Goal: Task Accomplishment & Management: Manage account settings

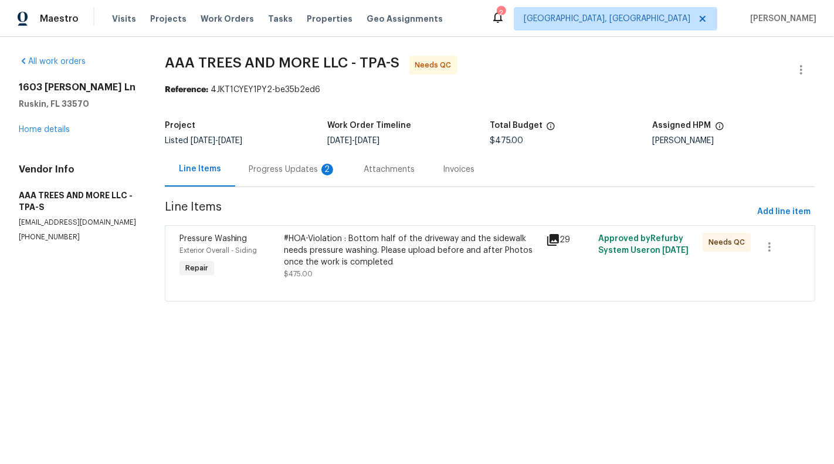
click at [296, 176] on div "Progress Updates 2" at bounding box center [292, 169] width 115 height 35
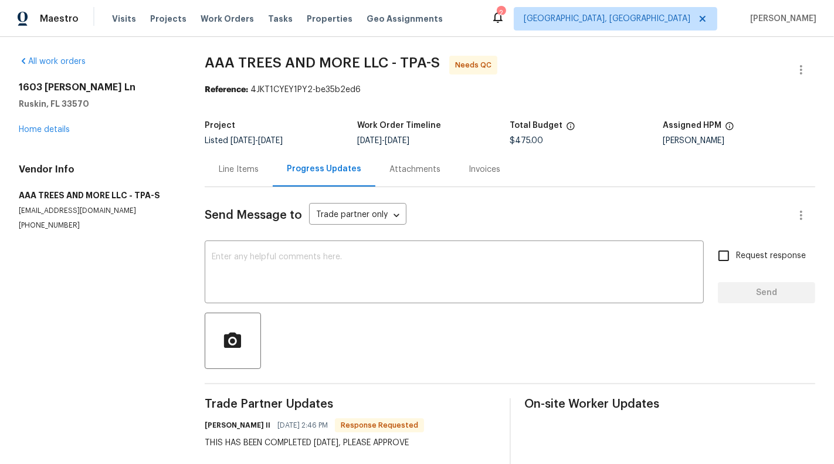
click at [243, 181] on div "Line Items" at bounding box center [239, 169] width 68 height 35
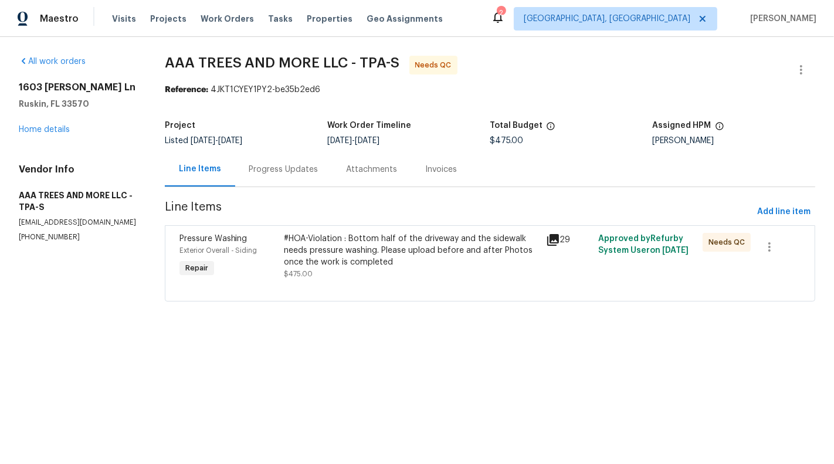
click at [342, 266] on div "#HOA-Violation : Bottom half of the driveway and the sidewalk needs pressure wa…" at bounding box center [411, 250] width 255 height 35
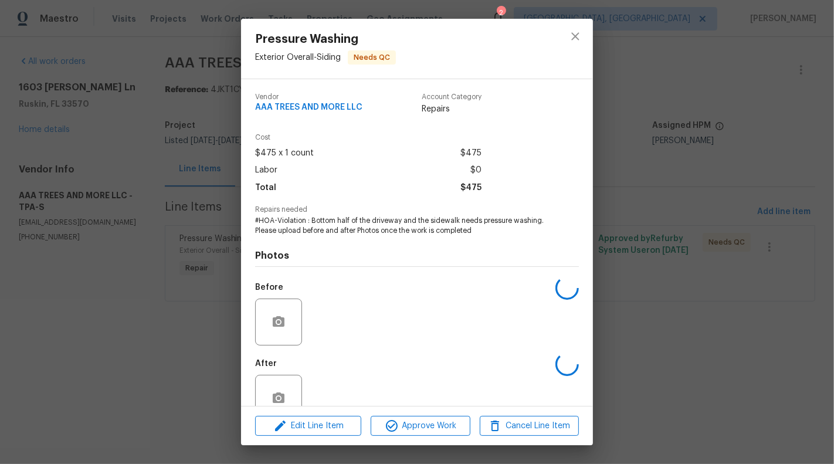
scroll to position [28, 0]
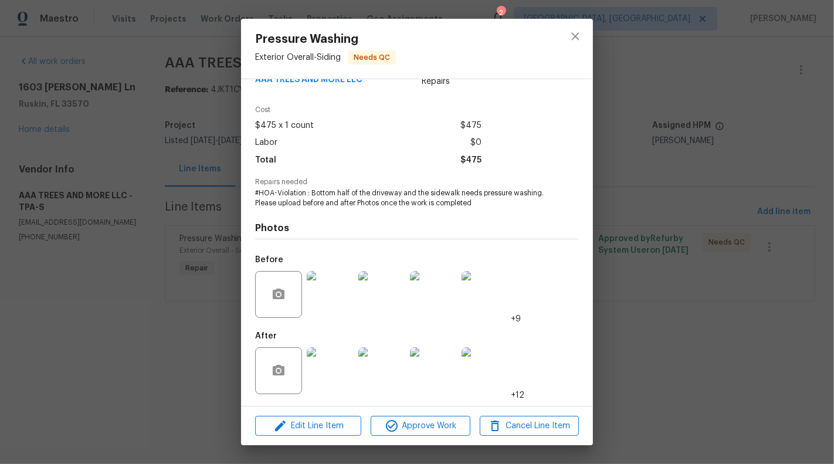
click at [323, 372] on img at bounding box center [330, 370] width 47 height 47
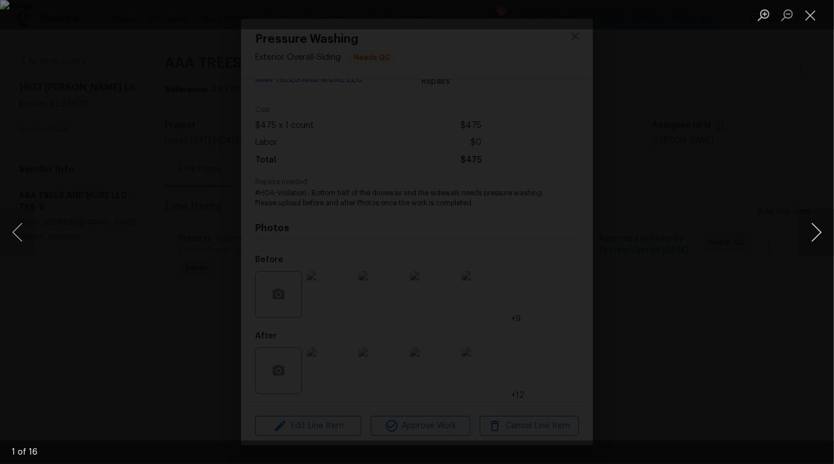
click at [816, 234] on button "Next image" at bounding box center [816, 232] width 35 height 47
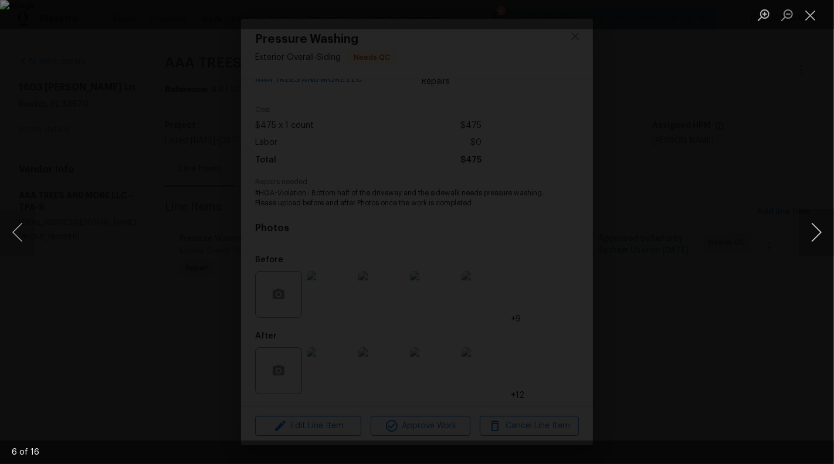
click at [816, 234] on button "Next image" at bounding box center [816, 232] width 35 height 47
click at [806, 13] on button "Close lightbox" at bounding box center [810, 15] width 23 height 21
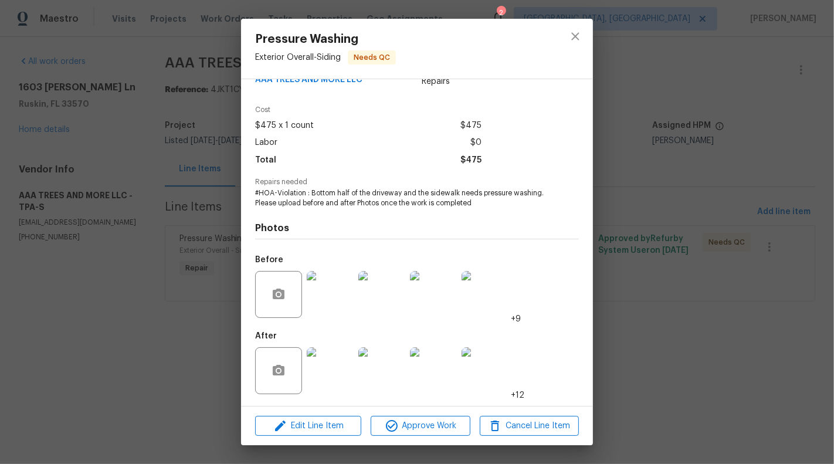
click at [334, 301] on img at bounding box center [330, 294] width 47 height 47
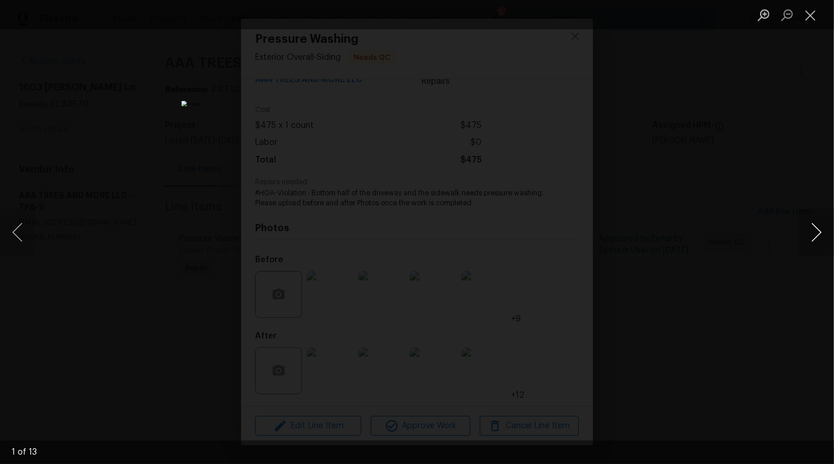
click at [823, 231] on button "Next image" at bounding box center [816, 232] width 35 height 47
click at [818, 231] on button "Next image" at bounding box center [816, 232] width 35 height 47
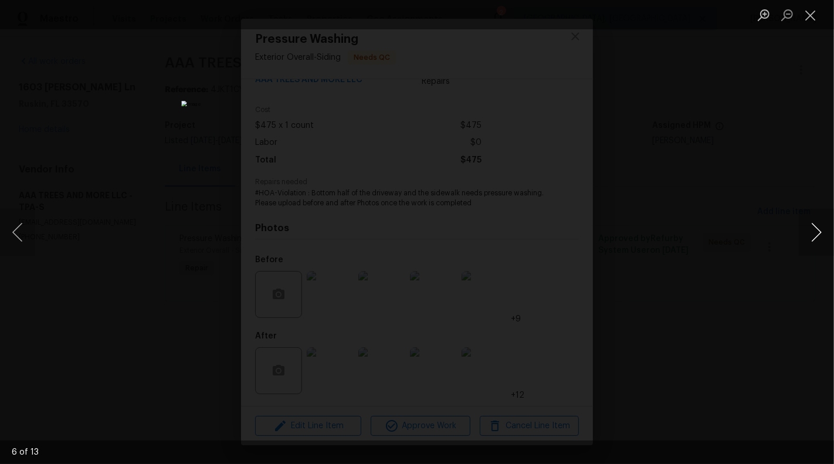
click at [818, 231] on button "Next image" at bounding box center [816, 232] width 35 height 47
click at [799, 19] on ul "Lightbox" at bounding box center [793, 14] width 82 height 29
click at [806, 18] on button "Close lightbox" at bounding box center [810, 15] width 23 height 21
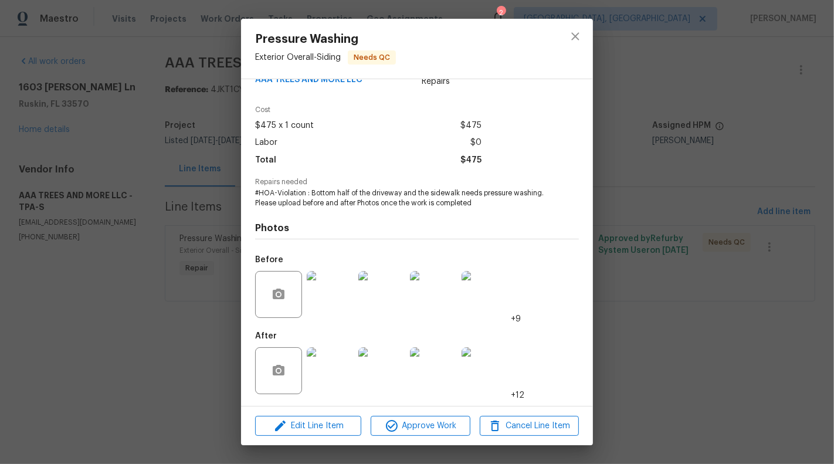
click at [330, 369] on img at bounding box center [330, 370] width 47 height 47
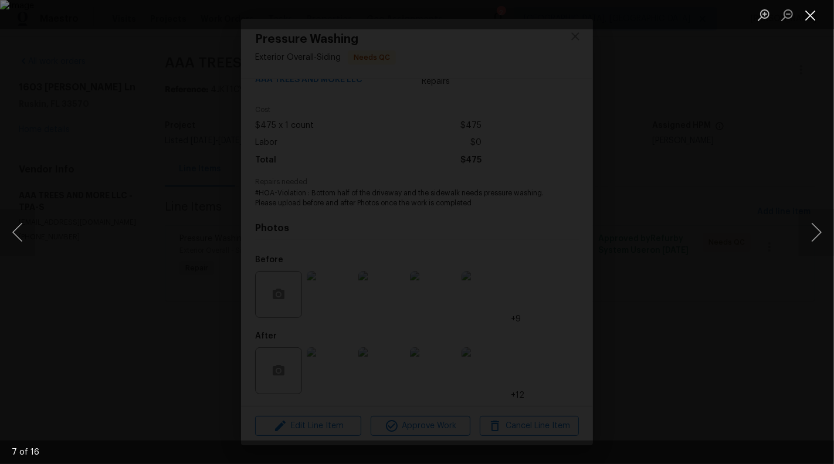
click at [812, 20] on button "Close lightbox" at bounding box center [810, 15] width 23 height 21
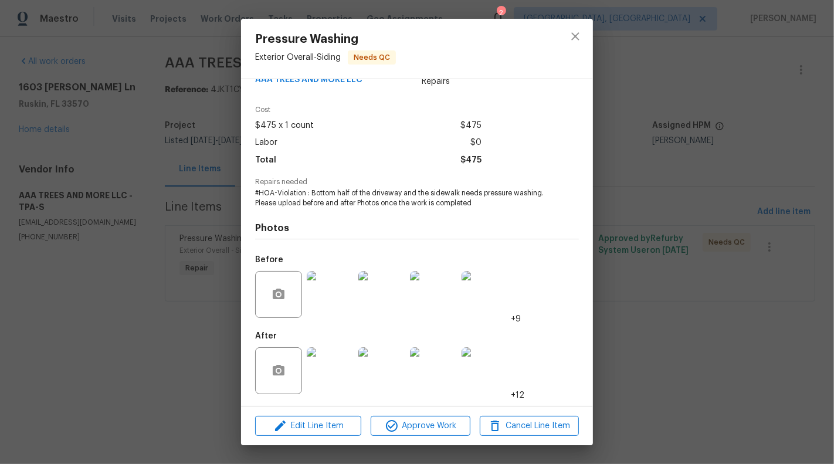
click at [327, 374] on img at bounding box center [330, 370] width 47 height 47
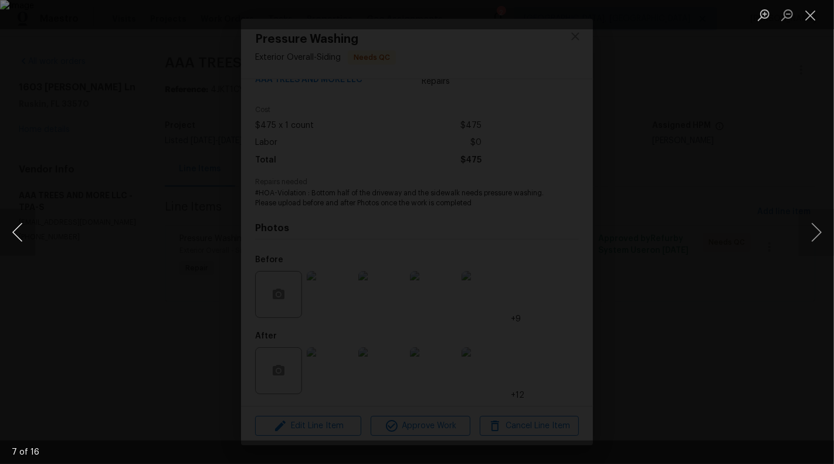
click at [21, 222] on button "Previous image" at bounding box center [17, 232] width 35 height 47
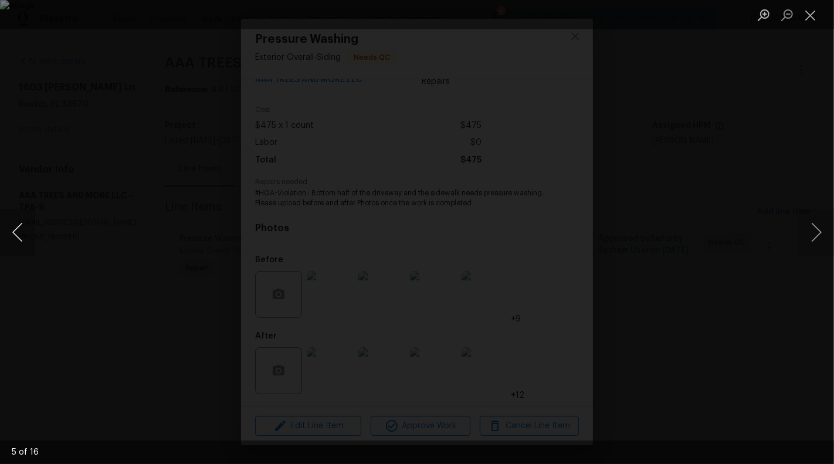
click at [21, 222] on button "Previous image" at bounding box center [17, 232] width 35 height 47
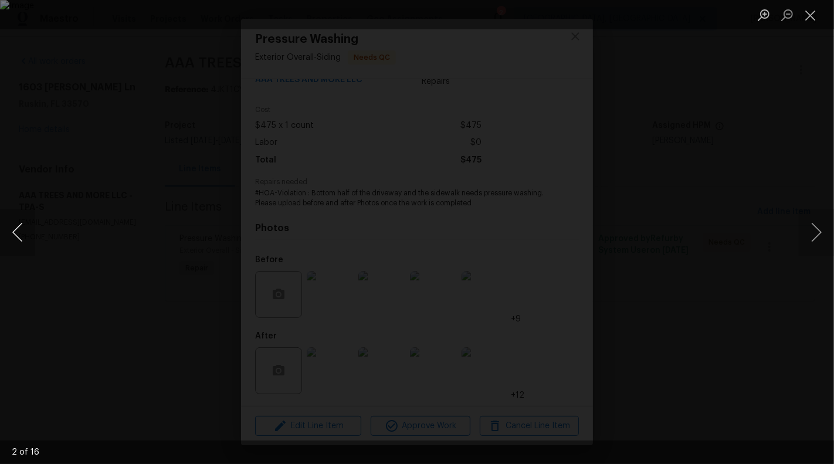
click at [21, 222] on button "Previous image" at bounding box center [17, 232] width 35 height 47
click at [818, 235] on button "Next image" at bounding box center [816, 232] width 35 height 47
click at [819, 228] on button "Next image" at bounding box center [816, 232] width 35 height 47
click at [818, 235] on button "Next image" at bounding box center [816, 232] width 35 height 47
click at [815, 235] on button "Next image" at bounding box center [816, 232] width 35 height 47
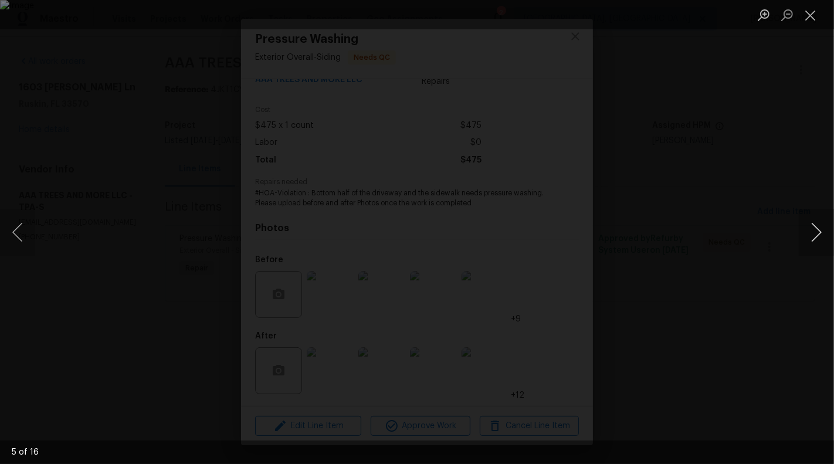
click at [814, 231] on button "Next image" at bounding box center [816, 232] width 35 height 47
click at [825, 237] on button "Next image" at bounding box center [816, 232] width 35 height 47
click at [822, 236] on button "Next image" at bounding box center [816, 232] width 35 height 47
click at [821, 236] on button "Next image" at bounding box center [816, 232] width 35 height 47
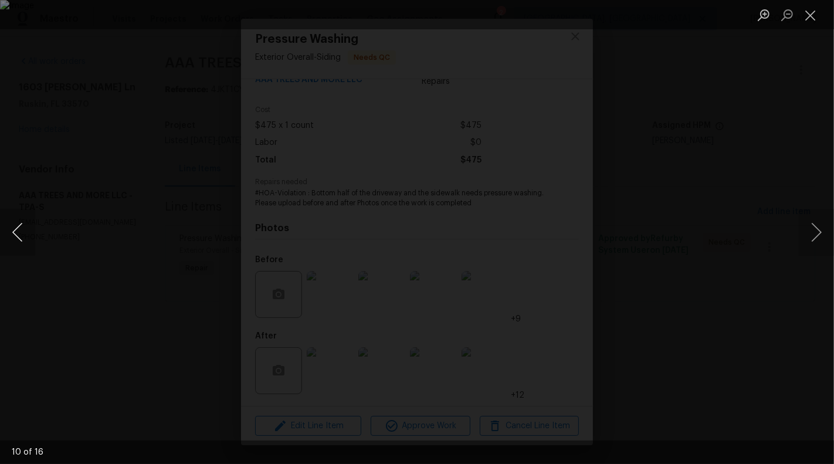
click at [18, 235] on button "Previous image" at bounding box center [17, 232] width 35 height 47
click at [824, 238] on button "Next image" at bounding box center [816, 232] width 35 height 47
click at [823, 236] on button "Next image" at bounding box center [816, 232] width 35 height 47
click at [8, 228] on button "Previous image" at bounding box center [17, 232] width 35 height 47
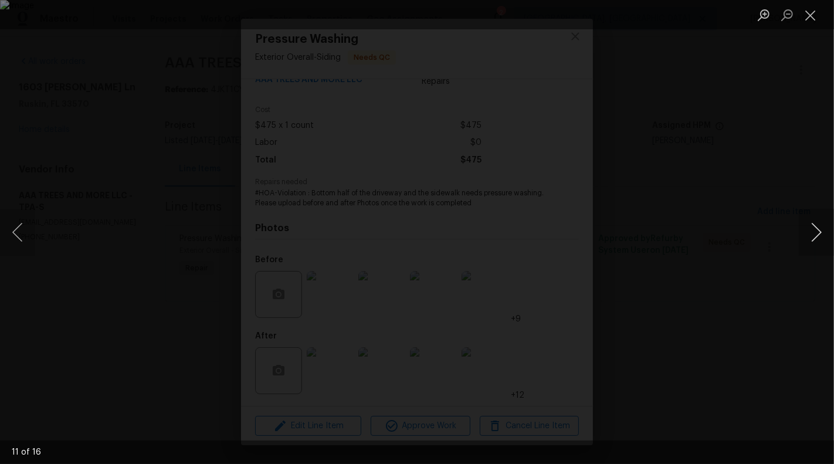
click at [819, 239] on button "Next image" at bounding box center [816, 232] width 35 height 47
click at [819, 236] on button "Next image" at bounding box center [816, 232] width 35 height 47
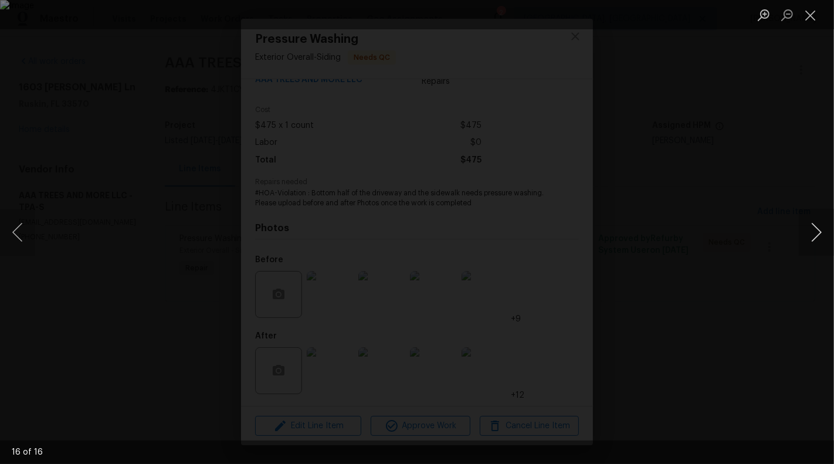
click at [819, 236] on button "Next image" at bounding box center [816, 232] width 35 height 47
click at [0, 231] on button "Previous image" at bounding box center [17, 232] width 35 height 47
click at [13, 231] on button "Previous image" at bounding box center [17, 232] width 35 height 47
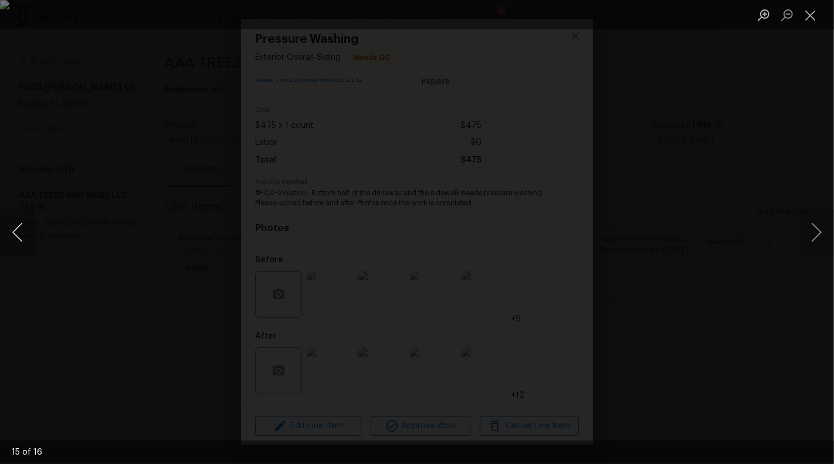
click at [13, 231] on button "Previous image" at bounding box center [17, 232] width 35 height 47
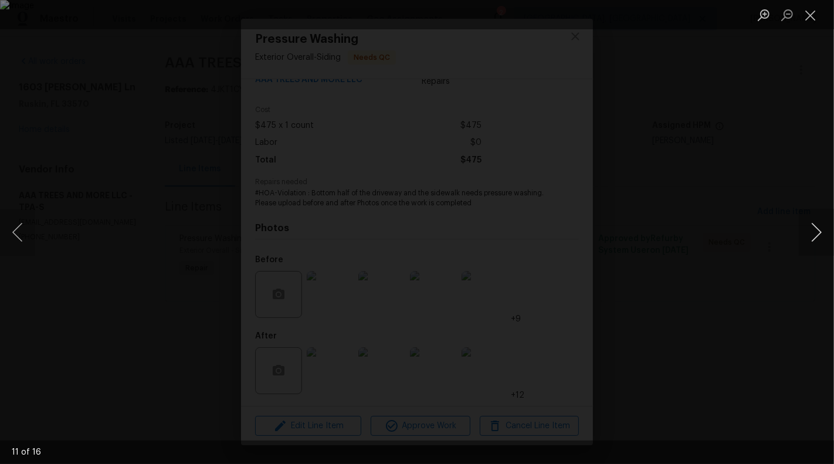
click at [827, 233] on button "Next image" at bounding box center [816, 232] width 35 height 47
click at [8, 240] on button "Previous image" at bounding box center [17, 232] width 35 height 47
click at [8, 241] on button "Previous image" at bounding box center [17, 232] width 35 height 47
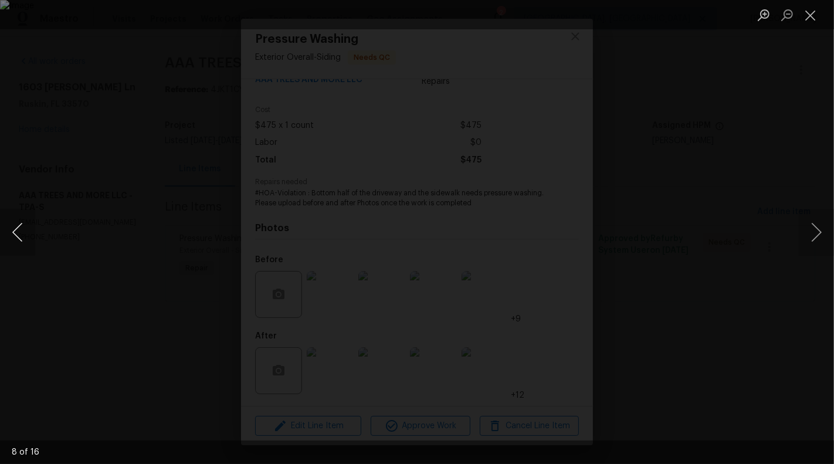
click at [8, 241] on button "Previous image" at bounding box center [17, 232] width 35 height 47
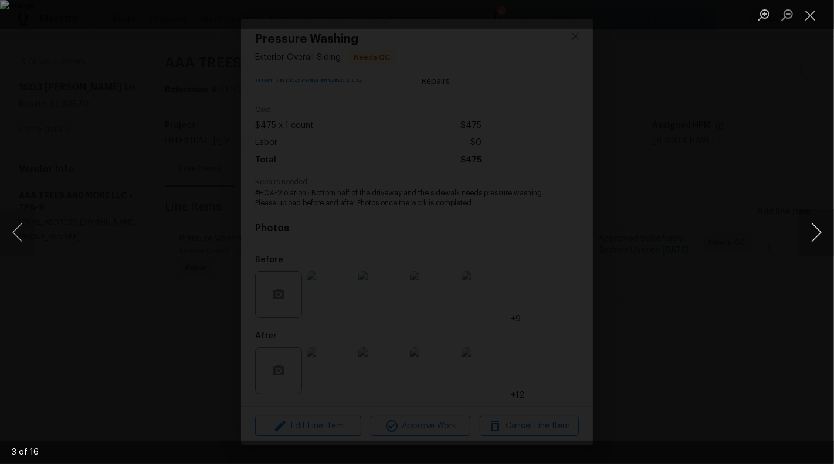
click at [818, 232] on button "Next image" at bounding box center [816, 232] width 35 height 47
click at [818, 233] on button "Next image" at bounding box center [816, 232] width 35 height 47
click at [816, 21] on button "Close lightbox" at bounding box center [810, 15] width 23 height 21
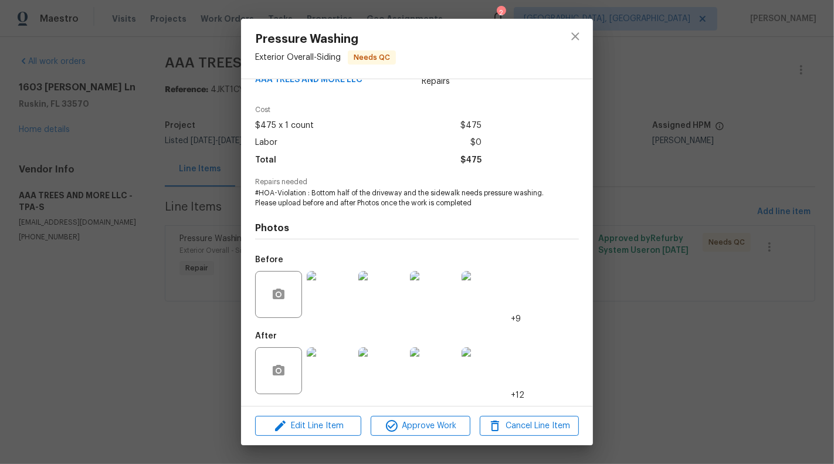
click at [48, 208] on div "Pressure Washing Exterior Overall - Siding Needs QC Vendor AAA TREES AND MORE L…" at bounding box center [417, 232] width 834 height 464
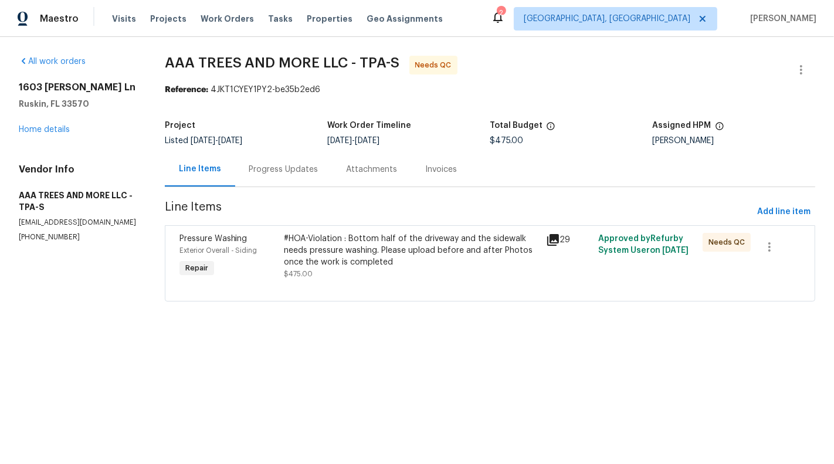
click at [276, 162] on div "Progress Updates" at bounding box center [283, 169] width 97 height 35
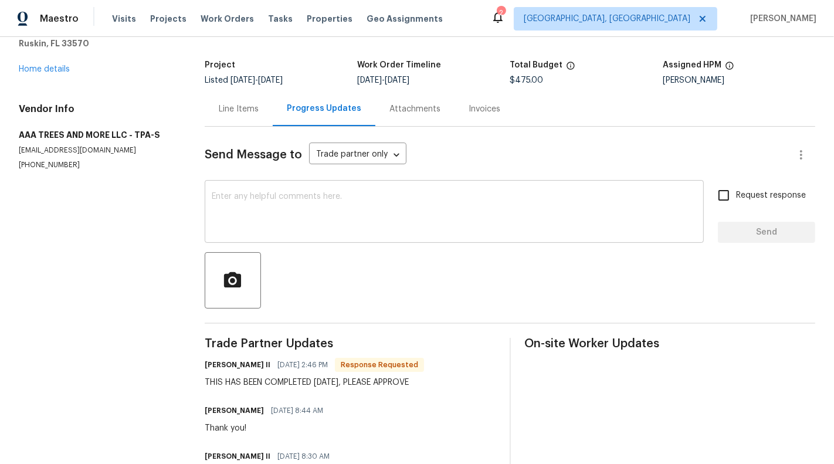
scroll to position [63, 0]
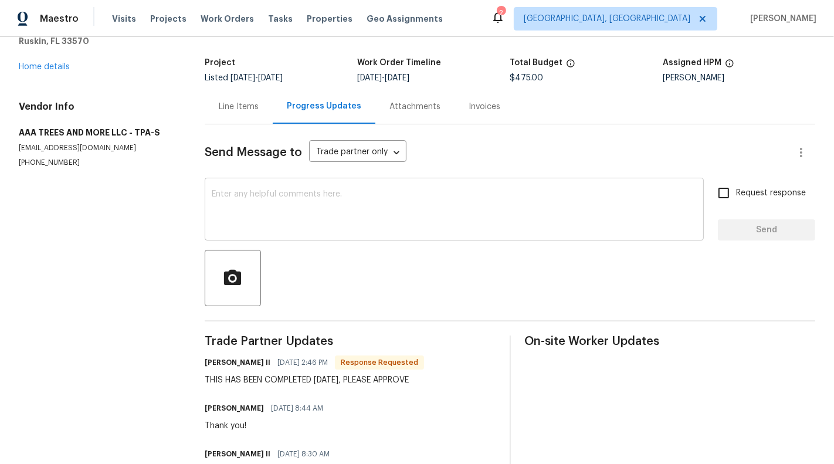
click at [291, 221] on textarea at bounding box center [454, 210] width 485 height 41
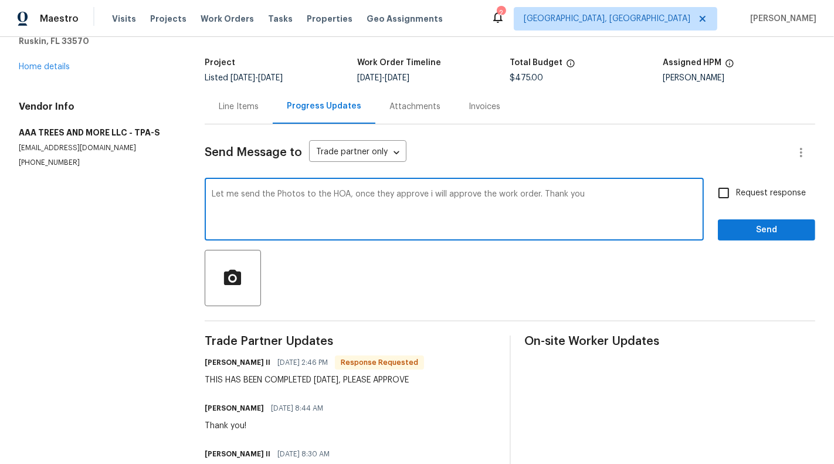
type textarea "Let me send the Photos to the HOA, once they approve i will approve the work or…"
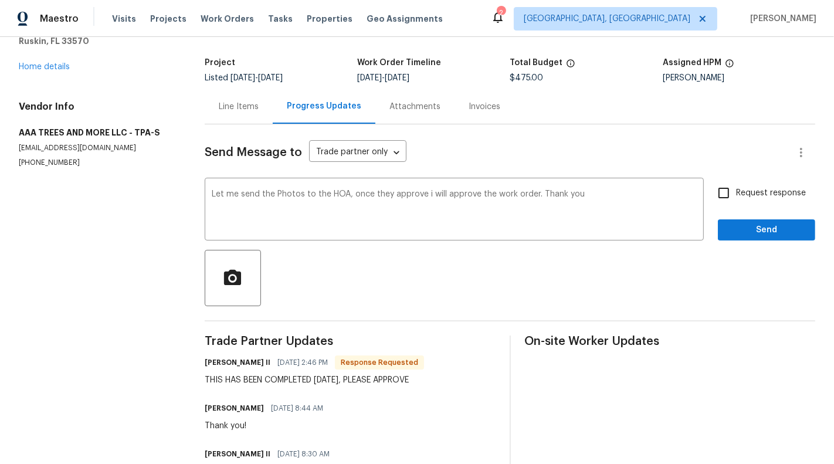
click at [744, 189] on span "Request response" at bounding box center [771, 193] width 70 height 12
click at [736, 189] on input "Request response" at bounding box center [723, 193] width 25 height 25
checkbox input "true"
click at [775, 233] on span "Send" at bounding box center [766, 230] width 79 height 15
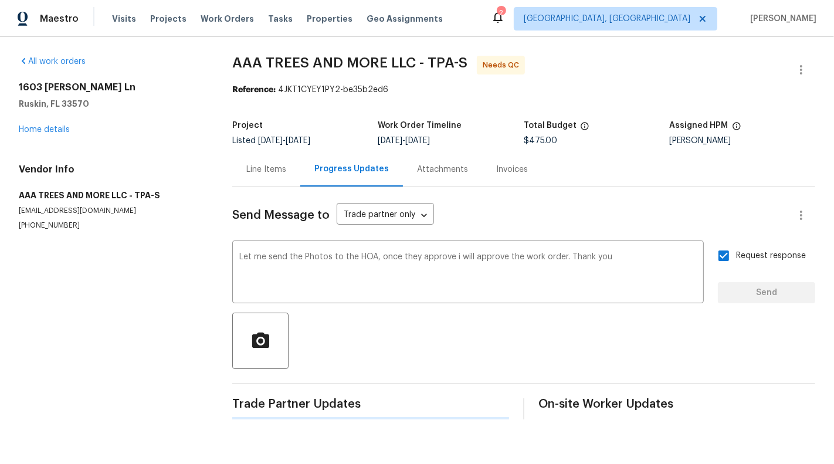
scroll to position [0, 0]
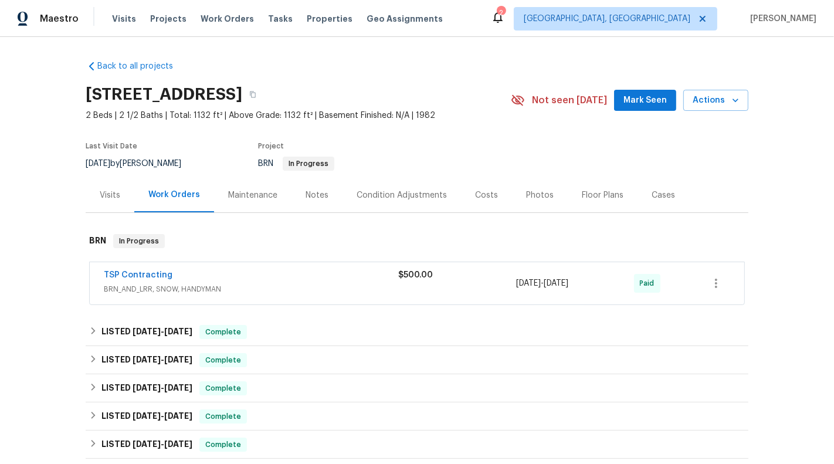
click at [319, 301] on div "TSP Contracting BRN_AND_LRR, SNOW, HANDYMAN $500.00 8/20/2025 - 8/26/2025 Paid" at bounding box center [417, 283] width 655 height 42
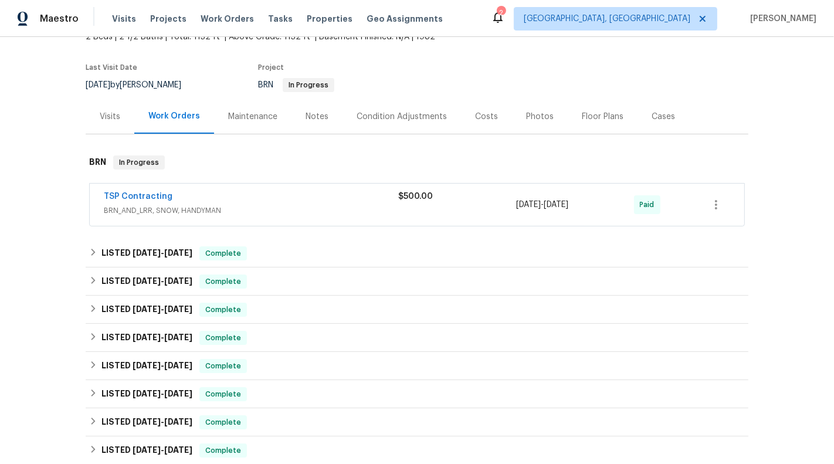
click at [341, 211] on span "BRN_AND_LRR, SNOW, HANDYMAN" at bounding box center [251, 211] width 294 height 12
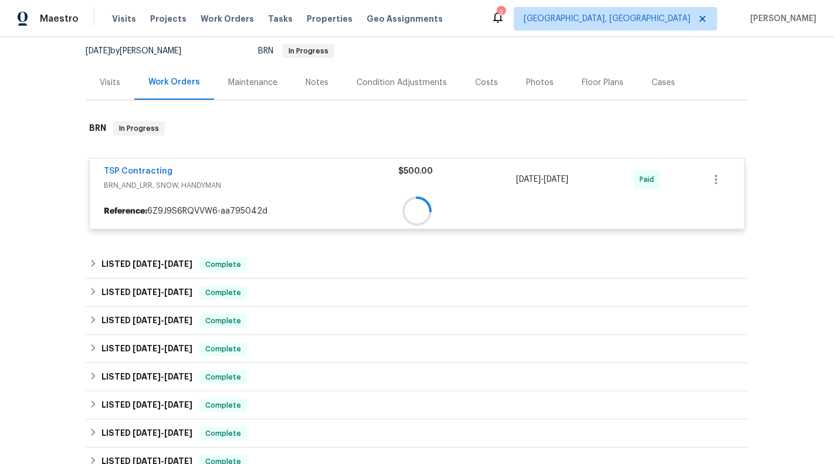
scroll to position [118, 0]
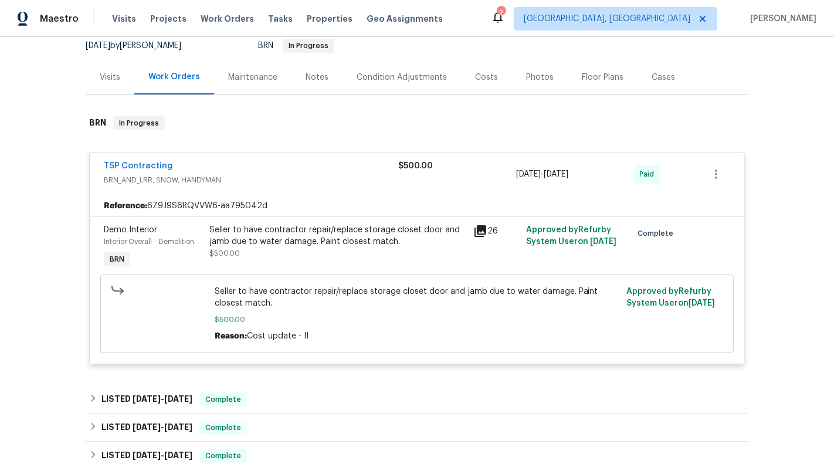
click at [353, 240] on div "Seller to have contractor repair/replace storage closet door and jamb due to wa…" at bounding box center [337, 235] width 257 height 23
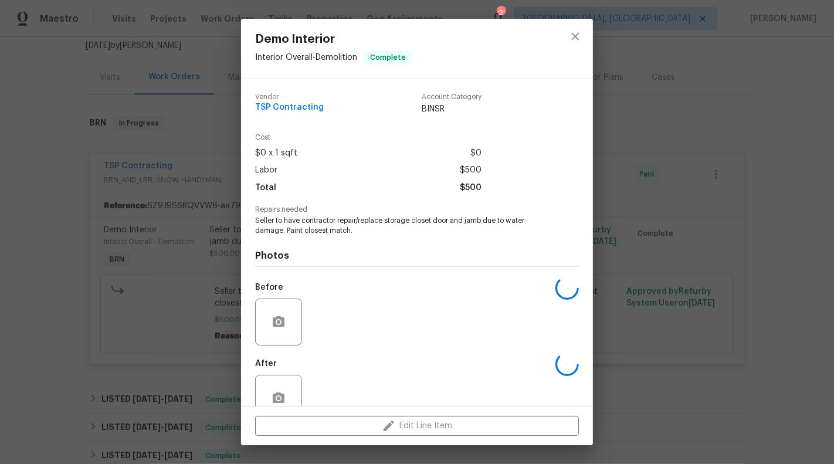
scroll to position [28, 0]
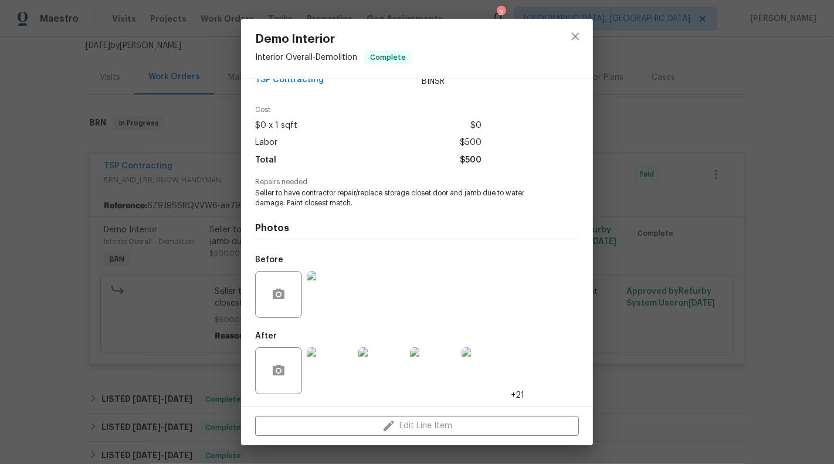
click at [338, 307] on img at bounding box center [330, 294] width 47 height 47
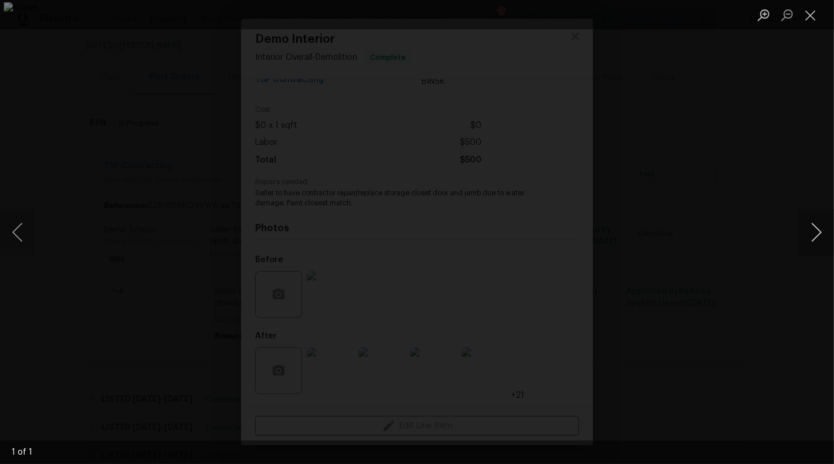
click at [826, 221] on button "Next image" at bounding box center [816, 232] width 35 height 47
click at [811, 13] on button "Close lightbox" at bounding box center [810, 15] width 23 height 21
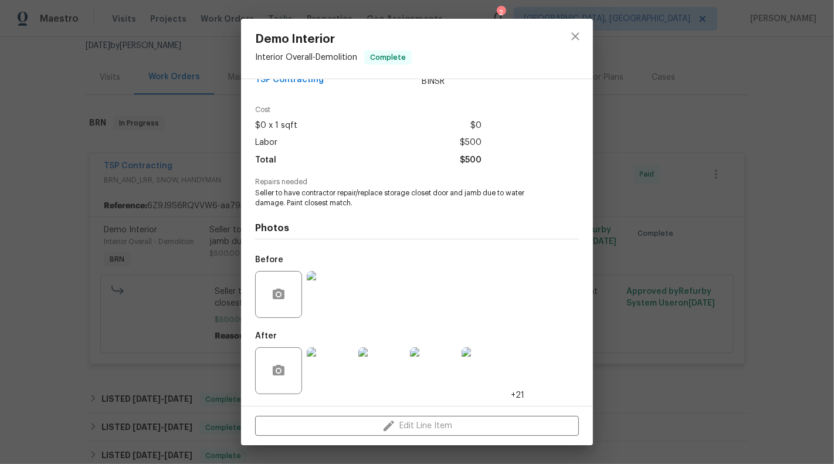
click at [340, 361] on img at bounding box center [330, 370] width 47 height 47
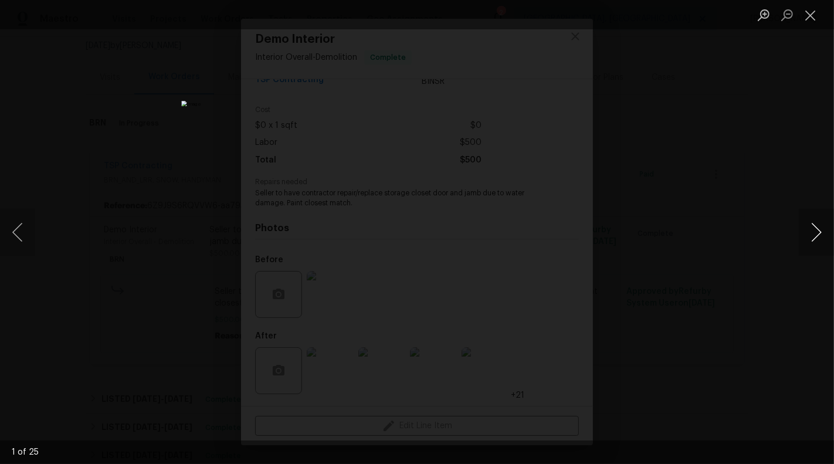
click at [822, 232] on button "Next image" at bounding box center [816, 232] width 35 height 47
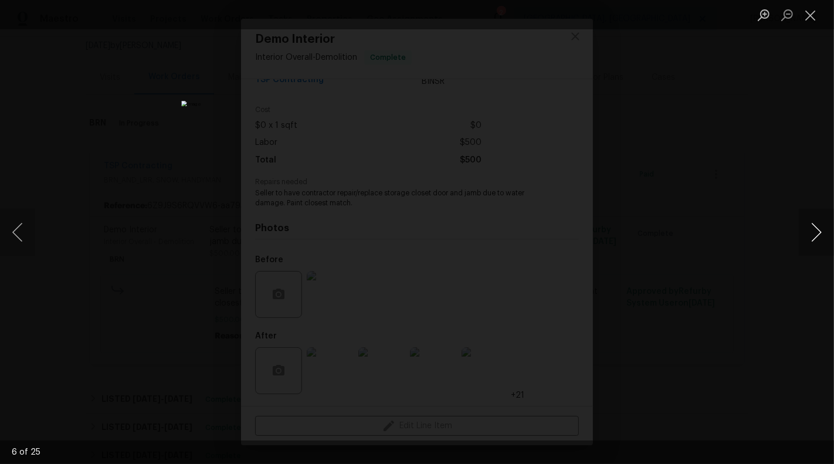
click at [822, 232] on button "Next image" at bounding box center [816, 232] width 35 height 47
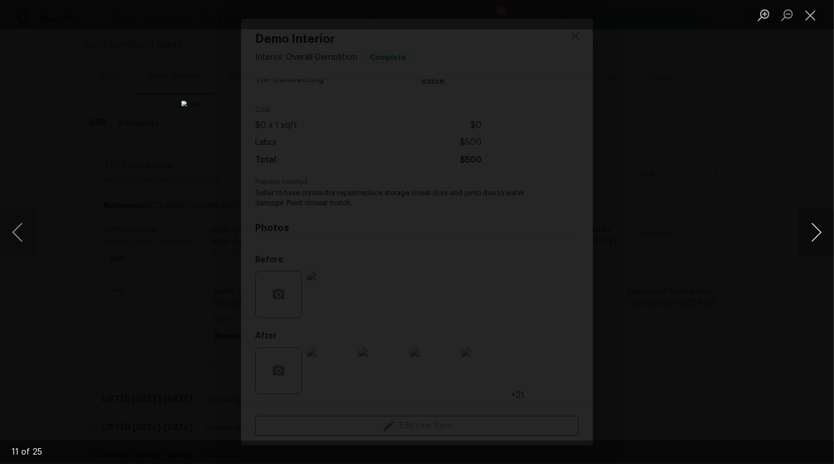
click at [822, 232] on button "Next image" at bounding box center [816, 232] width 35 height 47
click at [814, 12] on button "Close lightbox" at bounding box center [810, 15] width 23 height 21
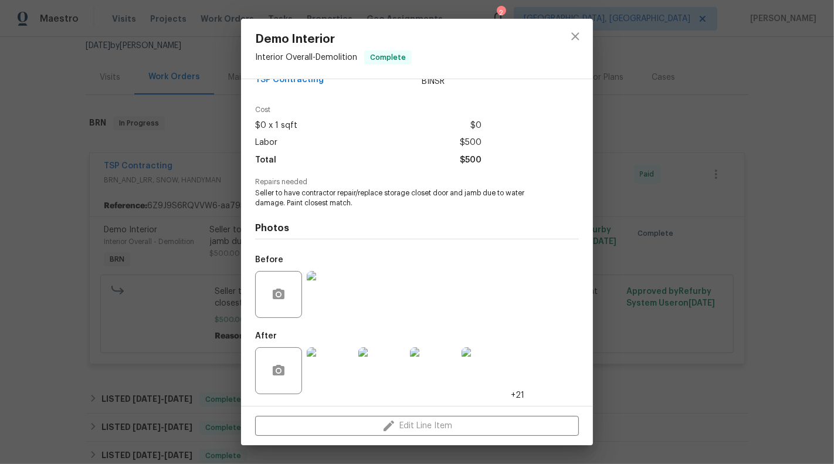
click at [141, 272] on div "Demo Interior Interior Overall - Demolition Complete Vendor TSP Contracting Acc…" at bounding box center [417, 232] width 834 height 464
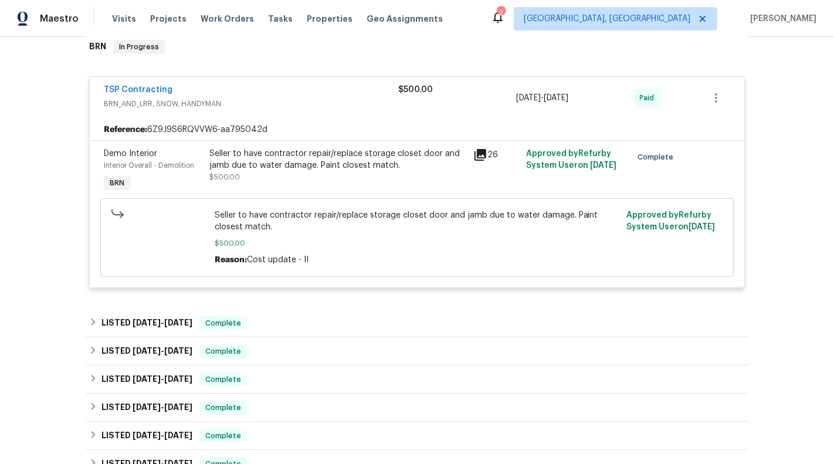
scroll to position [196, 0]
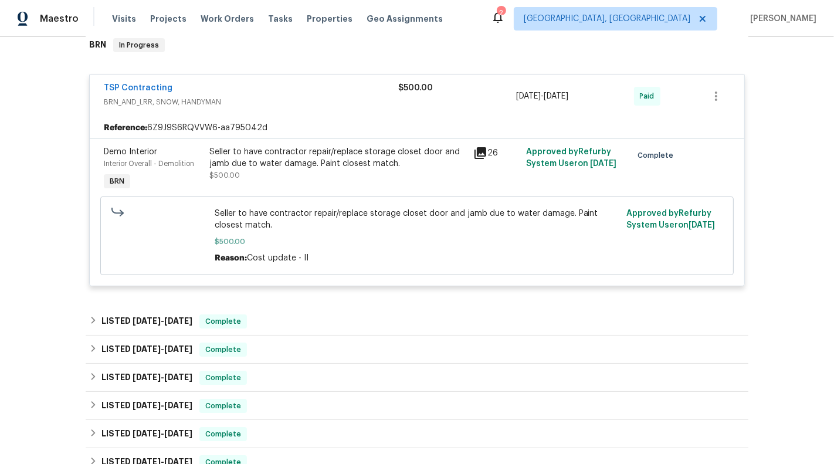
click at [356, 83] on div "TSP Contracting" at bounding box center [251, 89] width 294 height 14
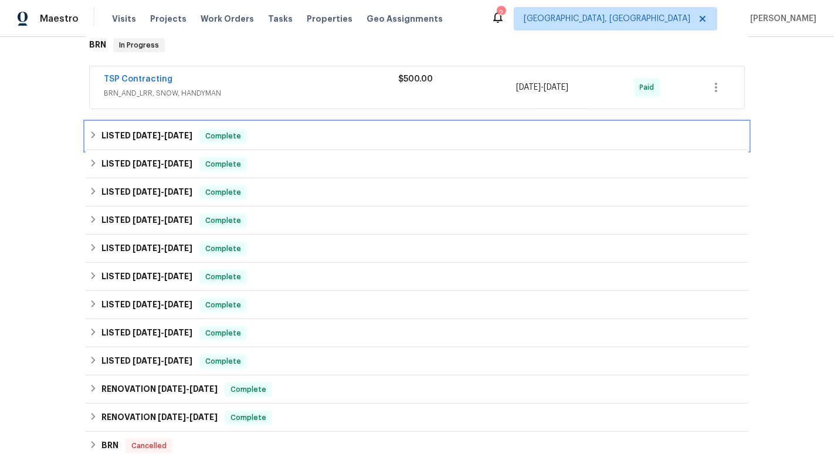
click at [399, 148] on div "LISTED 9/3/25 - 9/4/25 Complete" at bounding box center [417, 136] width 663 height 28
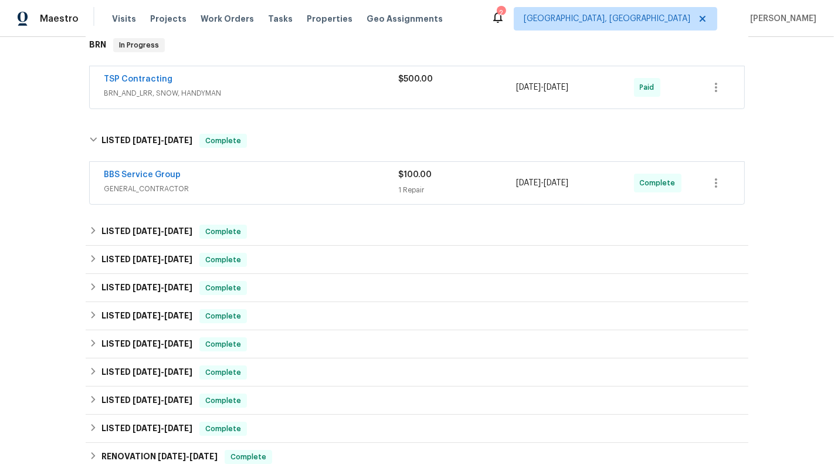
click at [371, 187] on span "GENERAL_CONTRACTOR" at bounding box center [251, 189] width 294 height 12
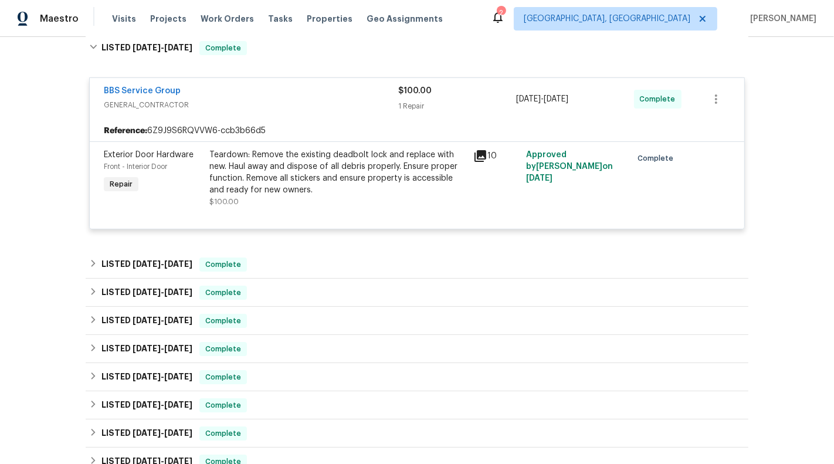
scroll to position [652, 0]
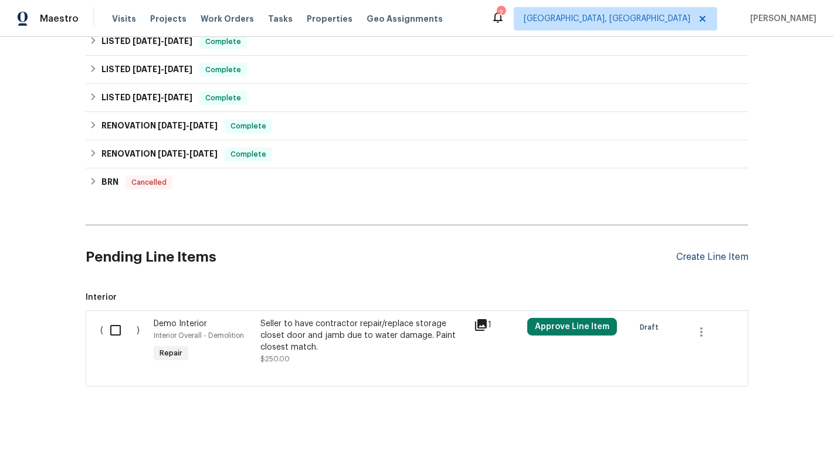
click at [700, 255] on div "Create Line Item" at bounding box center [712, 257] width 72 height 11
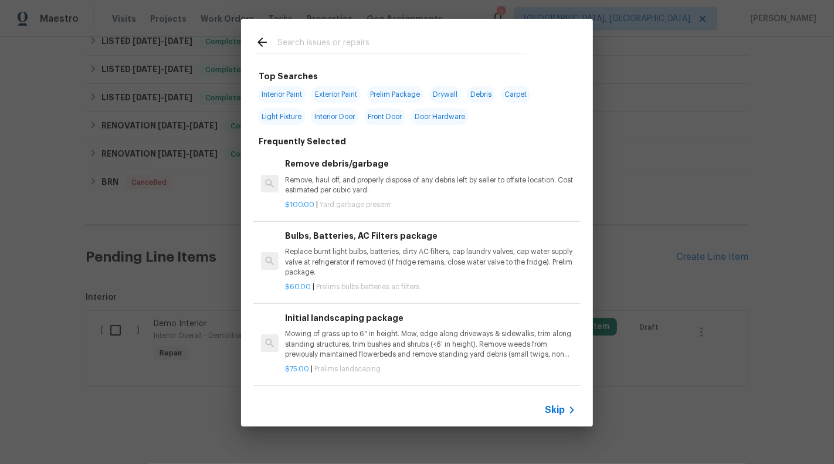
click at [565, 411] on icon at bounding box center [572, 410] width 14 height 14
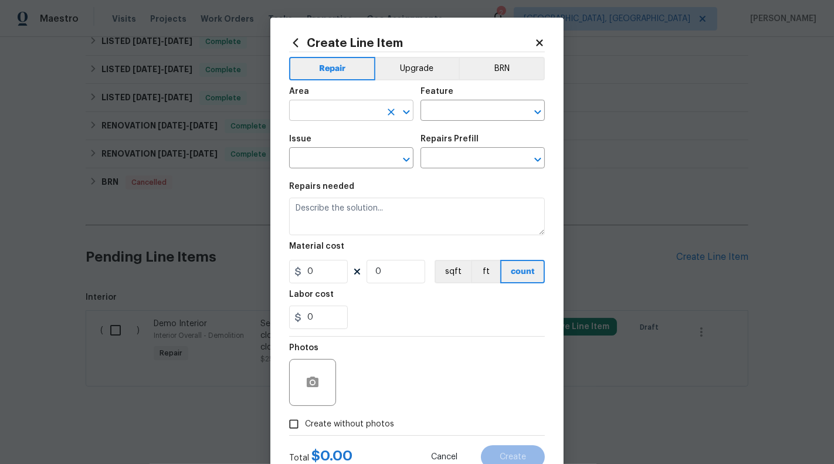
click at [326, 103] on input "text" at bounding box center [335, 112] width 92 height 18
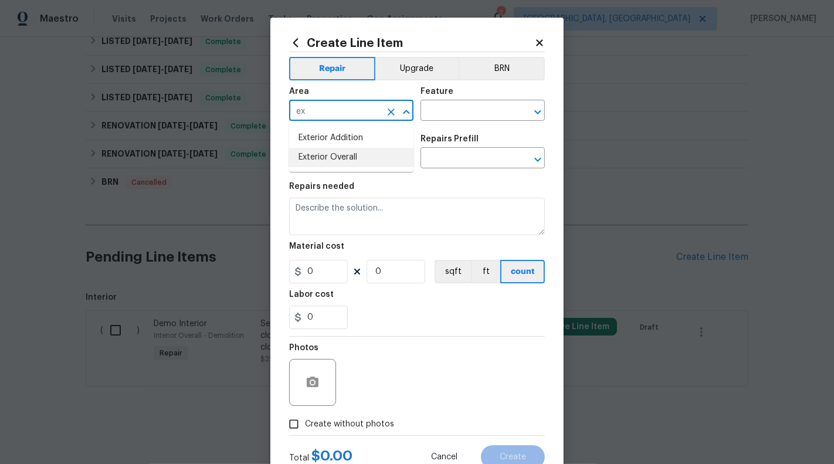
click at [325, 161] on li "Exterior Overall" at bounding box center [351, 157] width 124 height 19
type input "Exterior Overall"
click at [431, 119] on input "text" at bounding box center [467, 112] width 92 height 18
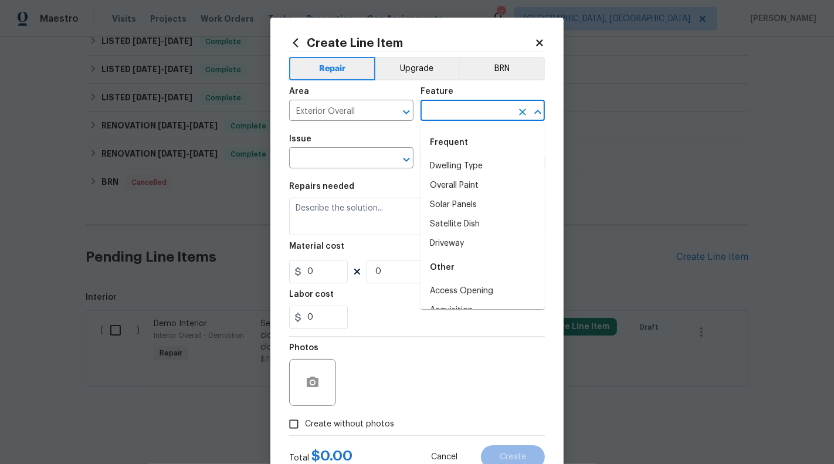
type input "l"
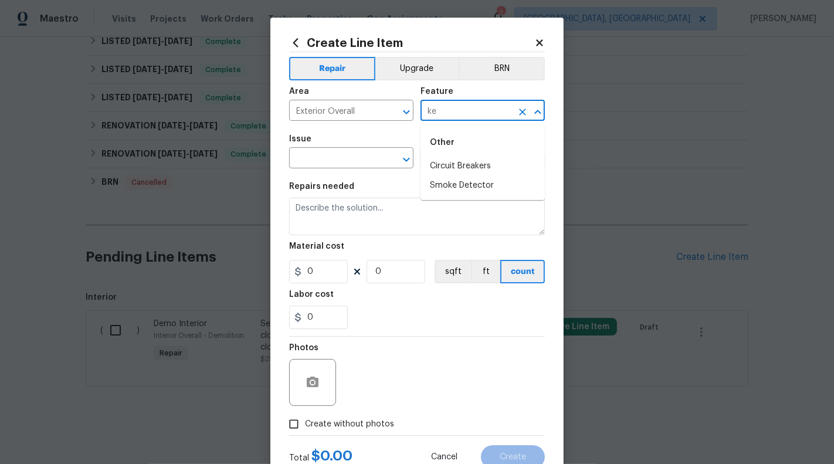
type input "k"
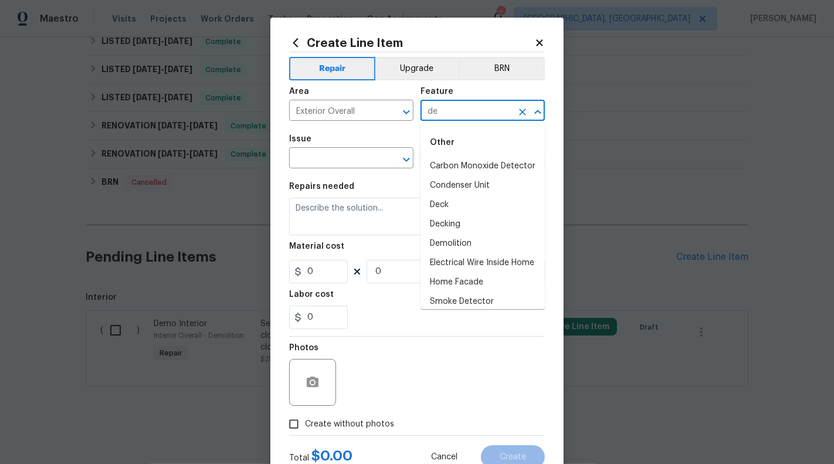
type input "d"
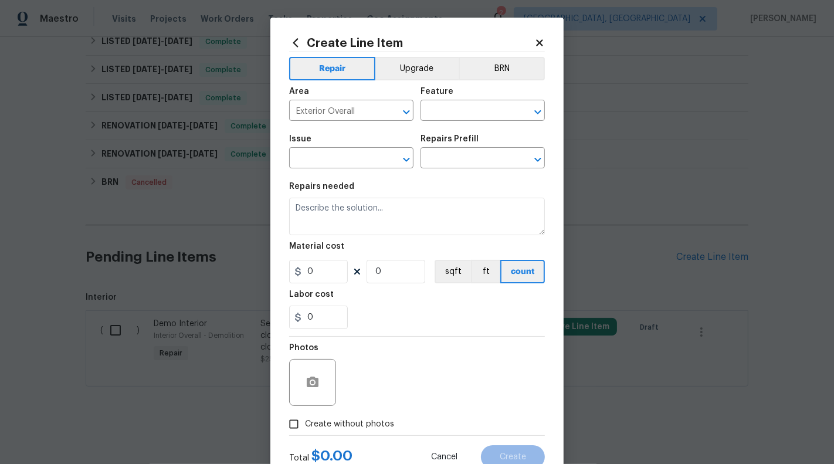
click at [542, 42] on icon at bounding box center [539, 43] width 11 height 11
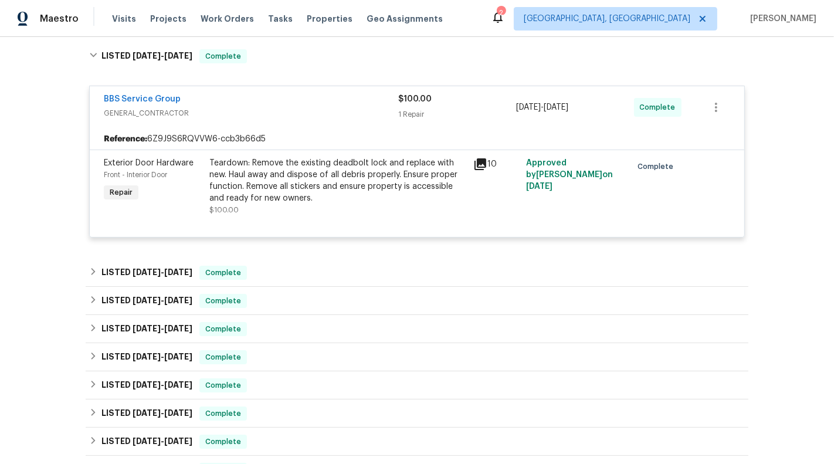
scroll to position [276, 0]
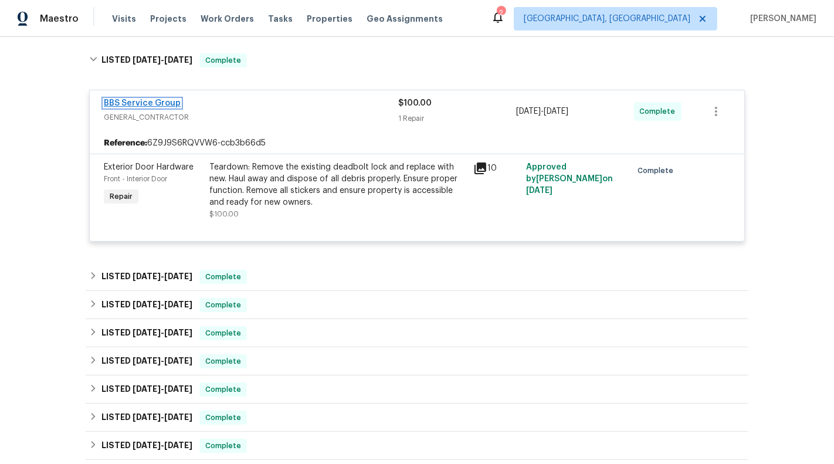
click at [134, 99] on link "BBS Service Group" at bounding box center [142, 103] width 77 height 8
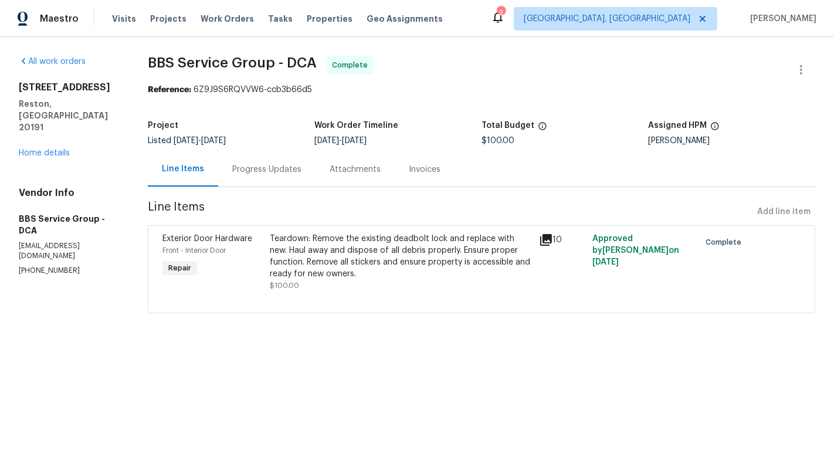
click at [319, 260] on div "Teardown: Remove the existing deadbolt lock and replace with new. Haul away and…" at bounding box center [401, 256] width 262 height 47
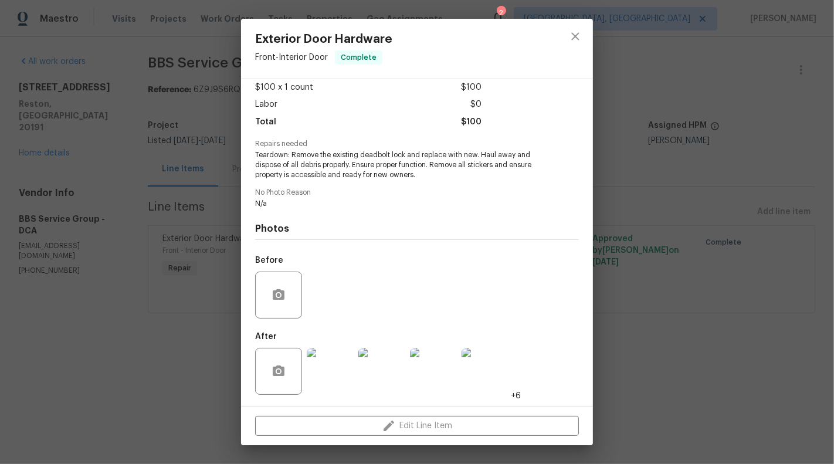
scroll to position [66, 0]
click at [107, 266] on div "Exterior Door Hardware Front - Interior Door Complete Vendor BBS Service Group …" at bounding box center [417, 232] width 834 height 464
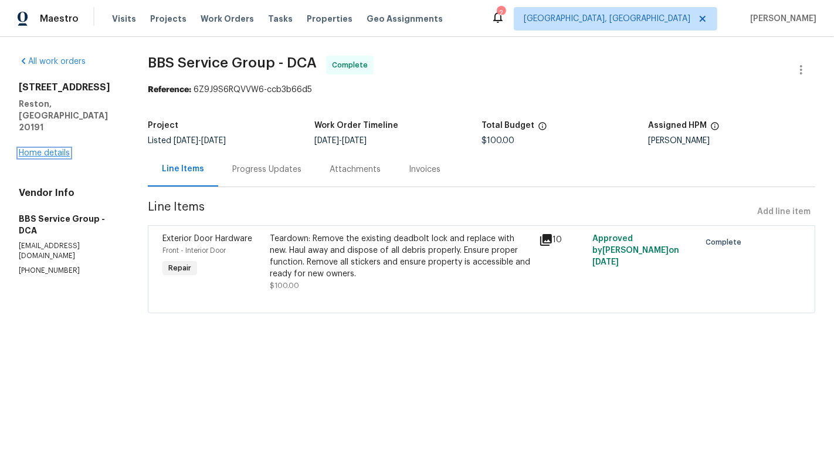
click at [32, 149] on link "Home details" at bounding box center [44, 153] width 51 height 8
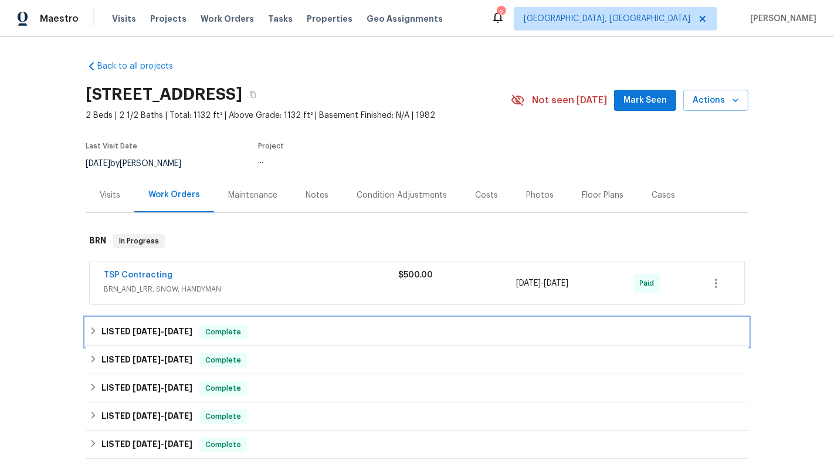
click at [471, 333] on div "LISTED 9/3/25 - 9/4/25 Complete" at bounding box center [417, 332] width 656 height 14
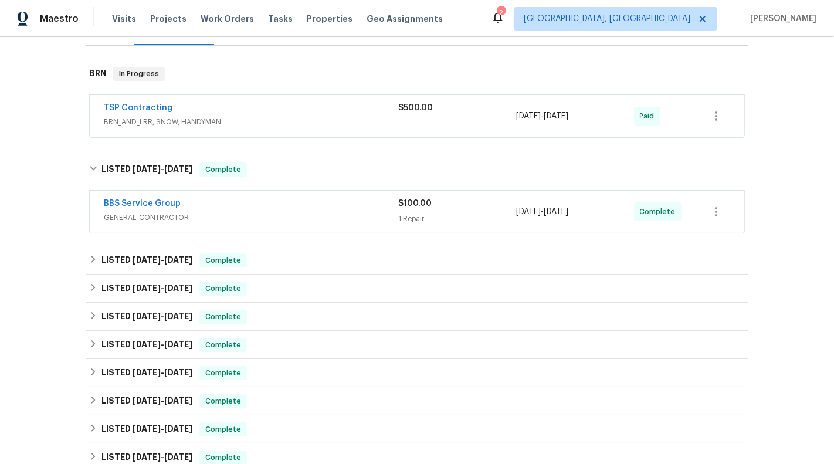
click at [463, 218] on div "1 Repair" at bounding box center [457, 219] width 118 height 12
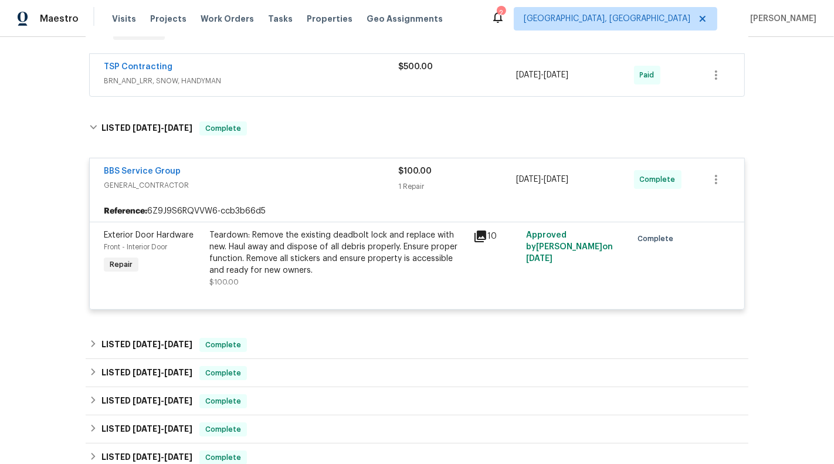
scroll to position [209, 0]
click at [816, 299] on div "Back to all projects 11100 Boathouse Ct # 101, Reston, VA 20191 2 Beds | 2 1/2 …" at bounding box center [417, 250] width 834 height 427
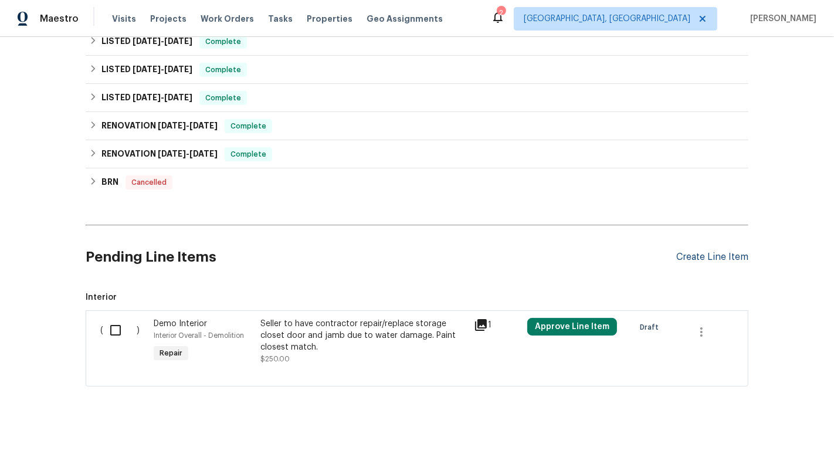
click at [709, 252] on div "Create Line Item" at bounding box center [712, 257] width 72 height 11
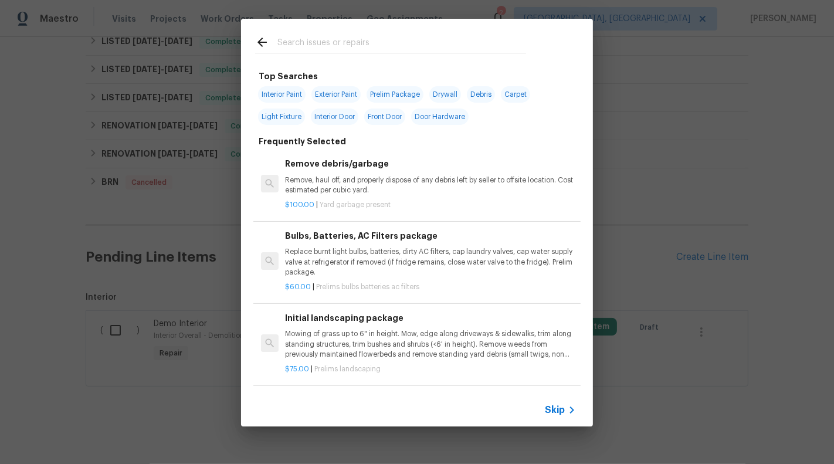
click at [555, 415] on span "Skip" at bounding box center [555, 410] width 20 height 12
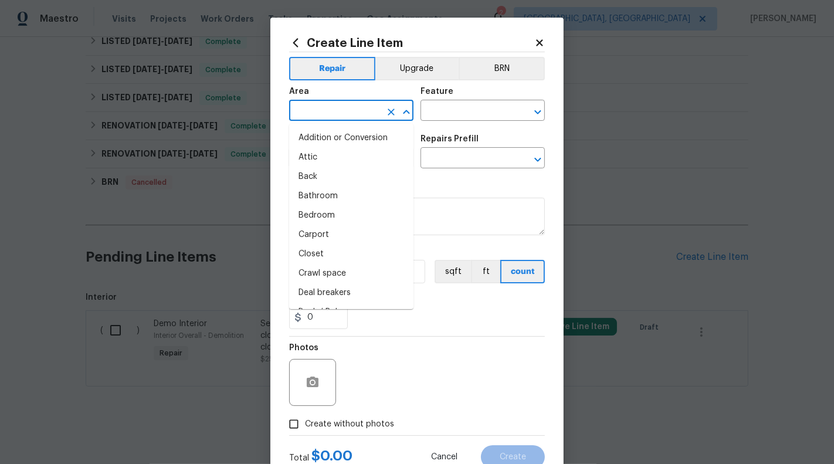
click at [311, 114] on input "text" at bounding box center [335, 112] width 92 height 18
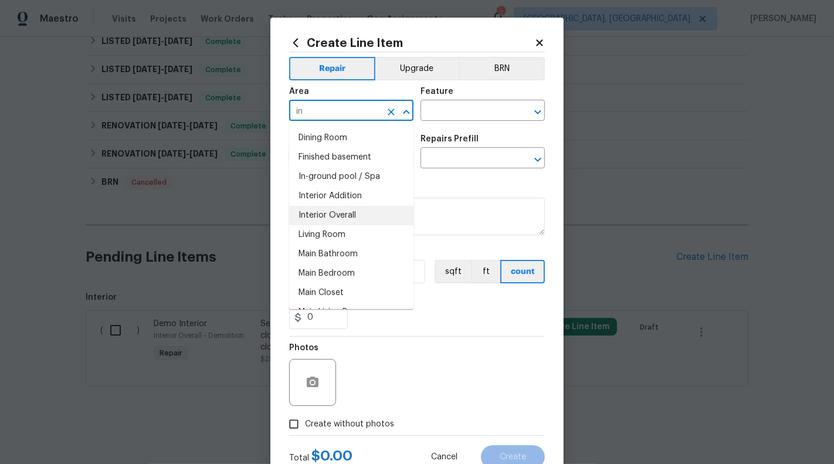
click at [337, 212] on li "Interior Overall" at bounding box center [351, 215] width 124 height 19
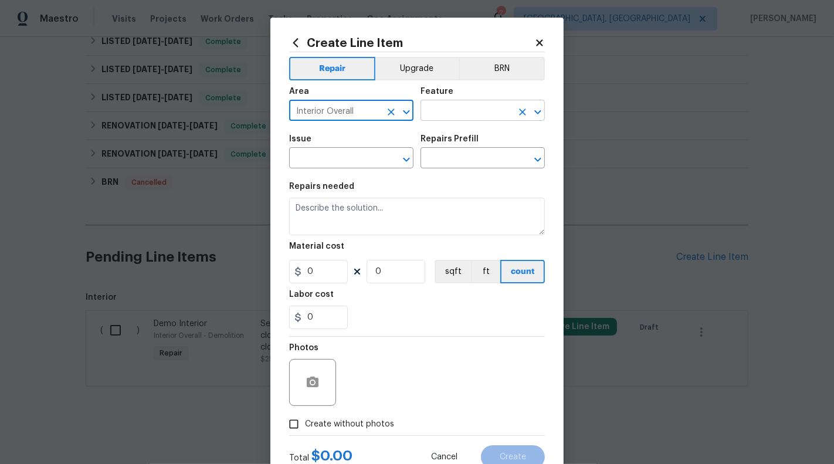
type input "Interior Overall"
click at [471, 120] on input "text" at bounding box center [467, 112] width 92 height 18
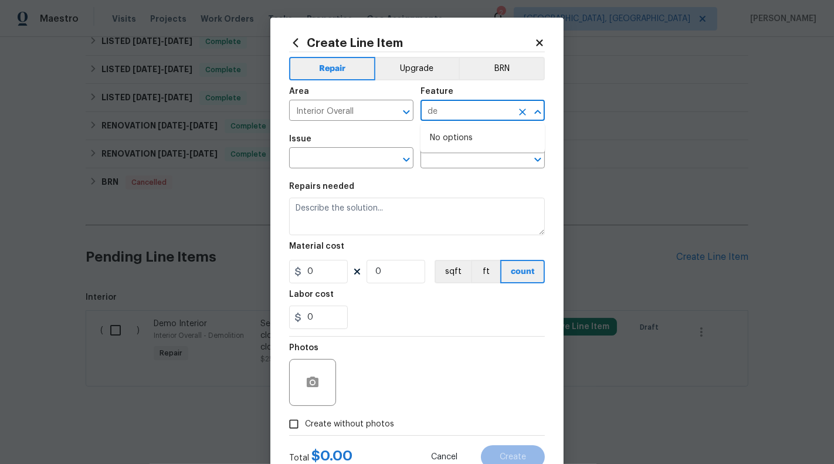
type input "d"
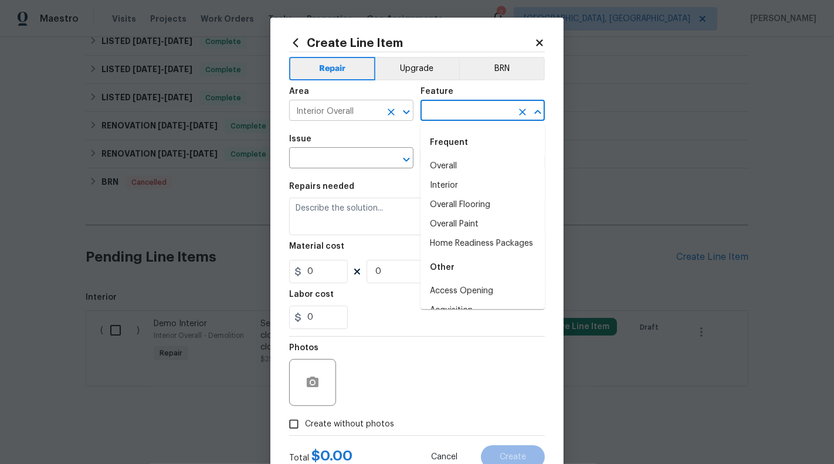
click at [389, 106] on icon "Clear" at bounding box center [391, 112] width 12 height 12
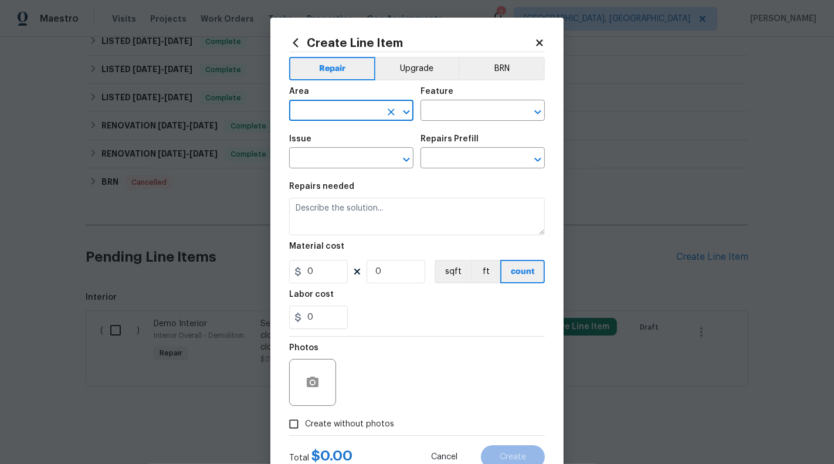
click at [347, 109] on input "text" at bounding box center [335, 112] width 92 height 18
click at [328, 159] on li "Interior Overall" at bounding box center [351, 157] width 124 height 19
type input "Interior Overall"
click at [476, 131] on div "Issue ​ Repairs Prefill ​" at bounding box center [417, 152] width 256 height 48
click at [471, 116] on input "text" at bounding box center [467, 112] width 92 height 18
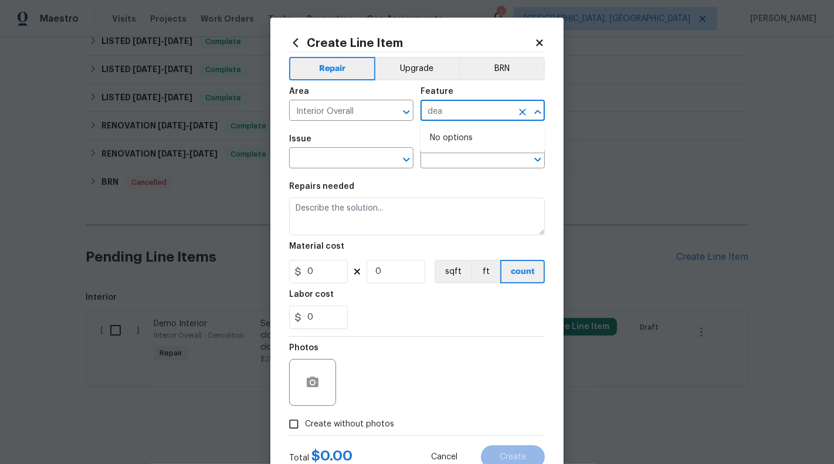
type input "dead"
click at [523, 116] on icon "Clear" at bounding box center [523, 112] width 12 height 12
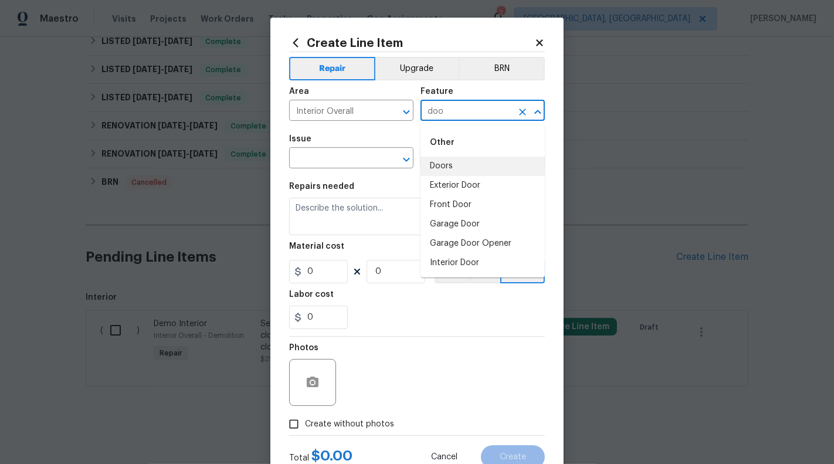
click at [503, 167] on li "Doors" at bounding box center [483, 166] width 124 height 19
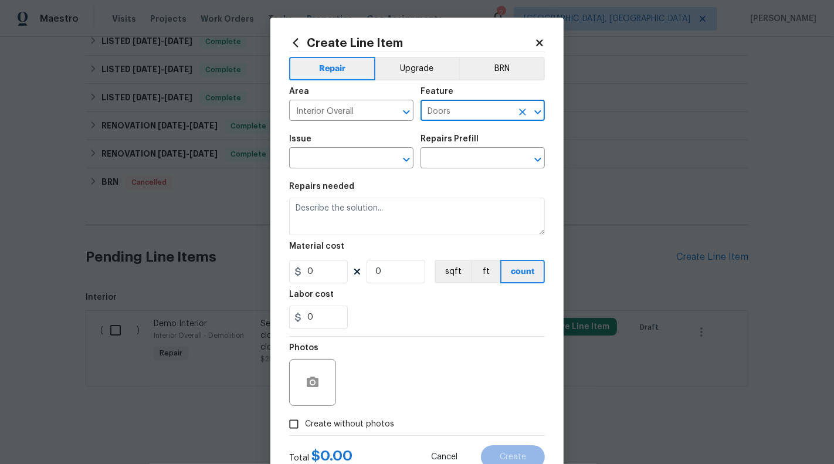
type input "Doors"
click at [350, 172] on span "Issue ​" at bounding box center [351, 152] width 124 height 48
click at [344, 155] on input "text" at bounding box center [335, 159] width 92 height 18
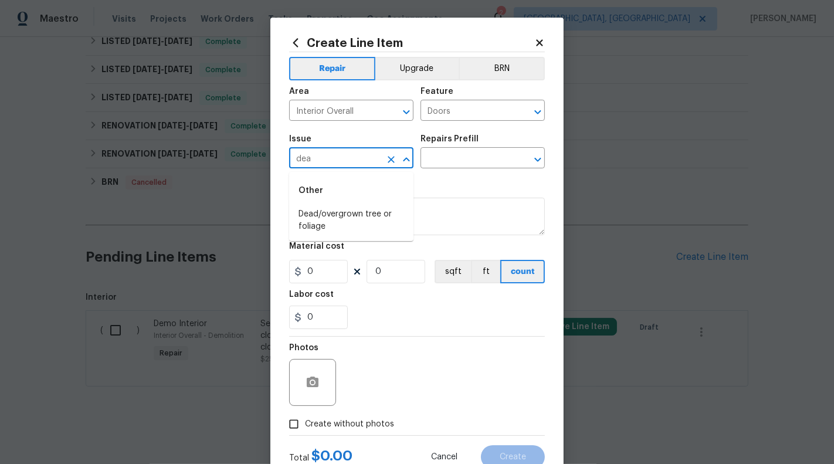
type input "dead"
click at [404, 157] on icon "Close" at bounding box center [406, 160] width 14 height 14
click at [387, 157] on icon "Clear" at bounding box center [391, 160] width 12 height 12
click at [401, 157] on icon "Close" at bounding box center [406, 160] width 14 height 14
type input "key"
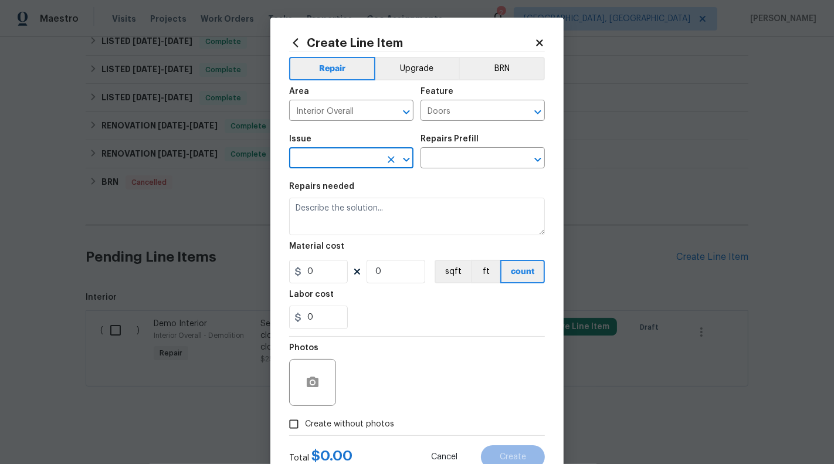
click at [538, 38] on icon at bounding box center [539, 43] width 11 height 11
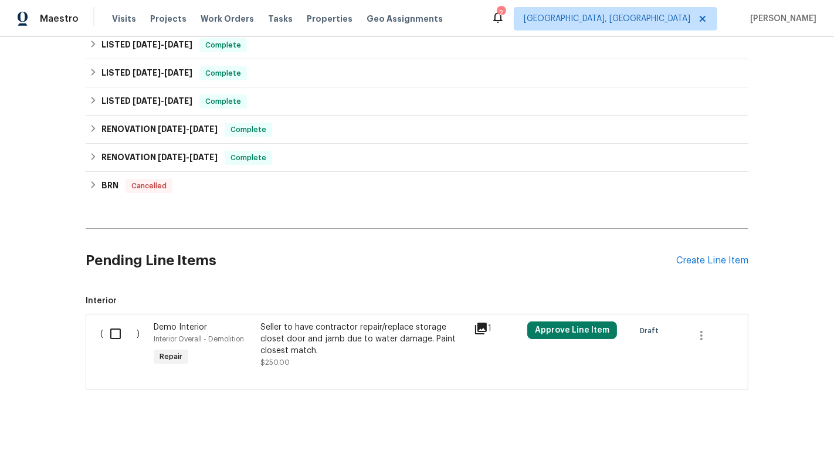
scroll to position [649, 0]
click at [719, 257] on div "Create Line Item" at bounding box center [712, 260] width 72 height 11
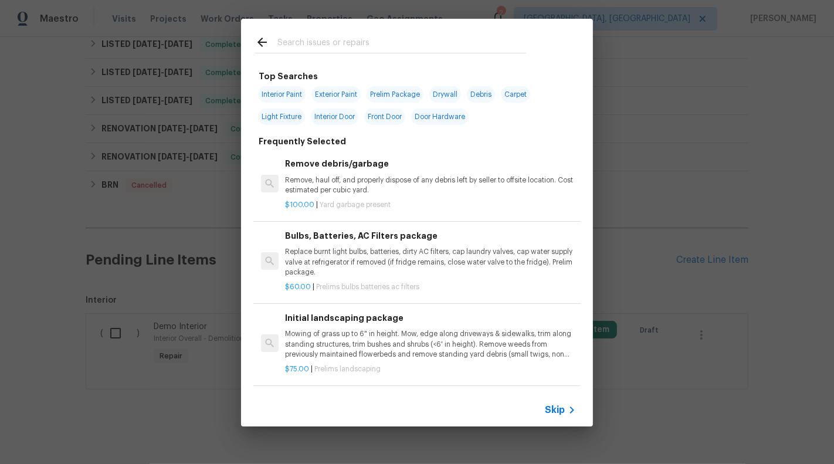
click at [553, 410] on span "Skip" at bounding box center [555, 410] width 20 height 12
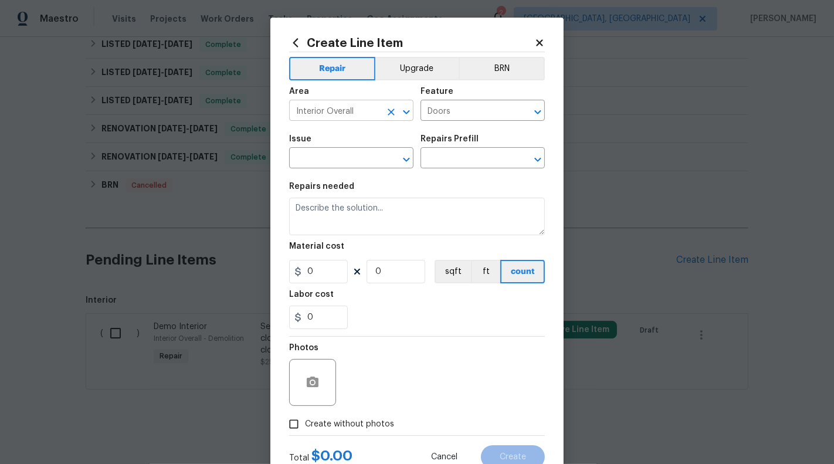
click at [343, 108] on input "Interior Overall" at bounding box center [335, 112] width 92 height 18
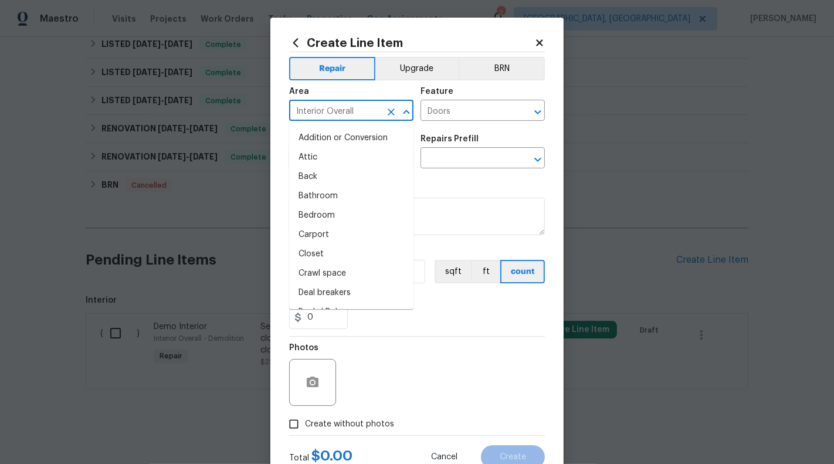
click at [405, 116] on icon "Close" at bounding box center [406, 112] width 14 height 14
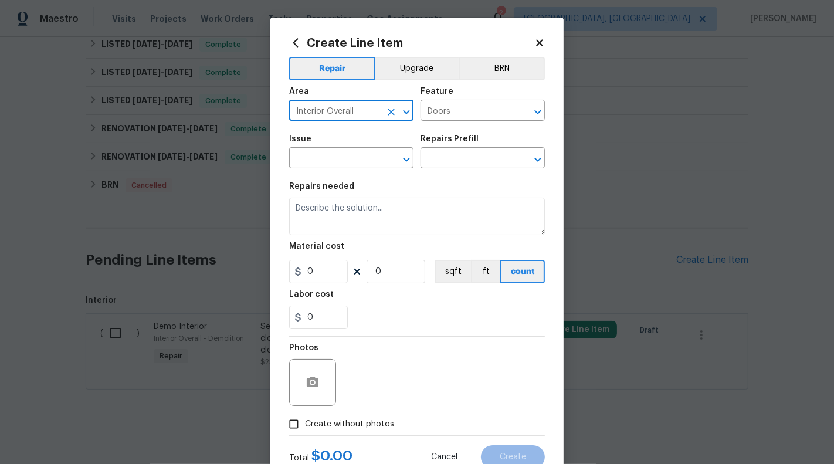
click at [391, 116] on icon "Clear" at bounding box center [391, 112] width 12 height 12
type input "d"
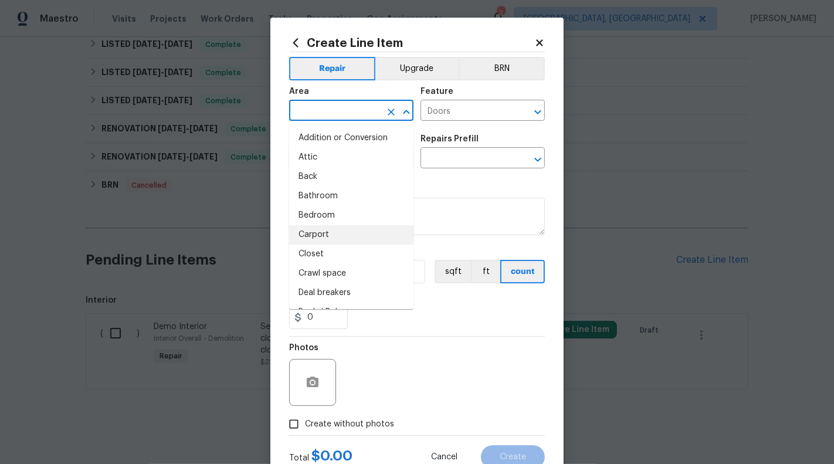
scroll to position [25, 0]
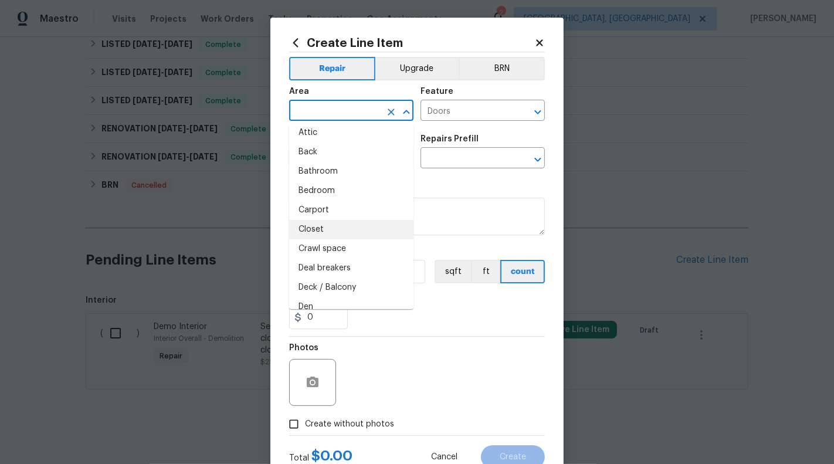
click at [361, 235] on li "Closet" at bounding box center [351, 229] width 124 height 19
type input "Closet"
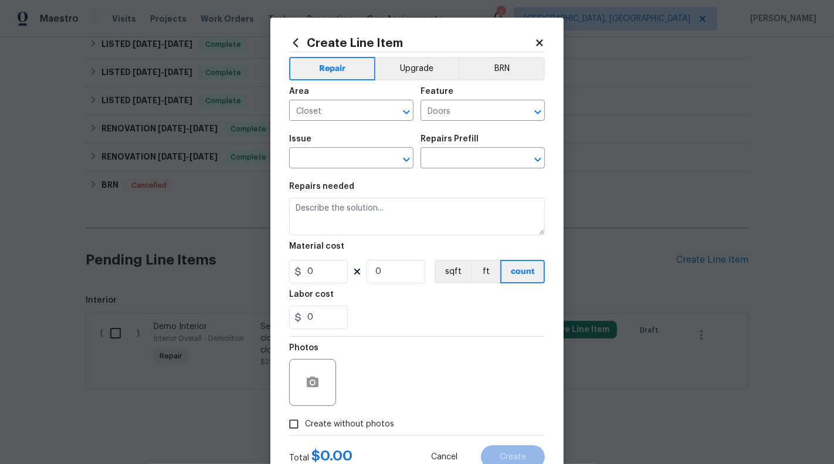
click at [459, 101] on div "Feature" at bounding box center [483, 94] width 124 height 15
click at [517, 117] on icon "Clear" at bounding box center [523, 112] width 12 height 12
click at [521, 113] on icon "Clear" at bounding box center [522, 112] width 7 height 7
click at [472, 110] on input "text" at bounding box center [467, 112] width 92 height 18
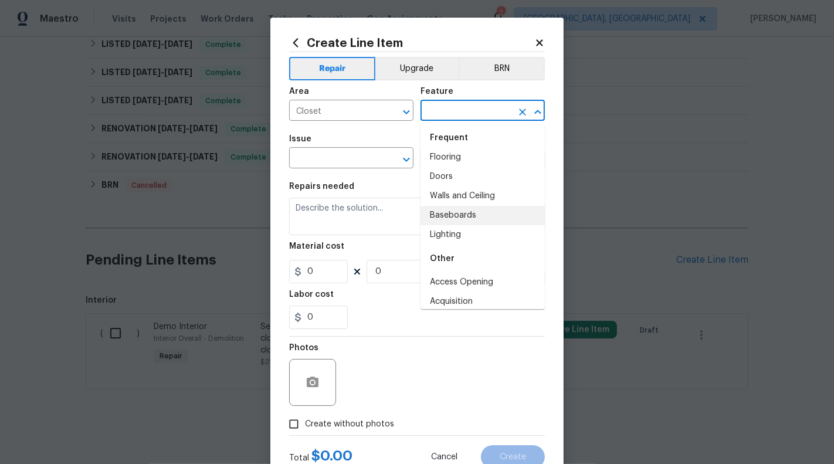
scroll to position [12, 0]
click at [468, 170] on li "Doors" at bounding box center [483, 173] width 124 height 19
type input "Doors"
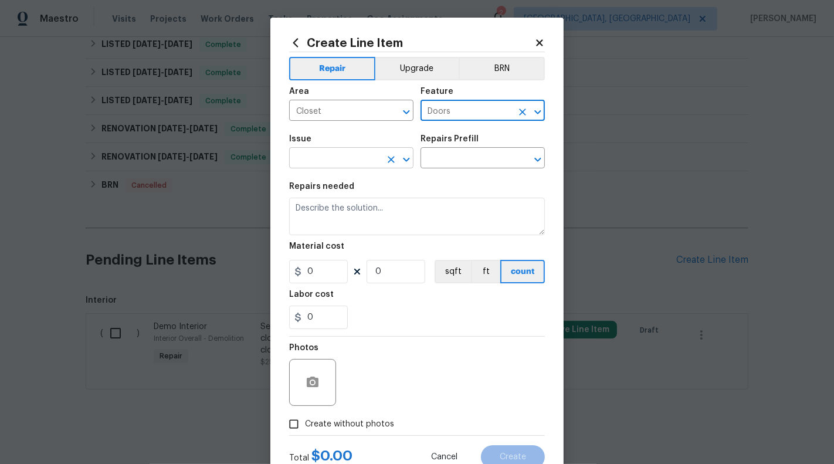
click at [347, 152] on input "text" at bounding box center [335, 159] width 92 height 18
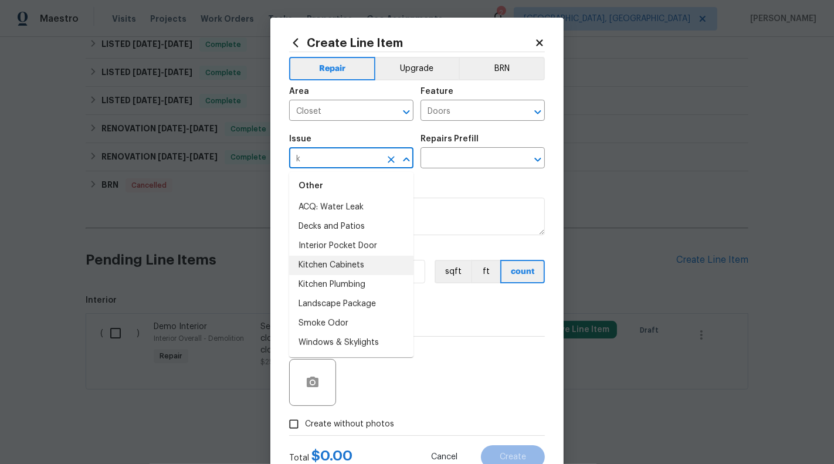
scroll to position [0, 0]
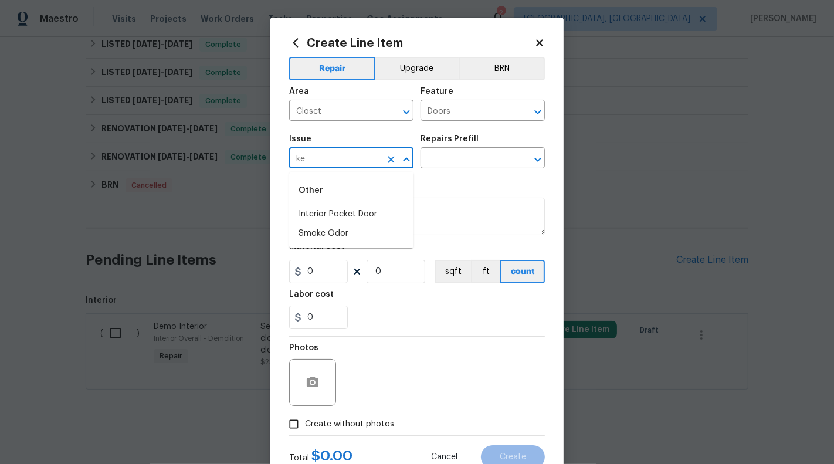
type input "k"
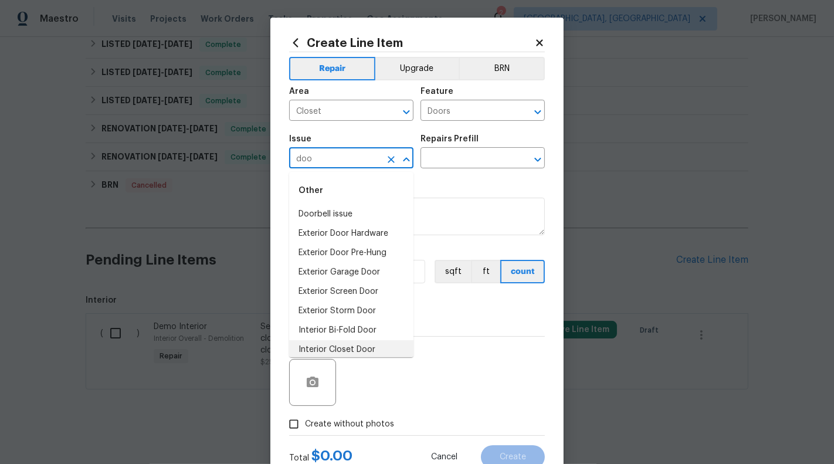
scroll to position [15, 0]
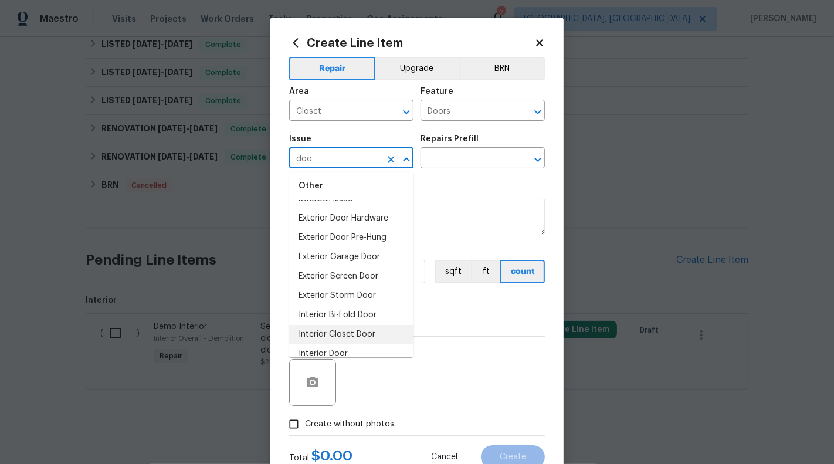
click at [363, 334] on li "Interior Closet Door" at bounding box center [351, 334] width 124 height 19
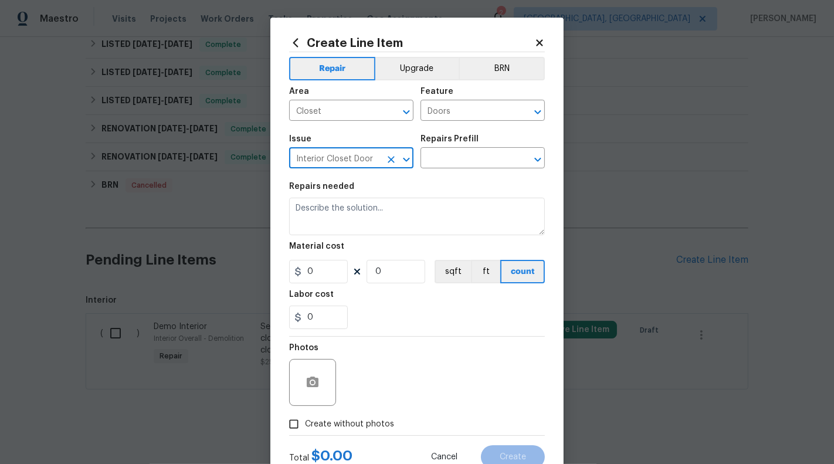
type input "Interior Closet Door"
click at [493, 146] on div "Repairs Prefill" at bounding box center [483, 142] width 124 height 15
click at [489, 155] on input "text" at bounding box center [467, 159] width 92 height 18
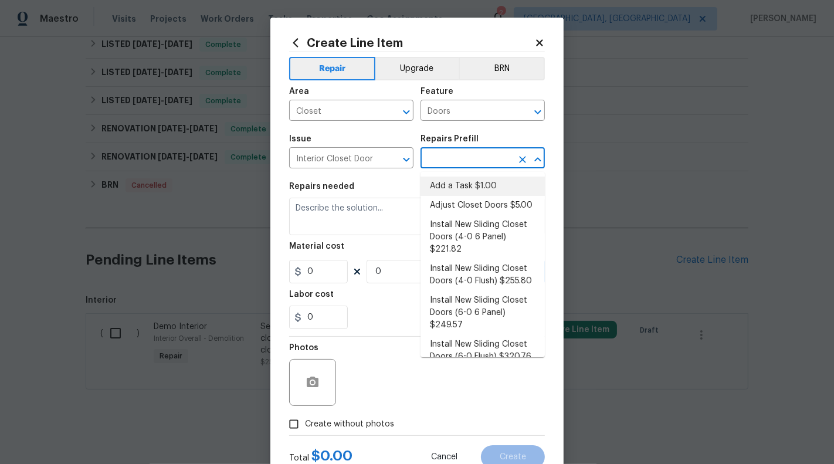
click at [484, 177] on li "Add a Task $1.00" at bounding box center [483, 186] width 124 height 19
type input "Interior Door"
type input "Add a Task $1.00"
type textarea "HPM to detail"
type input "1"
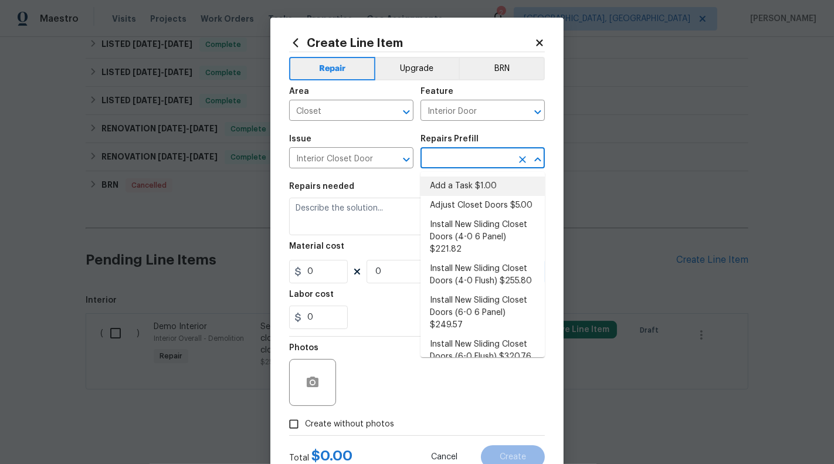
type input "1"
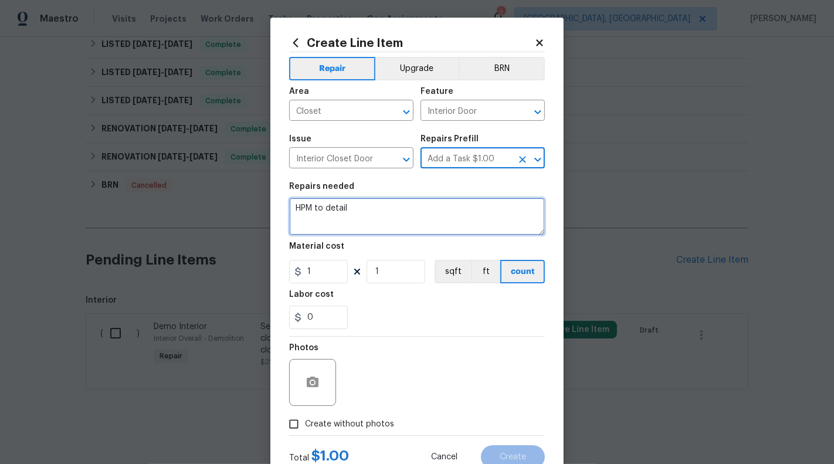
click at [357, 212] on textarea "HPM to detail" at bounding box center [417, 217] width 256 height 38
type textarea "#"
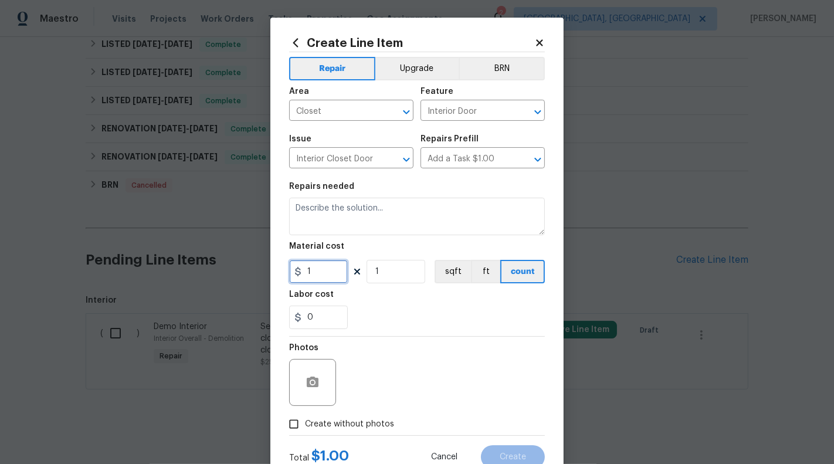
click at [330, 271] on input "1" at bounding box center [318, 271] width 59 height 23
type input "75"
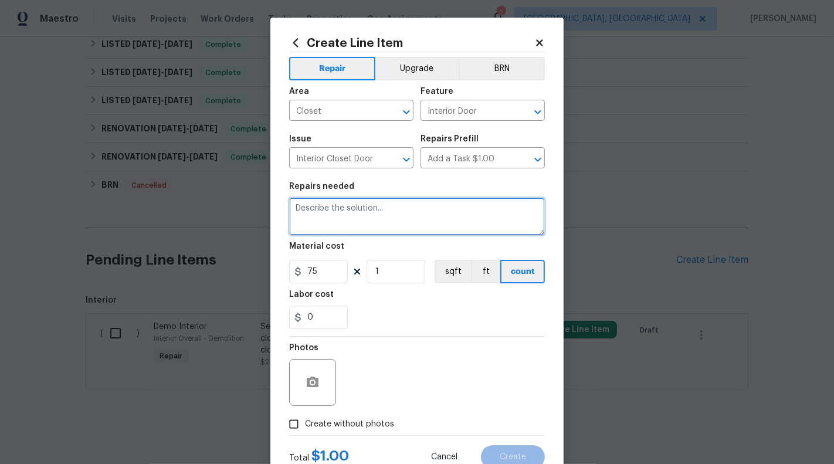
click at [343, 210] on textarea at bounding box center [417, 217] width 256 height 38
drag, startPoint x: 368, startPoint y: 208, endPoint x: 461, endPoint y: 208, distance: 93.3
click at [461, 208] on textarea "Keys are missing for the" at bounding box center [417, 217] width 256 height 38
paste textarea "The two storage closet keys and the mailbox key are missing."
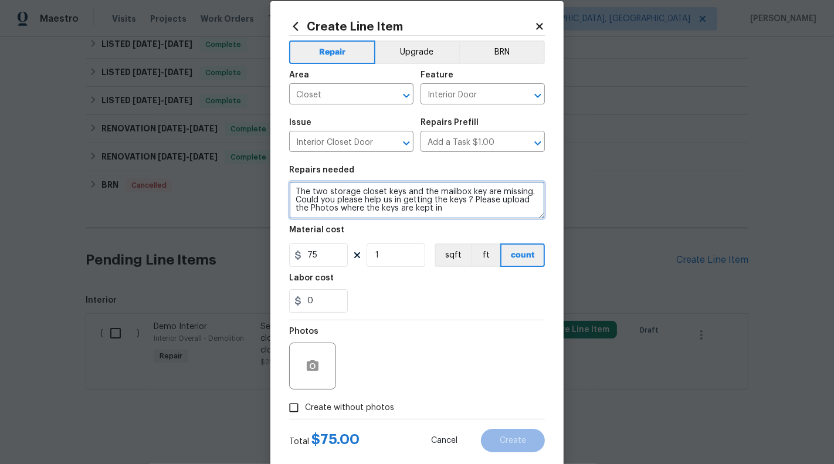
scroll to position [30, 0]
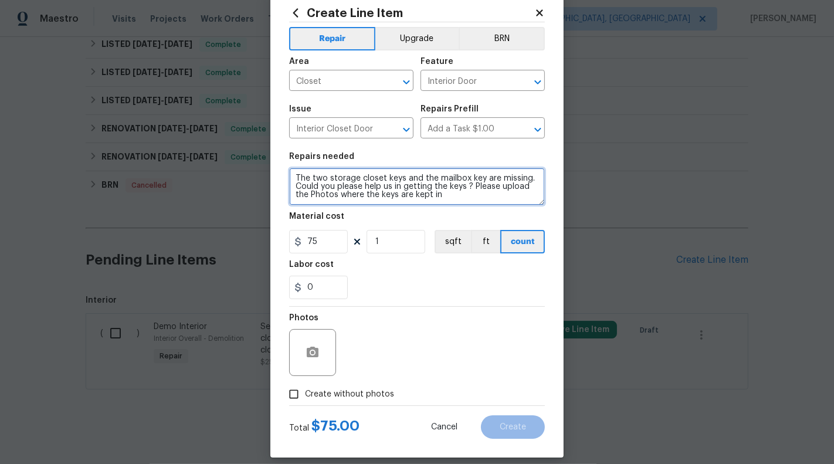
type textarea "The two storage closet keys and the mailbox key are missing. Could you please h…"
click at [301, 392] on input "Create without photos" at bounding box center [294, 394] width 22 height 22
checkbox input "true"
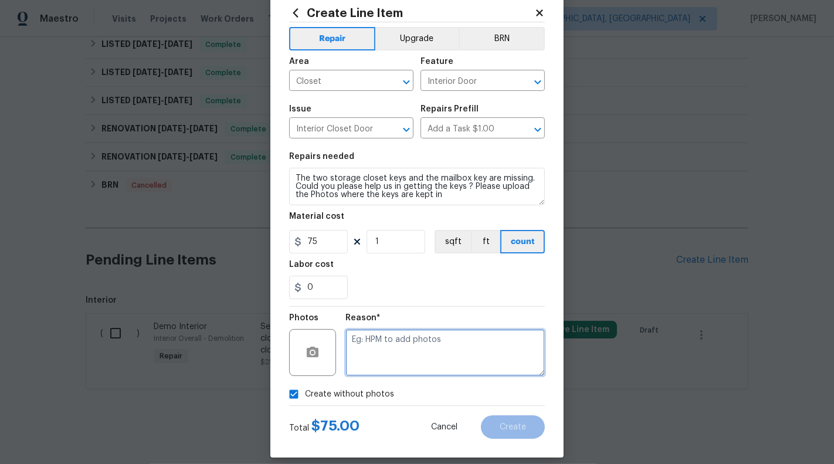
click at [353, 369] on textarea at bounding box center [444, 352] width 199 height 47
type textarea "NA"
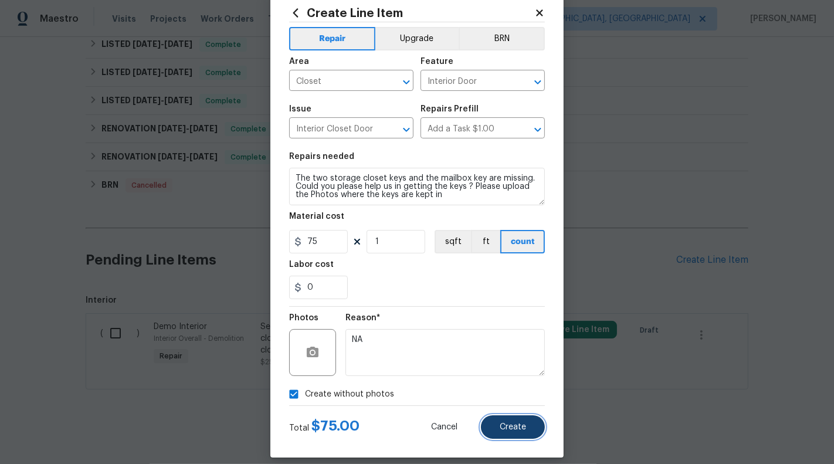
click at [519, 427] on span "Create" at bounding box center [513, 427] width 26 height 9
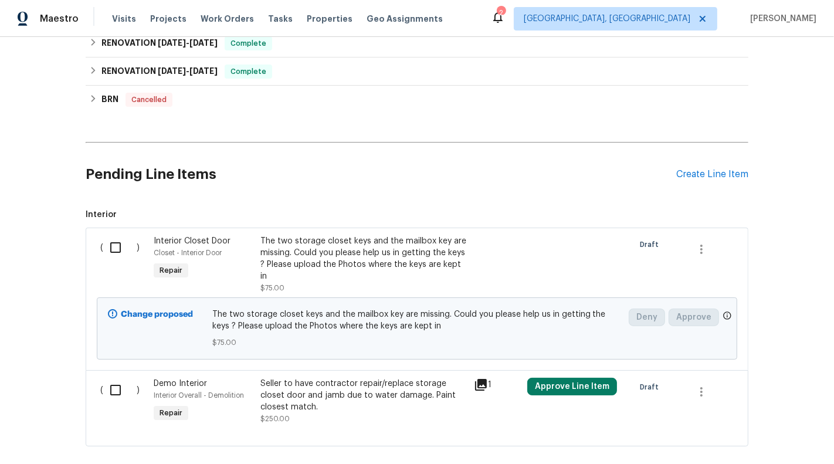
scroll to position [782, 0]
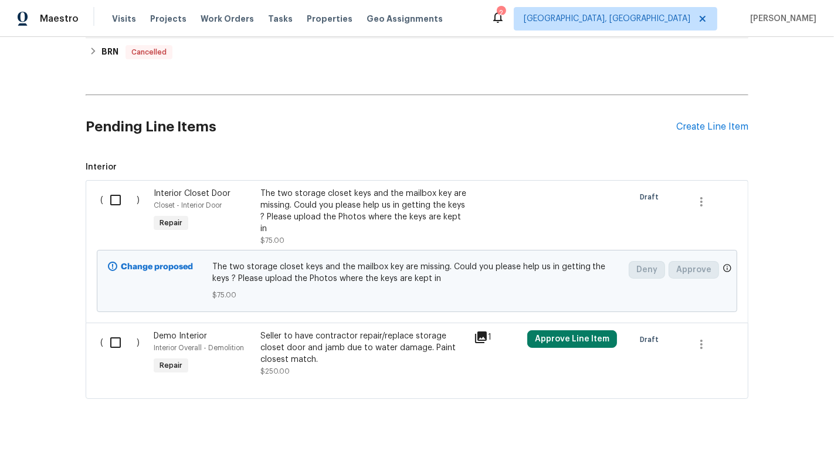
click at [114, 196] on input "checkbox" at bounding box center [119, 200] width 33 height 25
checkbox input "true"
click at [760, 428] on span "Create Work Order" at bounding box center [767, 435] width 78 height 15
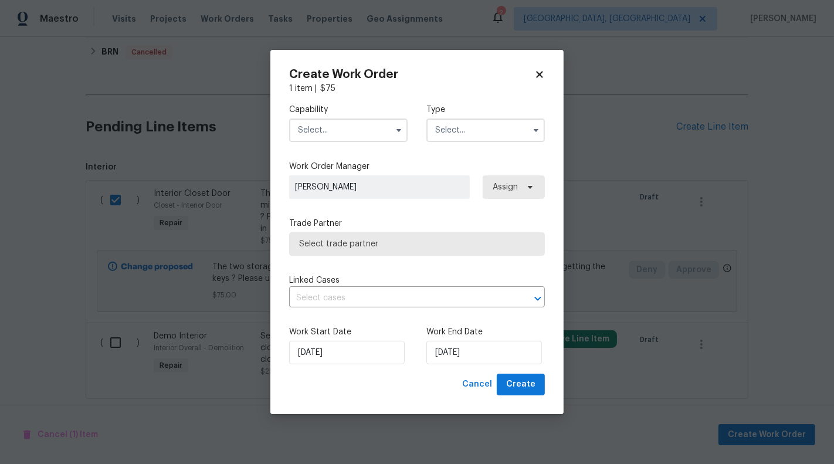
click at [365, 127] on input "text" at bounding box center [348, 129] width 118 height 23
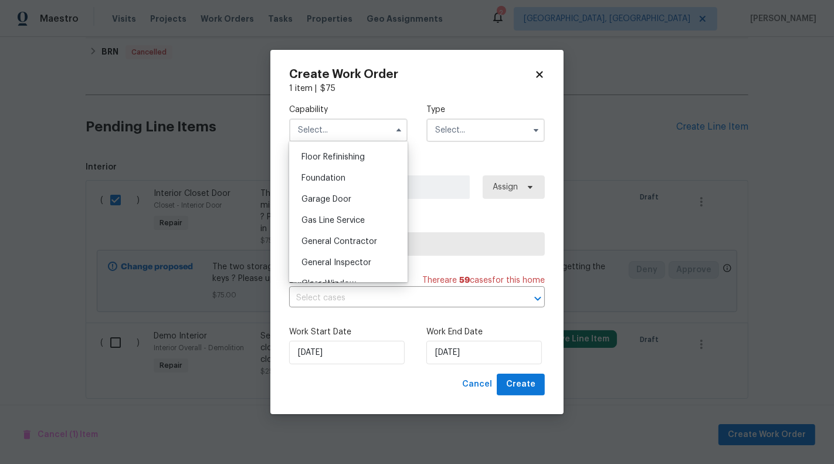
scroll to position [484, 0]
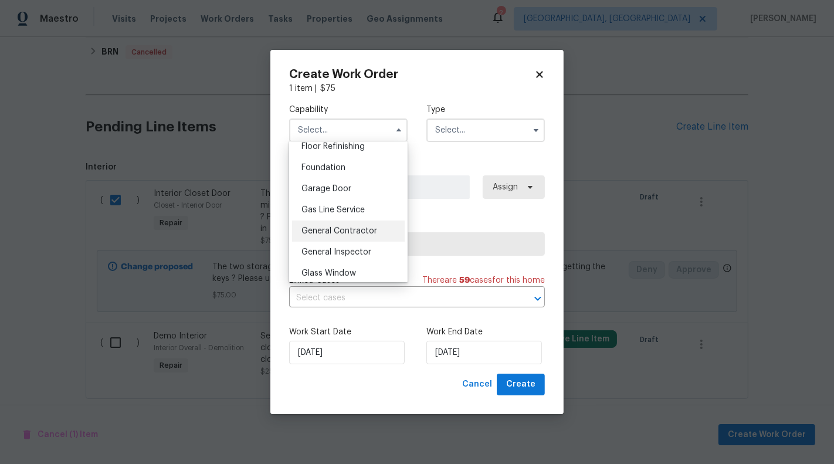
click at [370, 230] on span "General Contractor" at bounding box center [339, 231] width 76 height 8
type input "General Contractor"
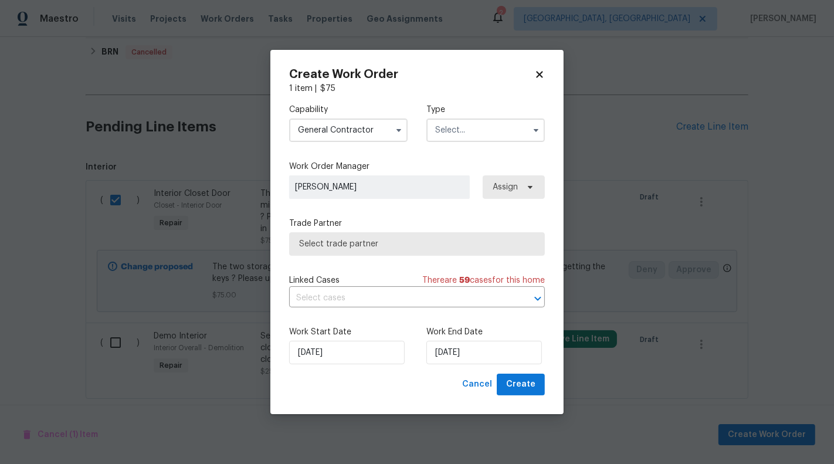
click at [462, 125] on input "text" at bounding box center [485, 129] width 118 height 23
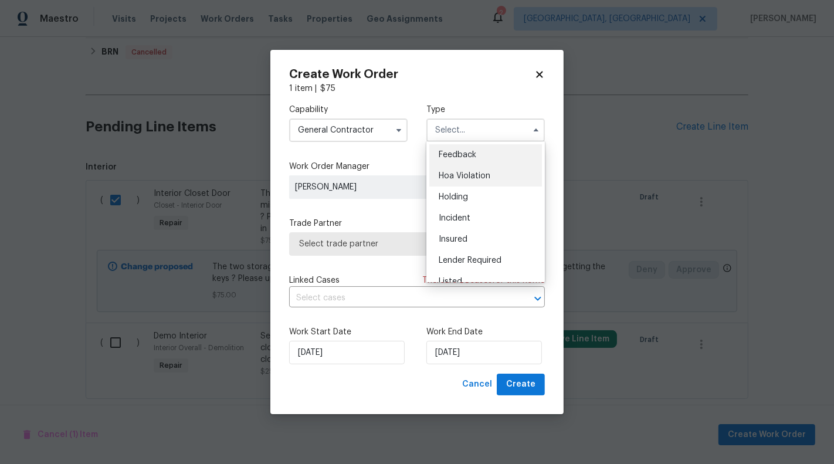
click at [482, 168] on div "Hoa Violation" at bounding box center [485, 175] width 113 height 21
type input "Hoa Violation"
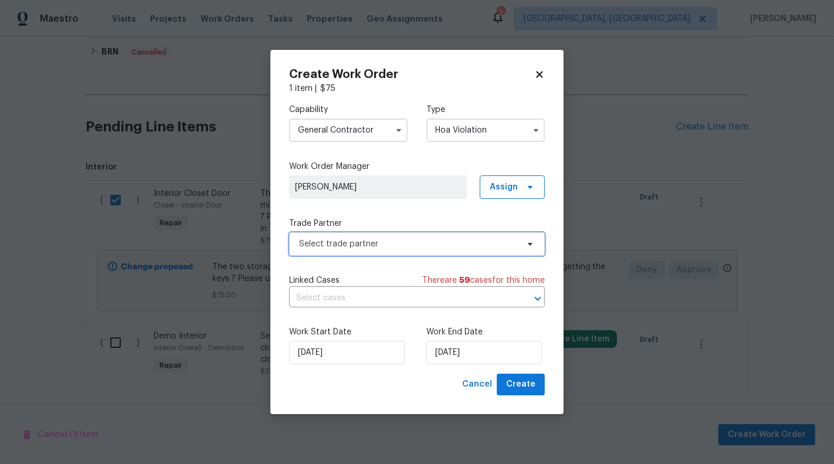
click at [374, 236] on span "Select trade partner" at bounding box center [417, 243] width 256 height 23
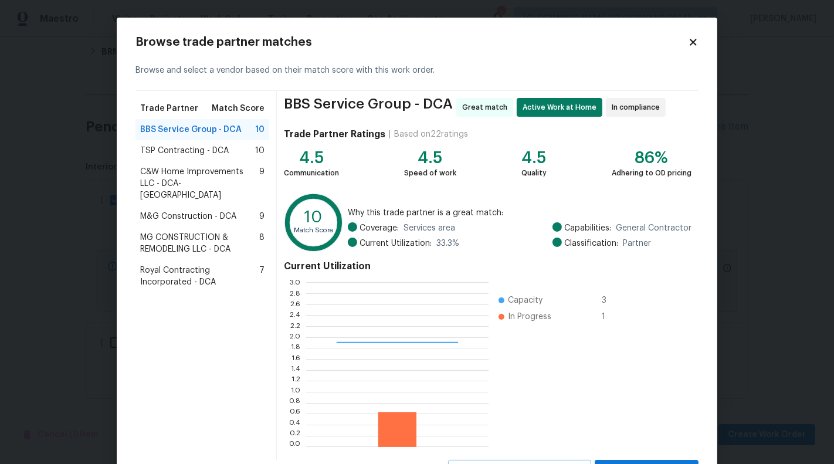
scroll to position [53, 0]
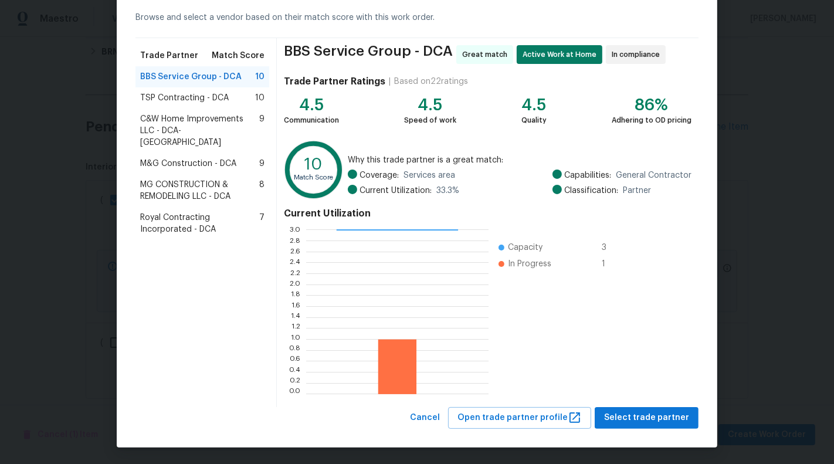
click at [635, 399] on div "0.0 0.2 0.4 0.6 0.8 1.0 1.2 1.4 1.6 1.8 2.0 2.2 2.4 2.6 2.8 3.0 Capacity 3 In P…" at bounding box center [460, 312] width 352 height 176
click at [646, 420] on span "Select trade partner" at bounding box center [646, 418] width 85 height 15
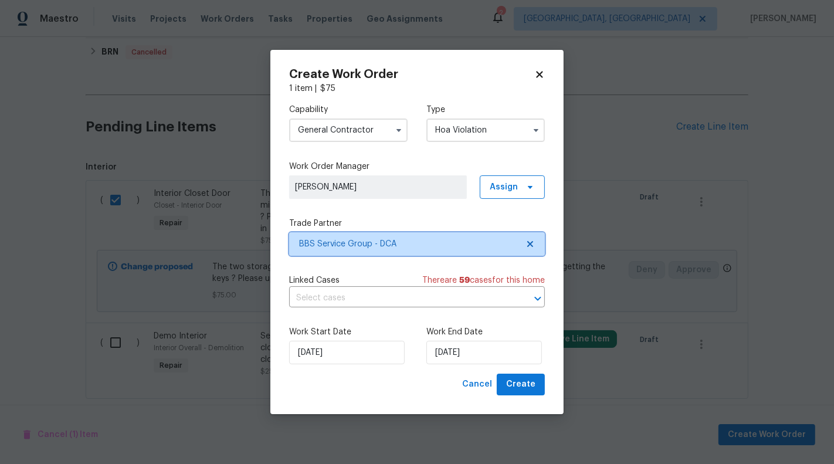
scroll to position [0, 0]
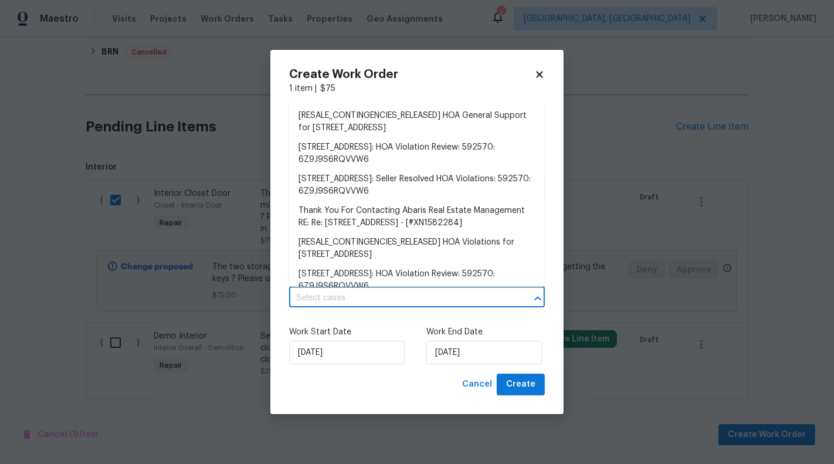
click at [354, 291] on input "text" at bounding box center [400, 298] width 223 height 18
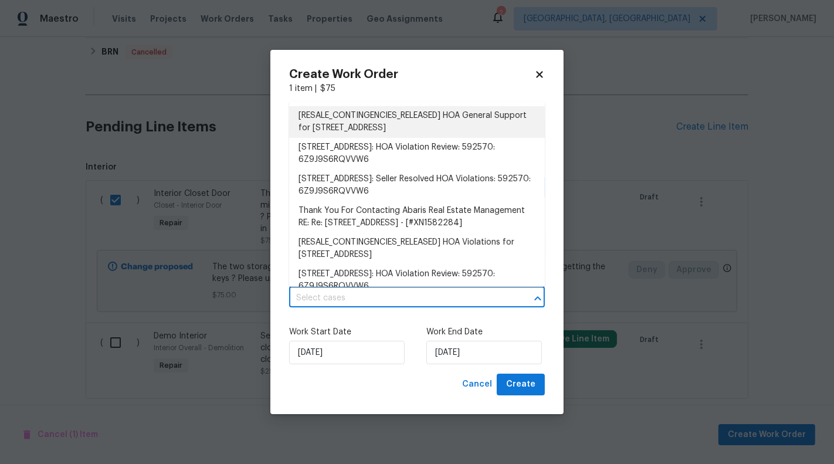
click at [351, 126] on li "[RESALE_CONTINGENCIES_RELEASED] HOA General Support for 11100 Boathouse Ct # 10…" at bounding box center [417, 122] width 256 height 32
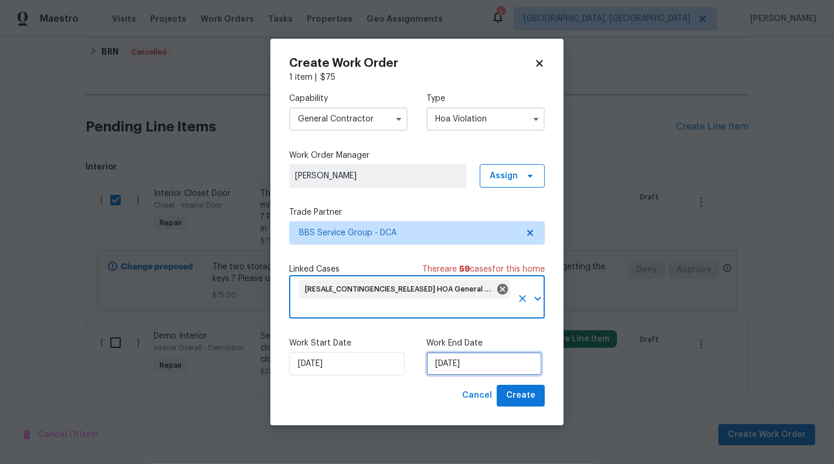
click at [456, 364] on input "[DATE]" at bounding box center [484, 363] width 116 height 23
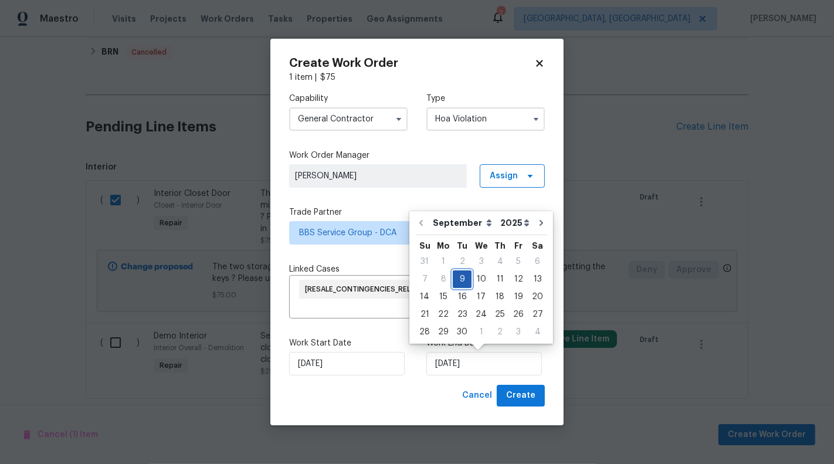
click at [460, 284] on div "9" at bounding box center [462, 279] width 19 height 16
click at [527, 405] on button "Create" at bounding box center [521, 396] width 48 height 22
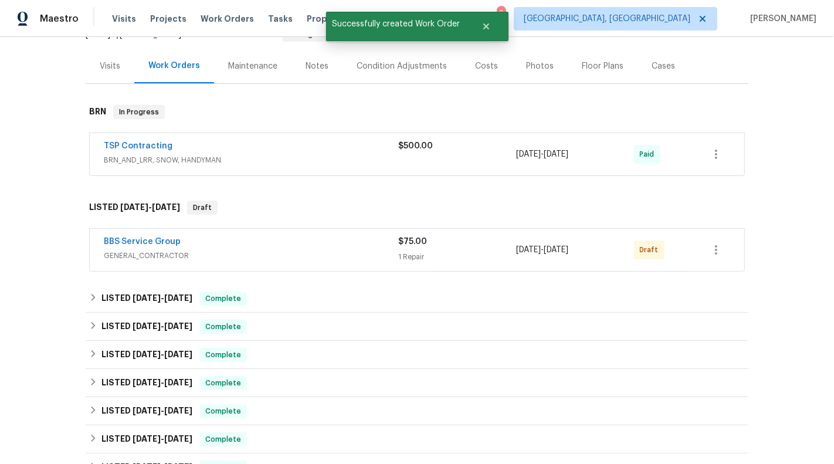
scroll to position [97, 0]
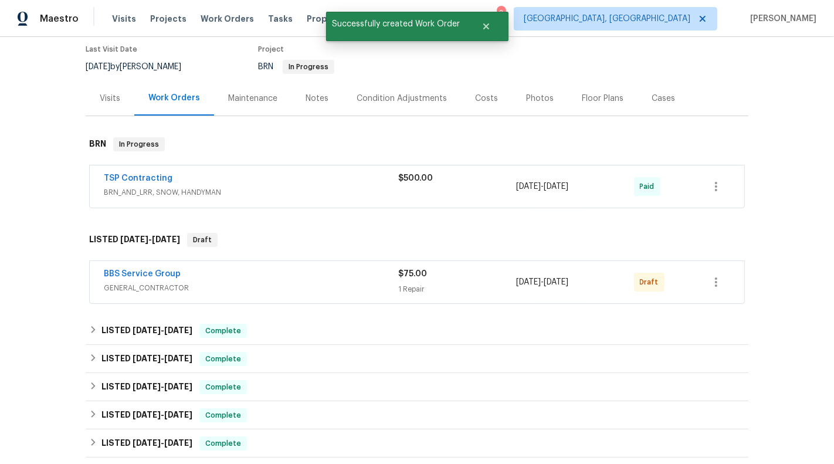
click at [334, 187] on span "BRN_AND_LRR, SNOW, HANDYMAN" at bounding box center [251, 193] width 294 height 12
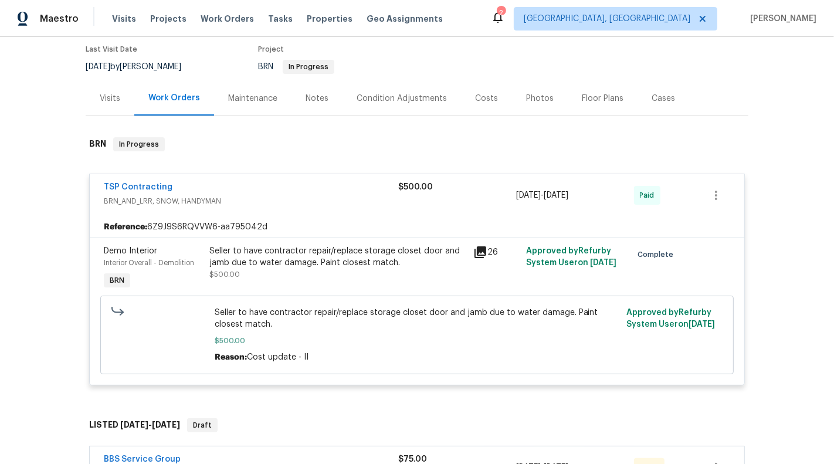
click at [334, 186] on div "TSP Contracting" at bounding box center [251, 188] width 294 height 14
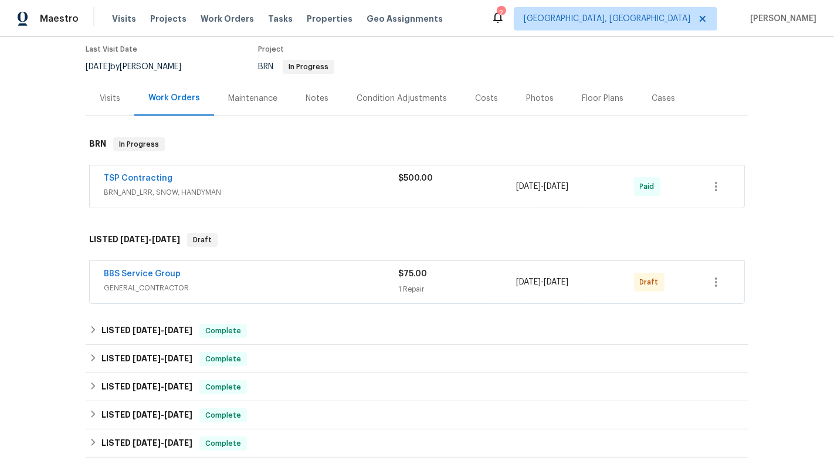
click at [340, 279] on div "BBS Service Group" at bounding box center [251, 275] width 294 height 14
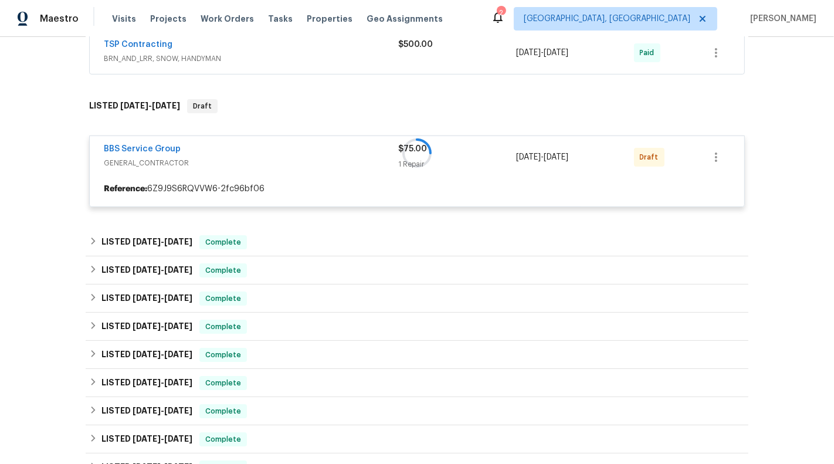
scroll to position [244, 0]
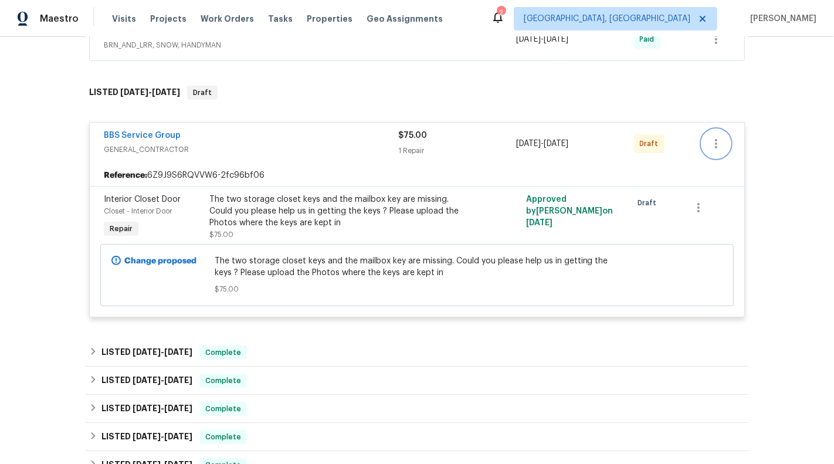
click at [709, 141] on button "button" at bounding box center [716, 144] width 28 height 28
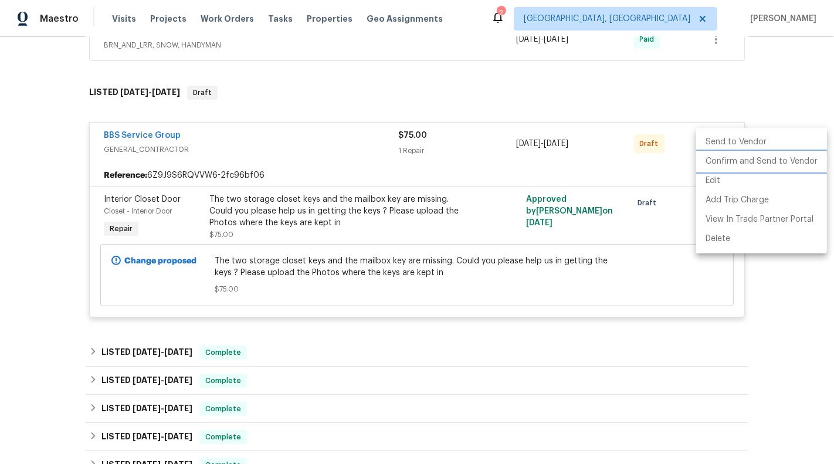
click at [774, 160] on li "Confirm and Send to Vendor" at bounding box center [761, 161] width 131 height 19
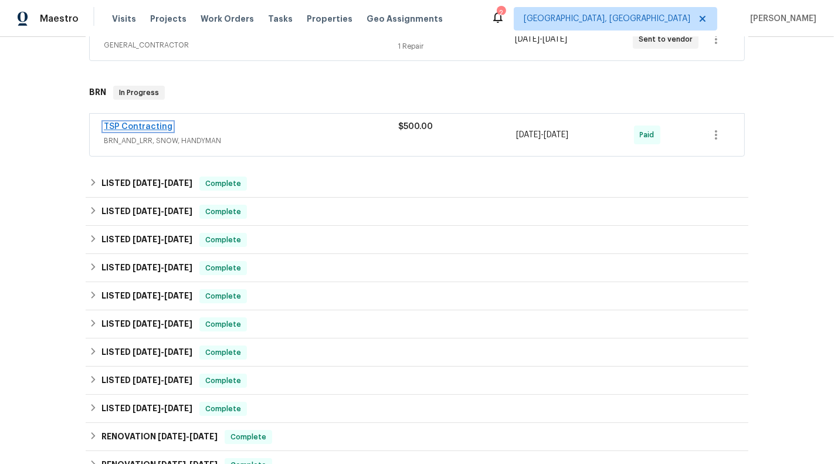
click at [137, 128] on link "TSP Contracting" at bounding box center [138, 127] width 69 height 8
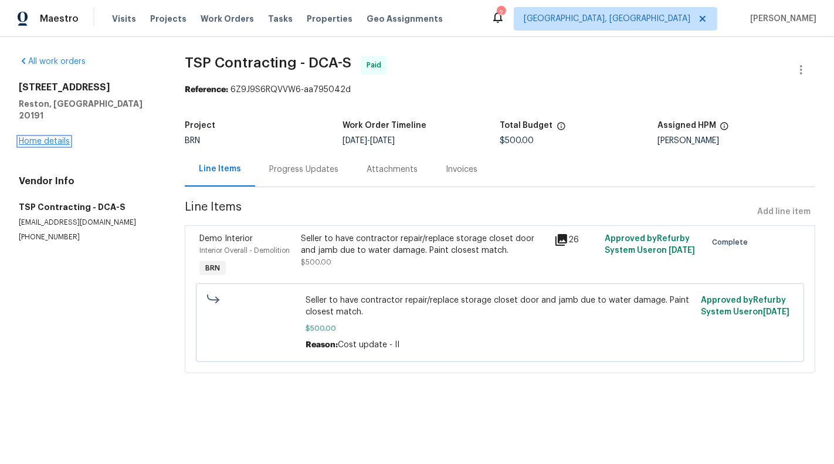
click at [32, 137] on link "Home details" at bounding box center [44, 141] width 51 height 8
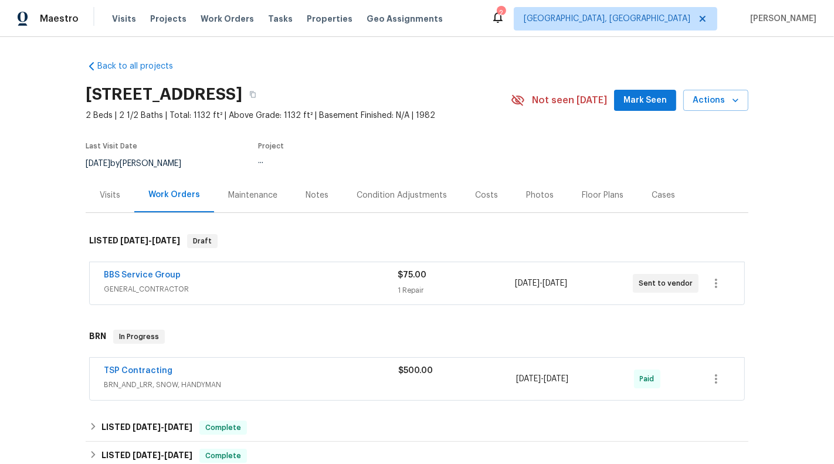
scroll to position [53, 0]
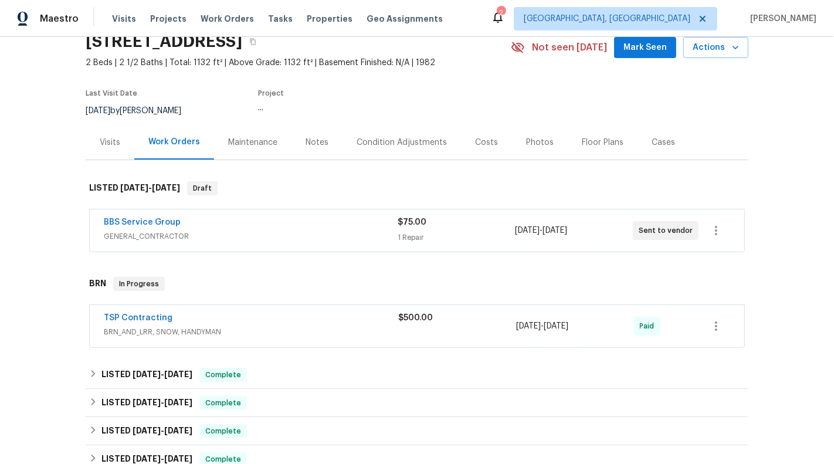
click at [331, 231] on span "GENERAL_CONTRACTOR" at bounding box center [251, 237] width 294 height 12
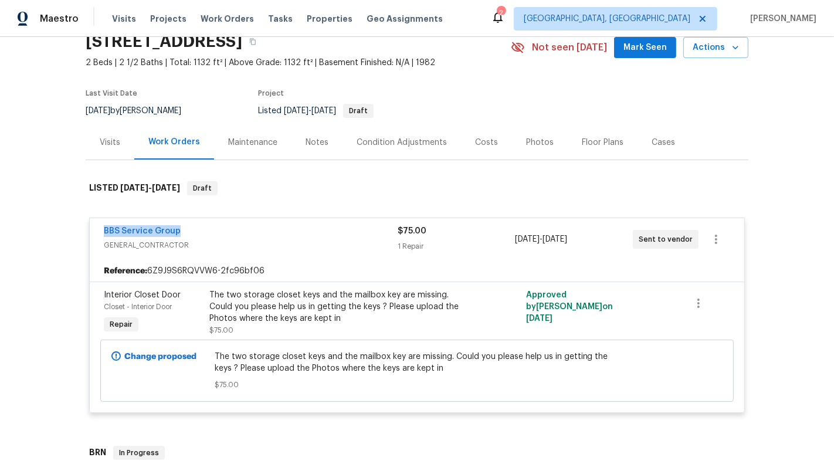
drag, startPoint x: 94, startPoint y: 231, endPoint x: 185, endPoint y: 231, distance: 90.9
click at [186, 231] on div "BBS Service Group GENERAL_CONTRACTOR $75.00 1 Repair 9/9/2025 - 9/9/2025 Sent t…" at bounding box center [417, 239] width 655 height 42
copy link "BBS Service Group"
click at [150, 229] on link "BBS Service Group" at bounding box center [142, 231] width 77 height 8
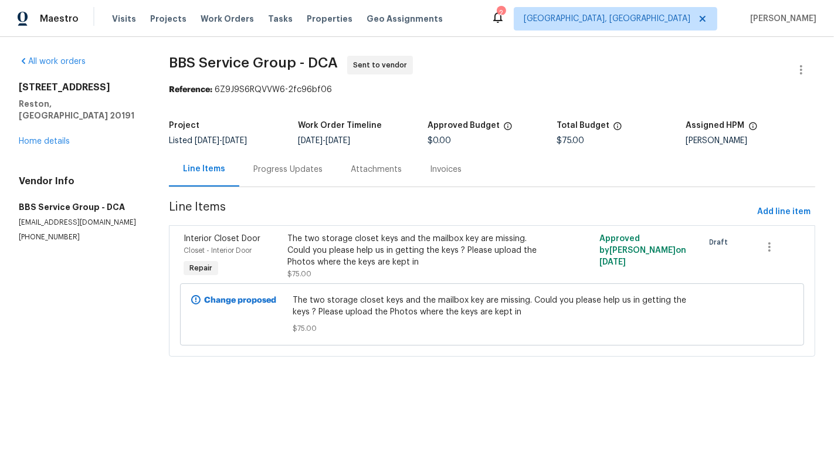
click at [297, 166] on div "Progress Updates" at bounding box center [287, 170] width 69 height 12
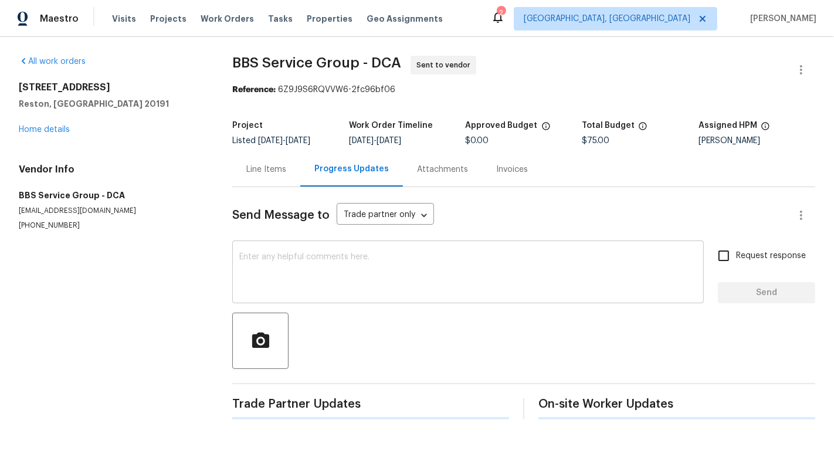
click at [317, 260] on textarea at bounding box center [468, 273] width 458 height 41
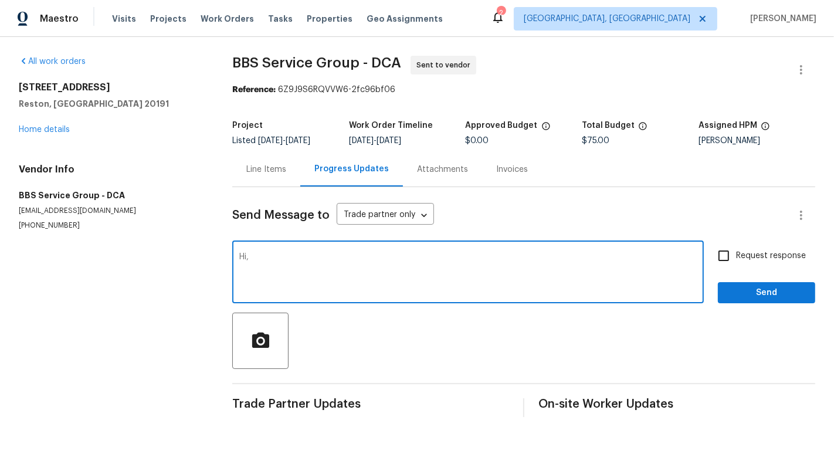
paste textarea "New keys are needed for both storage closets and the mailbox."
type textarea "Hi, New keys are needed for both storage closets and the mailbox."
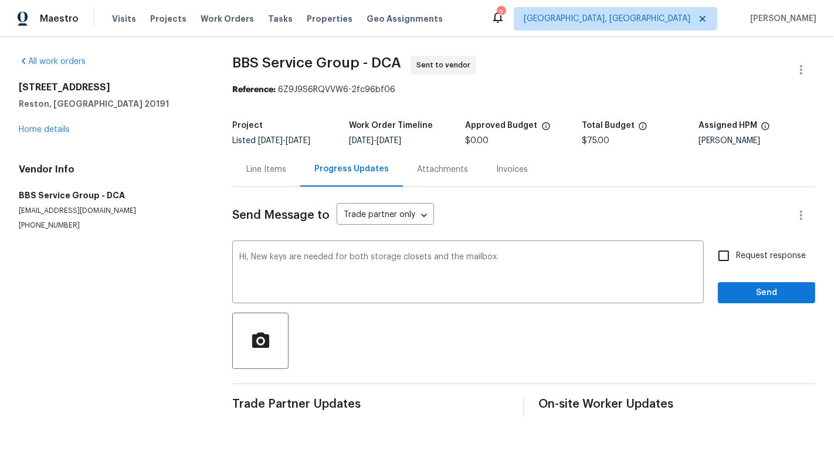
click at [784, 267] on label "Request response" at bounding box center [758, 255] width 94 height 25
click at [736, 267] on input "Request response" at bounding box center [723, 255] width 25 height 25
checkbox input "true"
click at [799, 306] on div "Send Message to Trade partner only Trade partner only ​ Hi, New keys are needed…" at bounding box center [523, 302] width 583 height 230
click at [782, 286] on span "Send" at bounding box center [766, 293] width 79 height 15
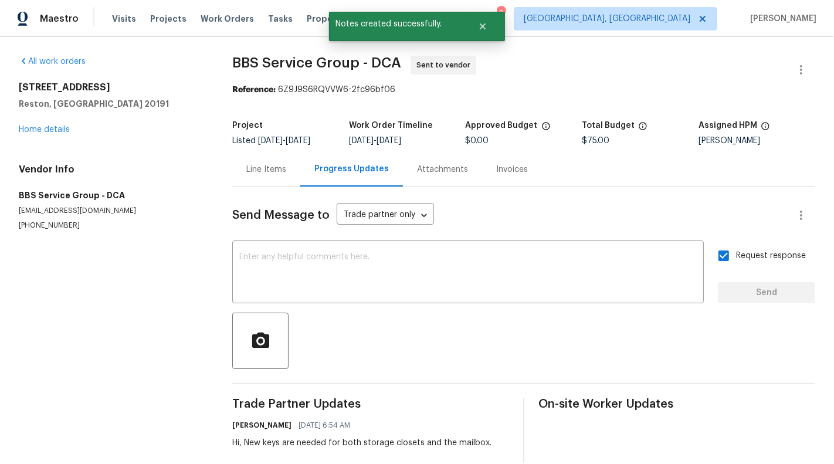
click at [273, 177] on div "Line Items" at bounding box center [266, 169] width 68 height 35
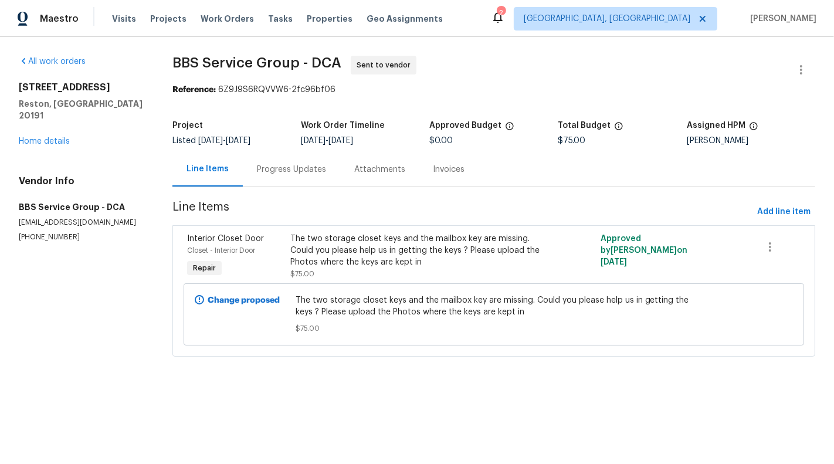
click at [48, 219] on div "Vendor Info BBS Service Group - DCA admin@bbsrvgrp.com (202) 820-2989" at bounding box center [82, 208] width 126 height 67
copy p "(202) 820-2989"
click at [460, 265] on div "The two storage closet keys and the mailbox key are missing. Could you please h…" at bounding box center [416, 250] width 252 height 35
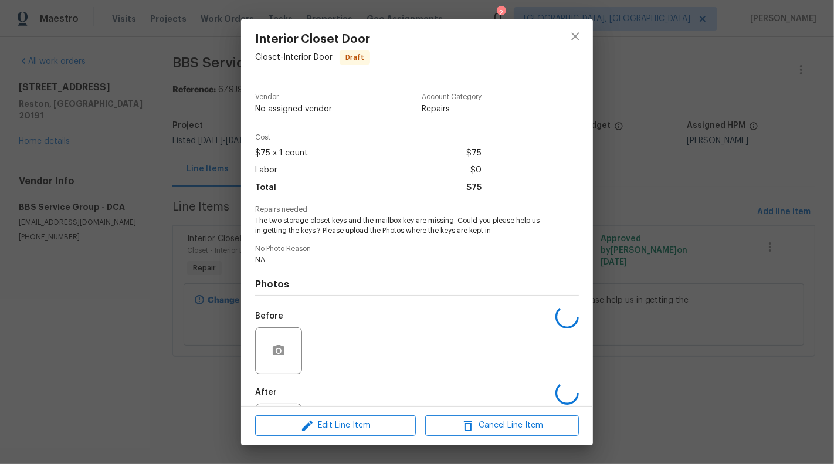
scroll to position [57, 0]
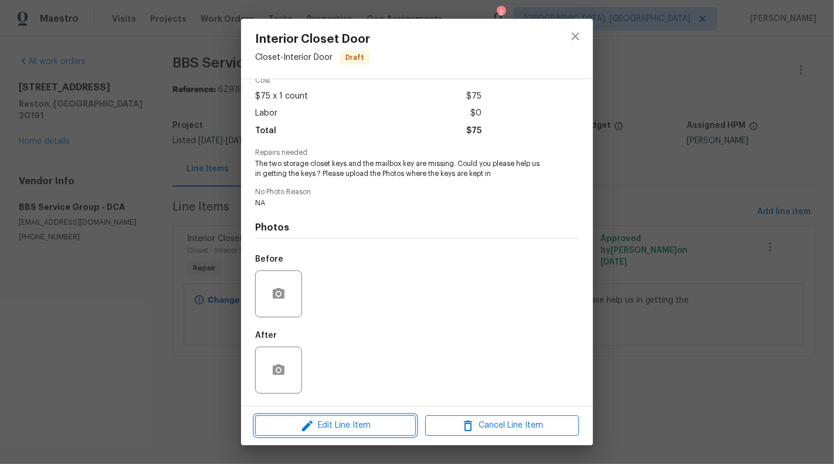
click at [343, 426] on span "Edit Line Item" at bounding box center [336, 425] width 154 height 15
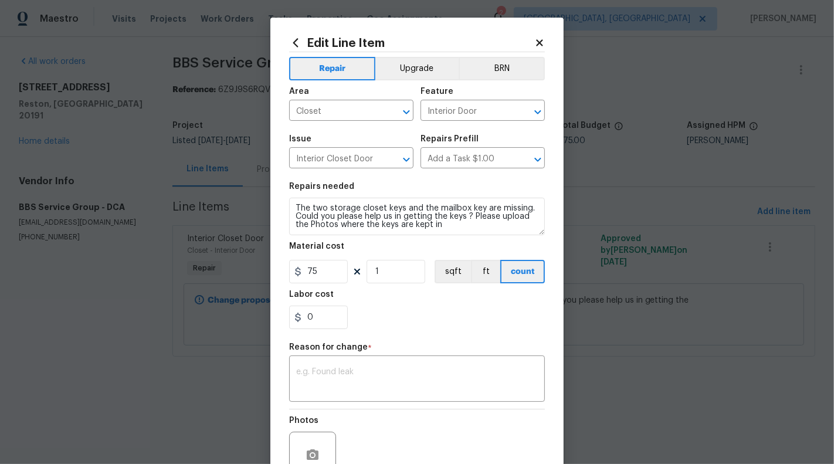
scroll to position [113, 0]
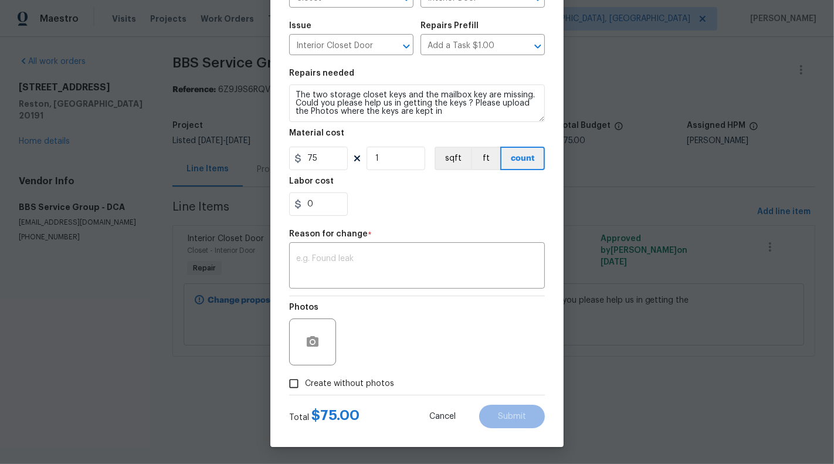
click at [608, 293] on body "Maestro Visits Projects Work Orders Tasks Properties Geo Assignments 2 Albuquer…" at bounding box center [417, 194] width 834 height 389
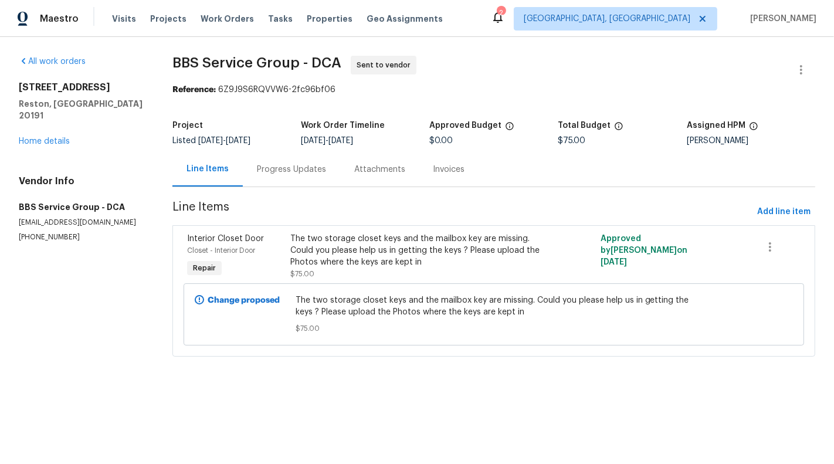
scroll to position [0, 0]
click at [38, 136] on div "All work orders 11100 Boathouse Ct # 101 Reston, VA 20191 Home details Vendor I…" at bounding box center [82, 149] width 126 height 187
click at [37, 134] on div "11100 Boathouse Ct # 101 Reston, VA 20191 Home details" at bounding box center [82, 115] width 126 height 66
click at [36, 134] on div "11100 Boathouse Ct # 101 Reston, VA 20191 Home details" at bounding box center [82, 115] width 126 height 66
click at [28, 137] on link "Home details" at bounding box center [44, 141] width 51 height 8
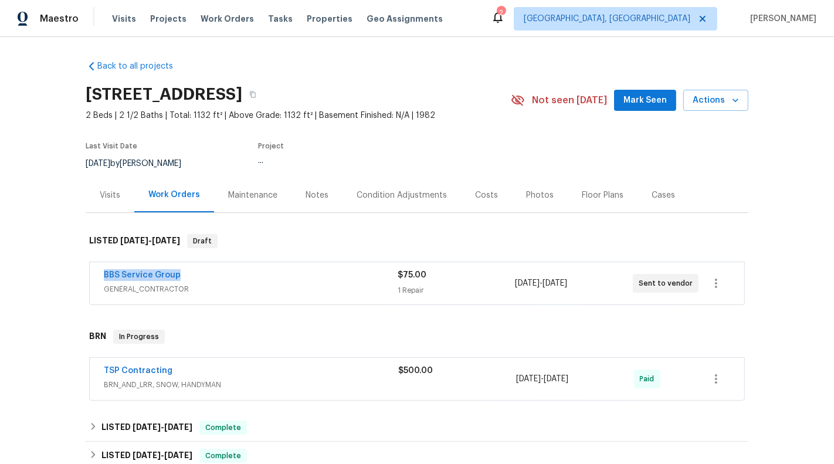
drag, startPoint x: 106, startPoint y: 276, endPoint x: 216, endPoint y: 276, distance: 110.9
click at [216, 276] on div "BBS Service Group GENERAL_CONTRACTOR $75.00 1 Repair 9/9/2025 - 9/9/2025 Sent t…" at bounding box center [417, 283] width 655 height 42
copy link "BBS Service Group"
click at [135, 276] on link "BBS Service Group" at bounding box center [142, 275] width 77 height 8
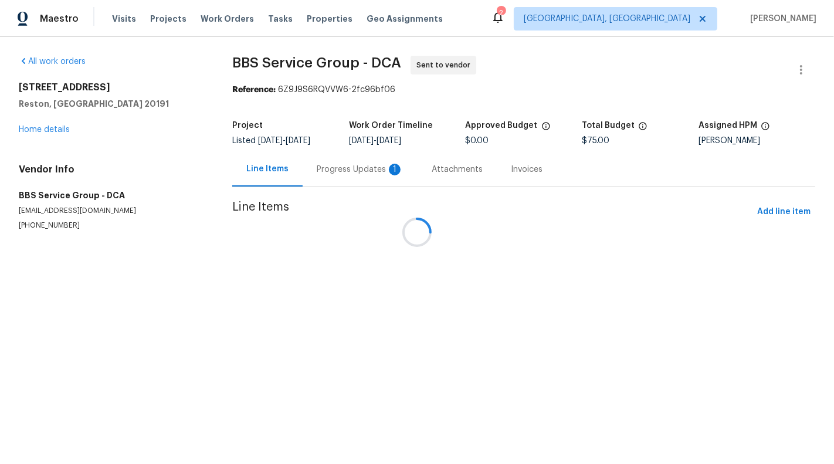
click at [350, 167] on div at bounding box center [417, 232] width 834 height 464
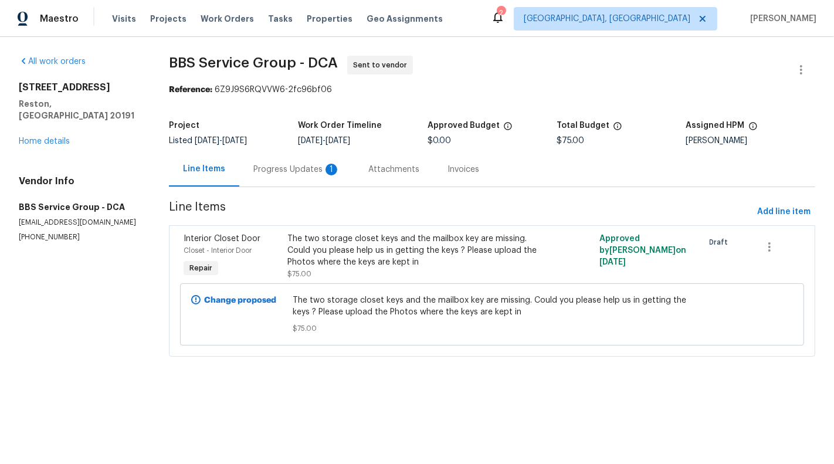
click at [295, 169] on div "Progress Updates 1" at bounding box center [296, 170] width 87 height 12
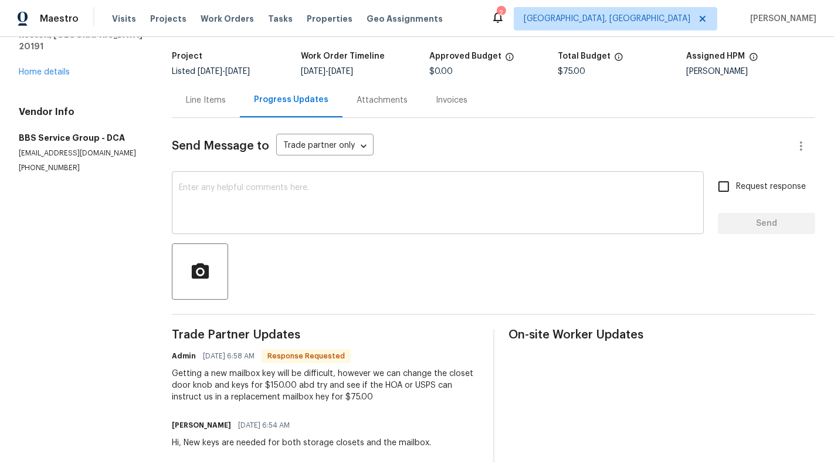
scroll to position [86, 0]
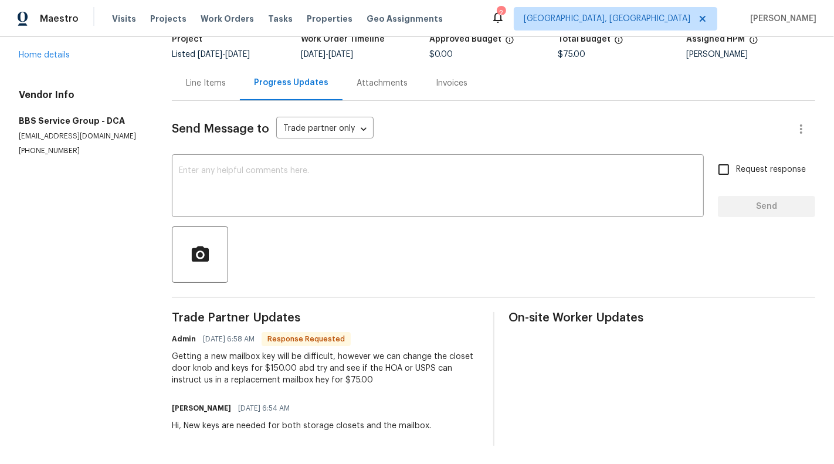
click at [320, 367] on div "Getting a new mailbox key will be difficult, however we can change the closet d…" at bounding box center [325, 368] width 307 height 35
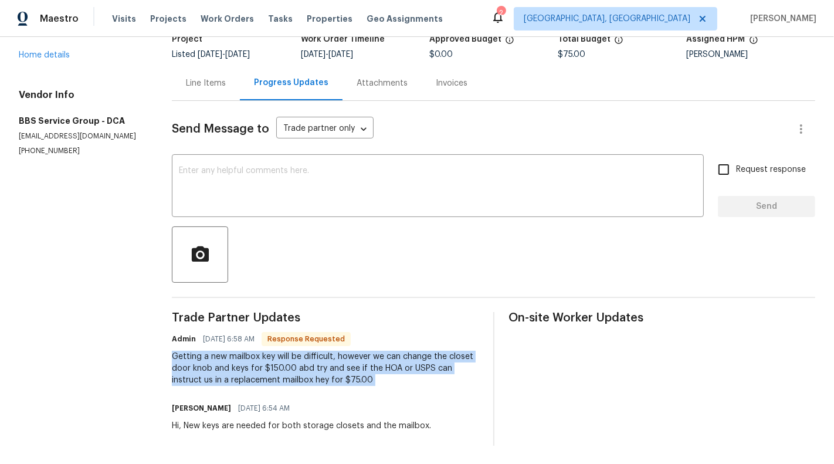
click at [320, 367] on div "Getting a new mailbox key will be difficult, however we can change the closet d…" at bounding box center [325, 368] width 307 height 35
copy div "Getting a new mailbox key will be difficult, however we can change the closet d…"
click at [284, 201] on textarea at bounding box center [438, 187] width 518 height 41
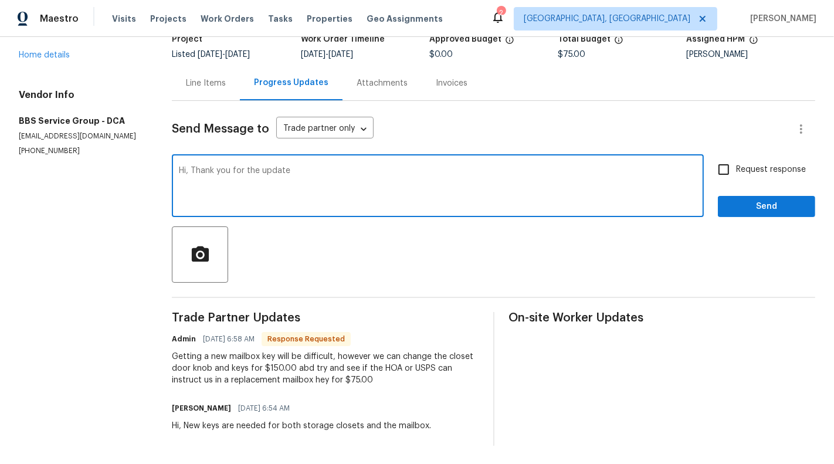
type textarea "Hi, Thank you for the update"
click at [730, 165] on input "Request response" at bounding box center [723, 169] width 25 height 25
checkbox input "true"
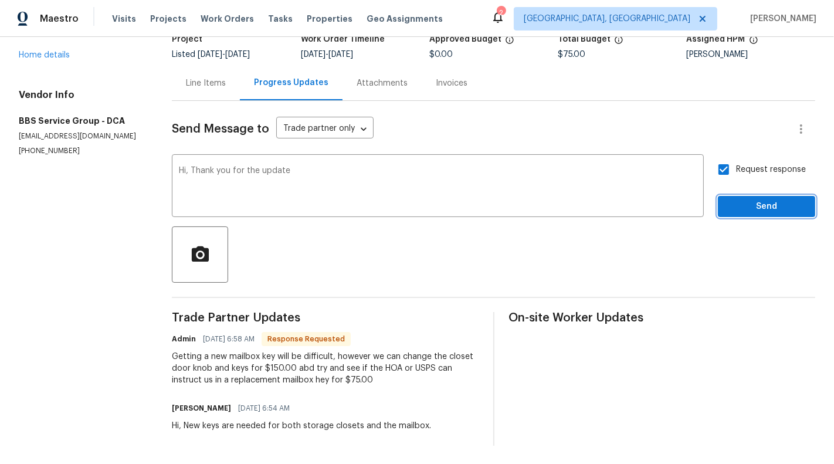
click at [778, 209] on span "Send" at bounding box center [766, 206] width 79 height 15
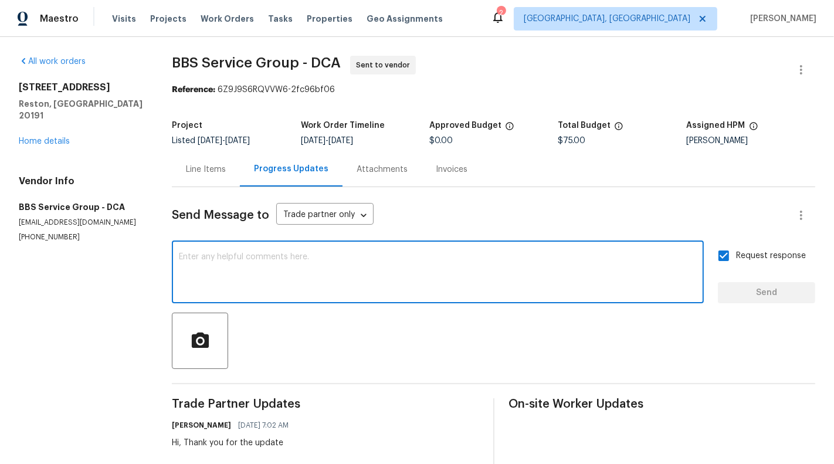
click at [280, 258] on textarea at bounding box center [438, 273] width 518 height 41
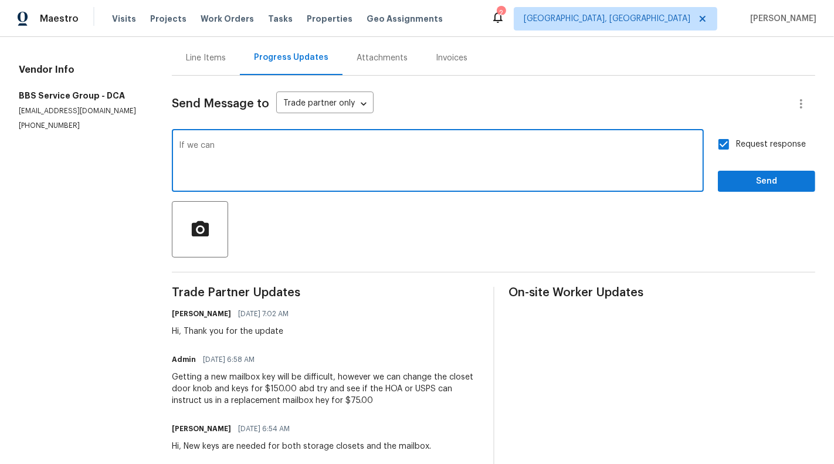
scroll to position [113, 0]
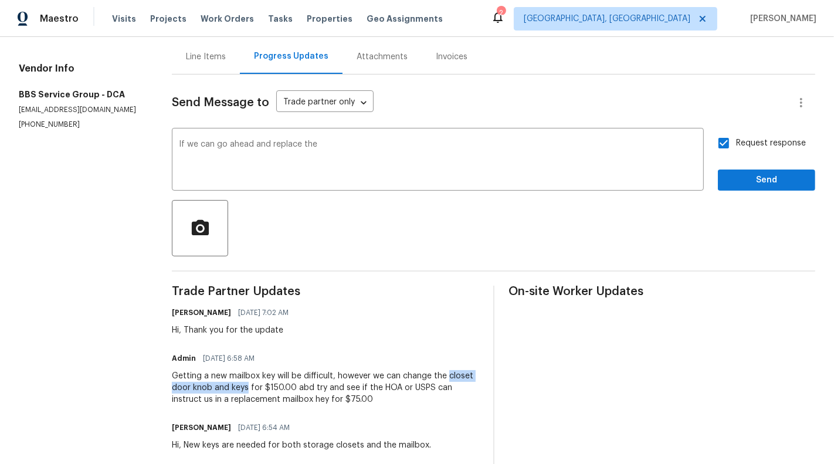
drag, startPoint x: 447, startPoint y: 377, endPoint x: 249, endPoint y: 387, distance: 198.5
click at [249, 387] on div "Getting a new mailbox key will be difficult, however we can change the closet d…" at bounding box center [325, 387] width 307 height 35
copy div "closet door knob and keys"
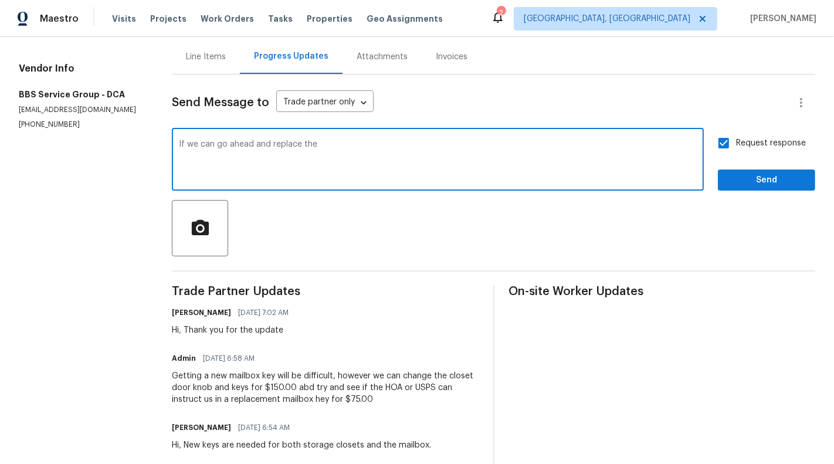
click at [361, 155] on textarea "If we can go ahead and replace the" at bounding box center [438, 160] width 518 height 41
paste textarea "closet door knob and keys"
drag, startPoint x: 387, startPoint y: 143, endPoint x: 447, endPoint y: 143, distance: 60.4
click at [448, 143] on textarea "If we can go ahead and replace the closet door knob and keys" at bounding box center [438, 160] width 518 height 41
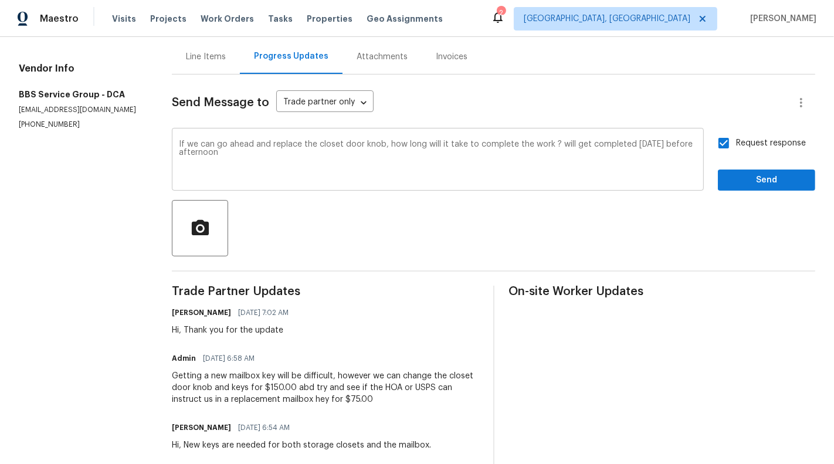
click at [430, 139] on div "If we can go ahead and replace the closet door knob, how long will it take to c…" at bounding box center [438, 161] width 532 height 60
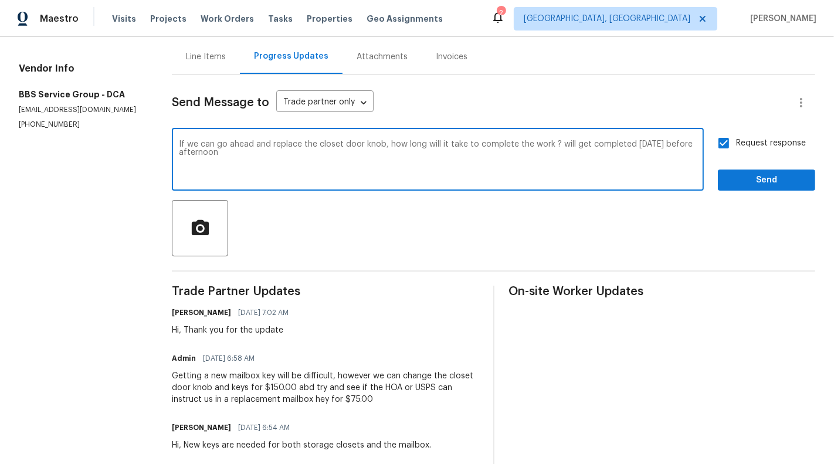
click at [430, 139] on div "If we can go ahead and replace the closet door knob, how long will it take to c…" at bounding box center [438, 161] width 532 height 60
click at [430, 148] on textarea "If we can go ahead and replace the closet door knob, how long will it take to c…" at bounding box center [438, 160] width 518 height 41
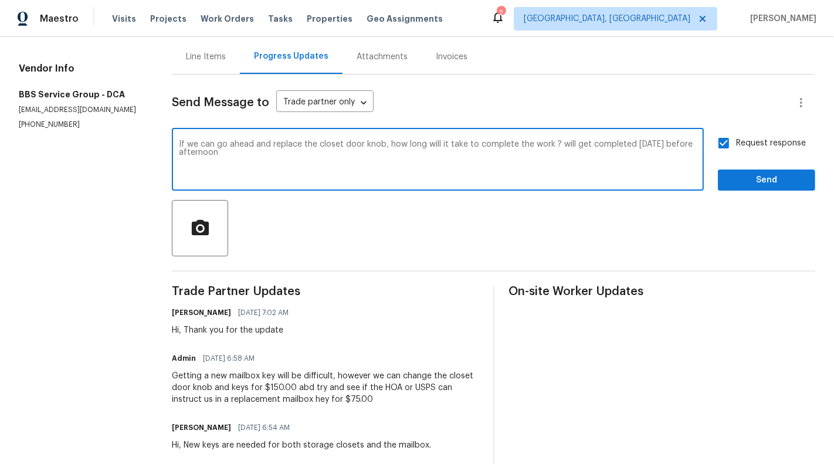
paste textarea "proceed with replacing the closet door knob, how long will it take to complete …"
type textarea "If we proceed with replacing the closet door knob, how long will it take to com…"
click at [753, 182] on span "Send" at bounding box center [766, 180] width 79 height 15
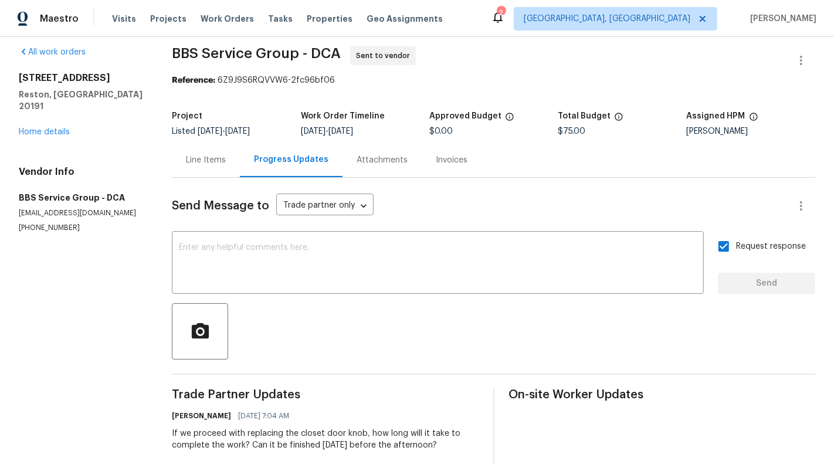
scroll to position [0, 0]
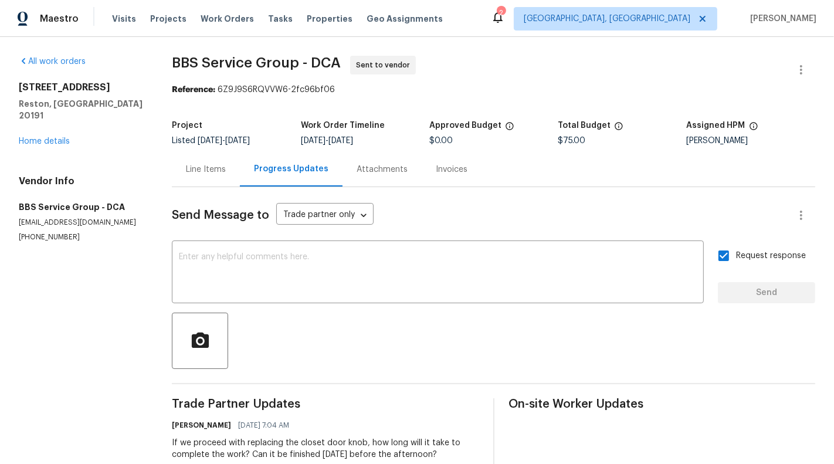
click at [122, 309] on section "All work orders 11100 Boathouse Ct # 101 Reston, VA 20191 Home details Vendor I…" at bounding box center [81, 346] width 125 height 580
click at [198, 176] on div "Line Items" at bounding box center [206, 169] width 68 height 35
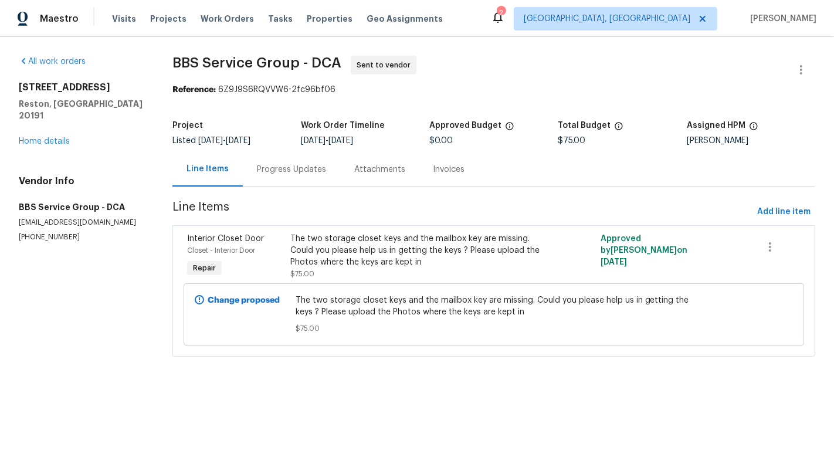
click at [301, 198] on section "BBS Service Group - DCA Sent to vendor Reference: 6Z9J9S6RQVVW6-2fc96bf06 Proje…" at bounding box center [493, 213] width 643 height 315
click at [294, 178] on div "Progress Updates" at bounding box center [291, 169] width 97 height 35
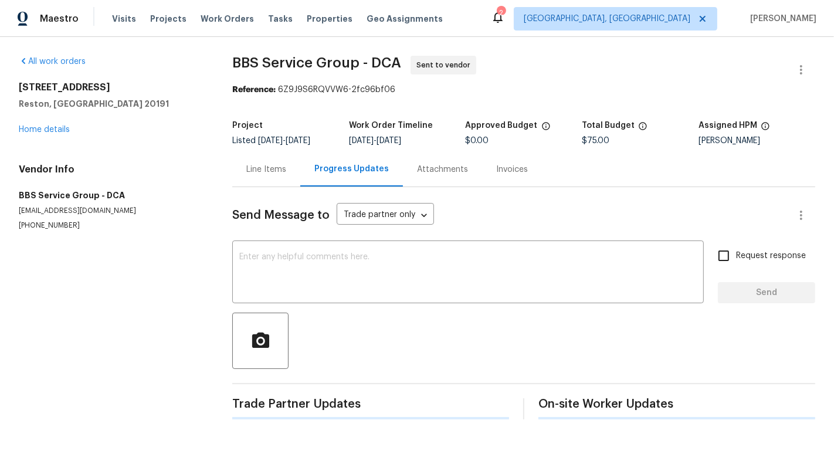
click at [259, 179] on div "Line Items Progress Updates Attachments Invoices" at bounding box center [523, 169] width 583 height 35
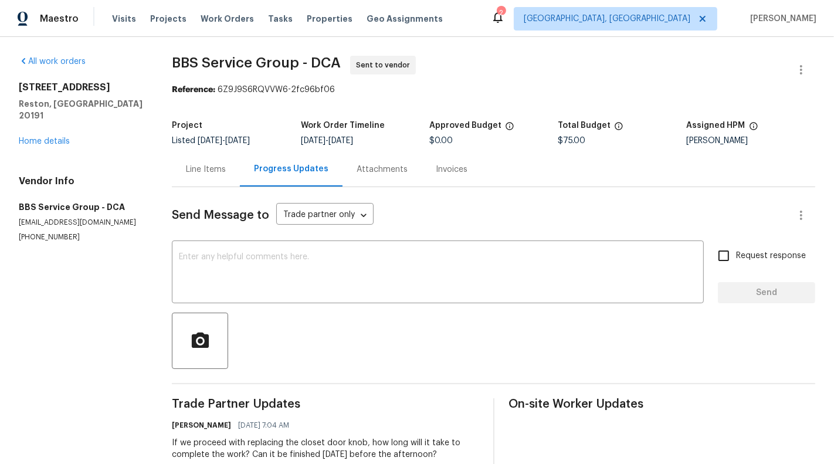
click at [111, 318] on section "All work orders 11100 Boathouse Ct # 101 Reston, VA 20191 Home details Vendor I…" at bounding box center [81, 346] width 125 height 580
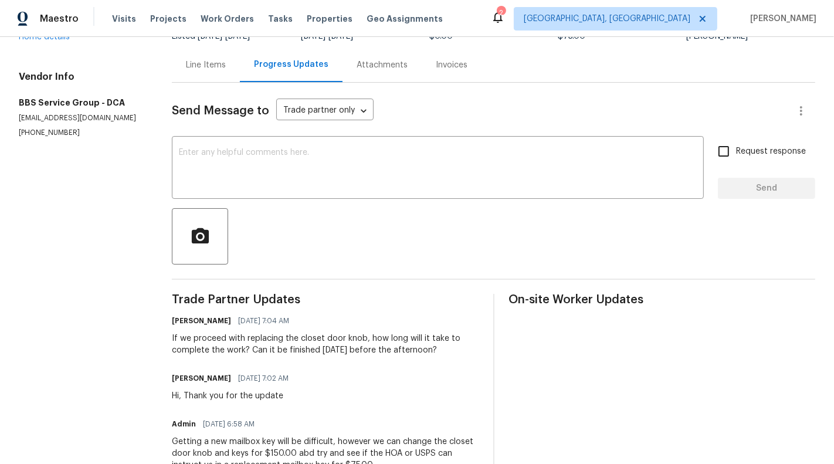
scroll to position [137, 0]
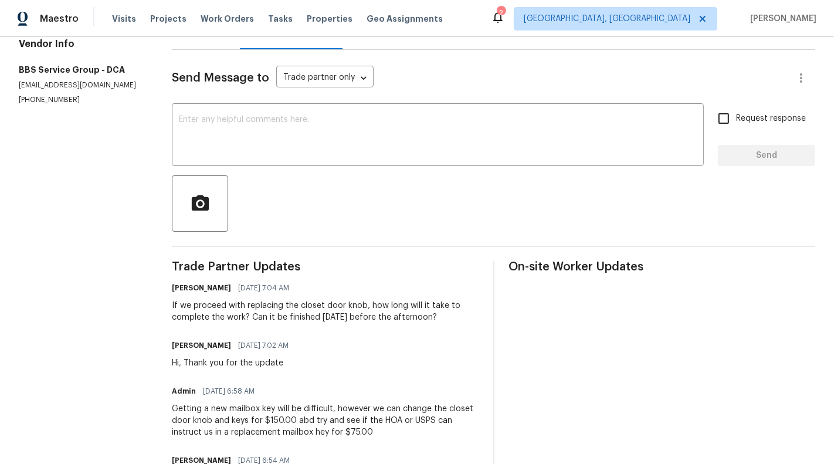
click at [43, 95] on p "(202) 820-2989" at bounding box center [81, 100] width 125 height 10
copy p "(202) 820-2989"
click at [42, 95] on p "(202) 820-2989" at bounding box center [81, 100] width 125 height 10
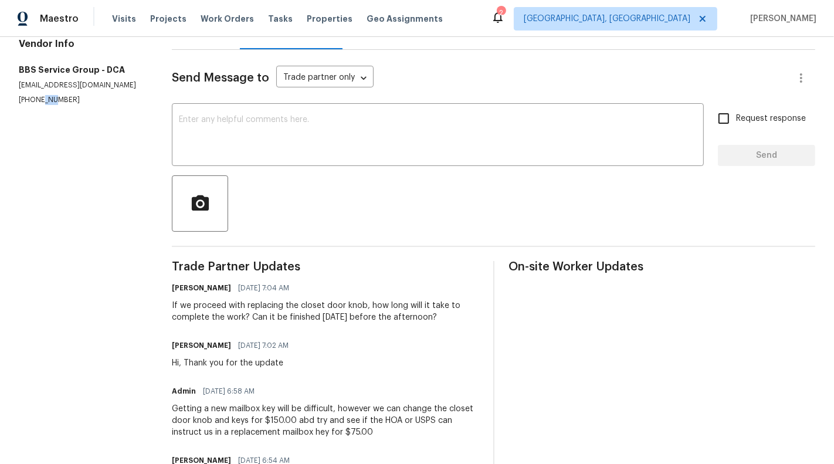
click at [42, 95] on p "(202) 820-2989" at bounding box center [81, 100] width 125 height 10
click at [509, 118] on textarea at bounding box center [438, 136] width 518 height 41
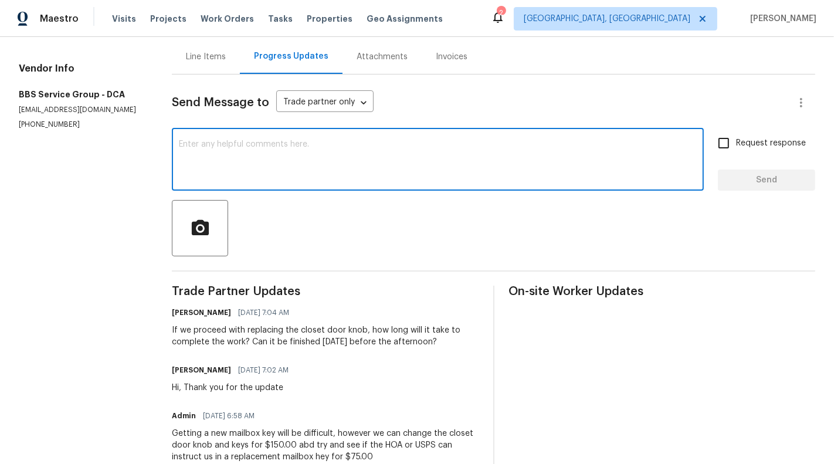
scroll to position [110, 0]
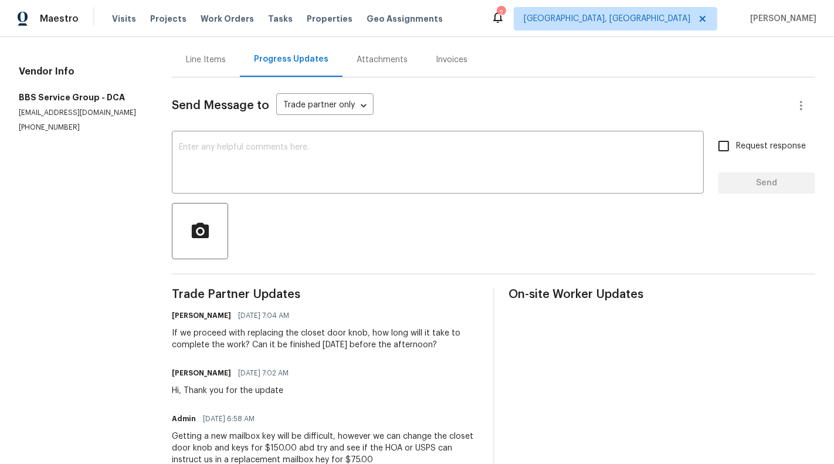
click at [204, 67] on div "Line Items" at bounding box center [206, 59] width 68 height 35
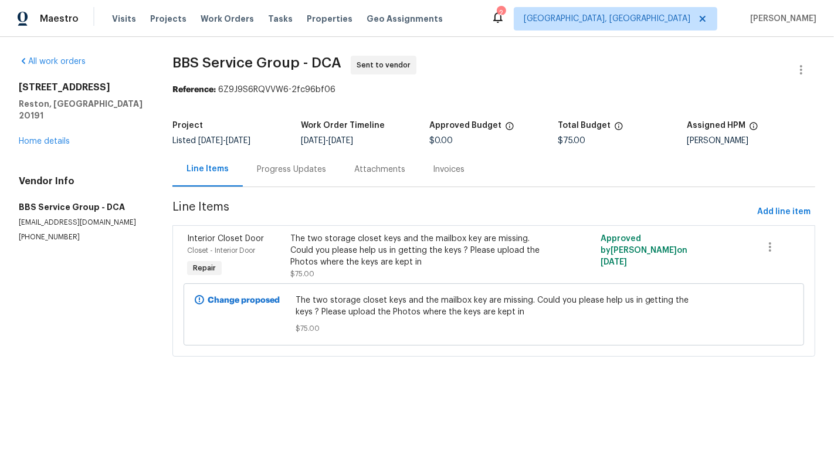
click at [265, 178] on div "Progress Updates" at bounding box center [291, 169] width 97 height 35
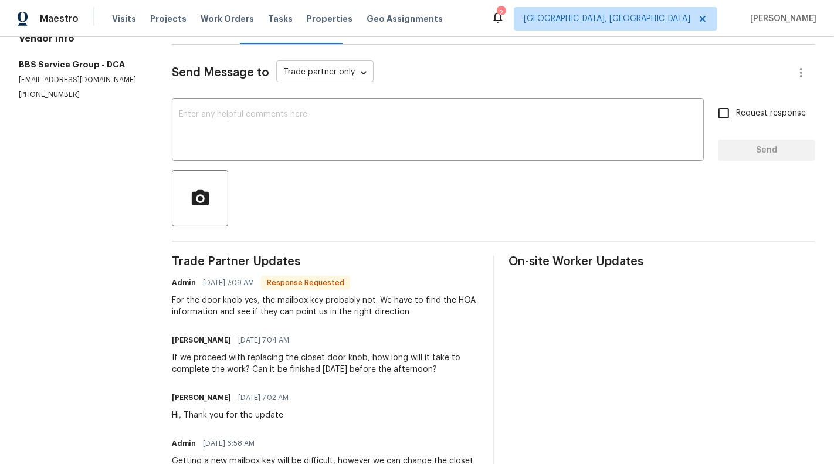
scroll to position [144, 0]
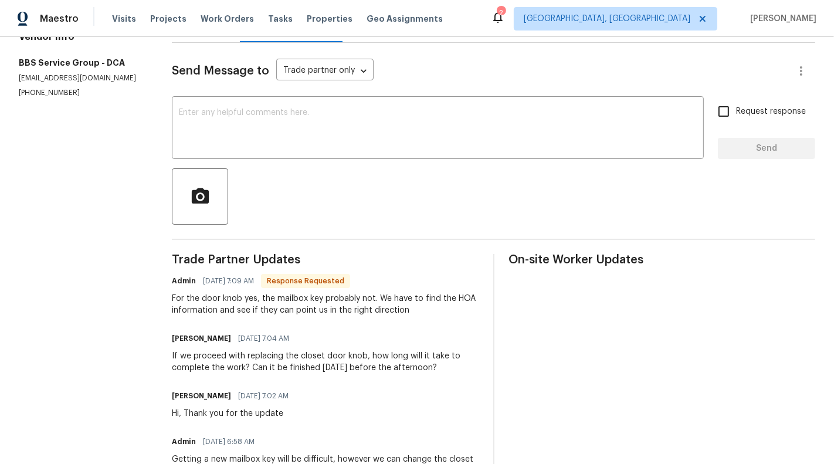
click at [253, 364] on div "If we proceed with replacing the closet door knob, how long will it take to com…" at bounding box center [325, 361] width 307 height 23
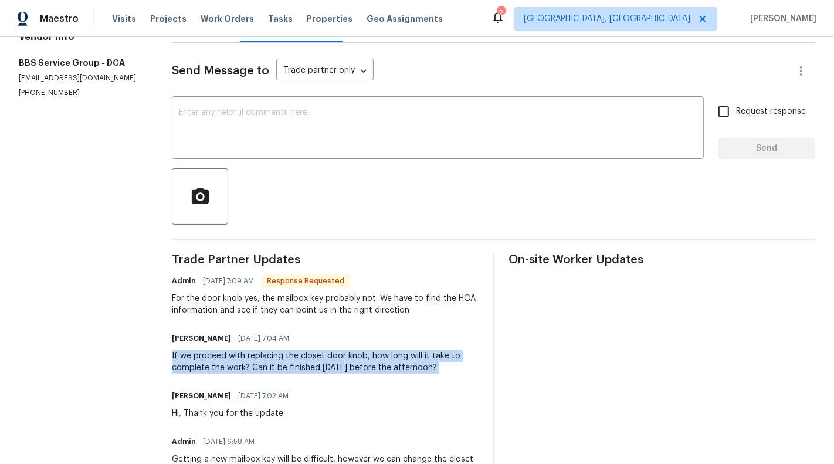
click at [253, 364] on div "If we proceed with replacing the closet door knob, how long will it take to com…" at bounding box center [325, 361] width 307 height 23
copy div "If we proceed with replacing the closet door knob, how long will it take to com…"
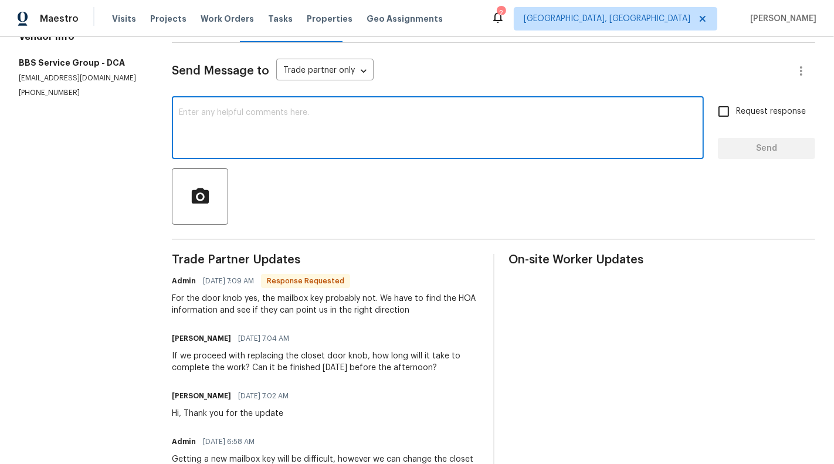
click at [319, 124] on textarea at bounding box center [438, 129] width 518 height 41
paste textarea "If we proceed with replacing the closet door knob, how long will it take to com…"
type textarea "If we proceed with replacing the closet door knob, how long will it take to com…"
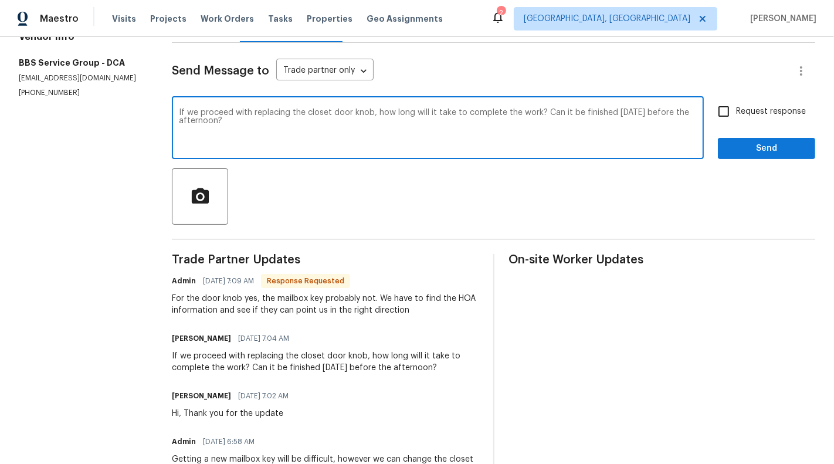
click at [661, 110] on textarea "If we proceed with replacing the closet door knob, how long will it take to com…" at bounding box center [438, 129] width 518 height 41
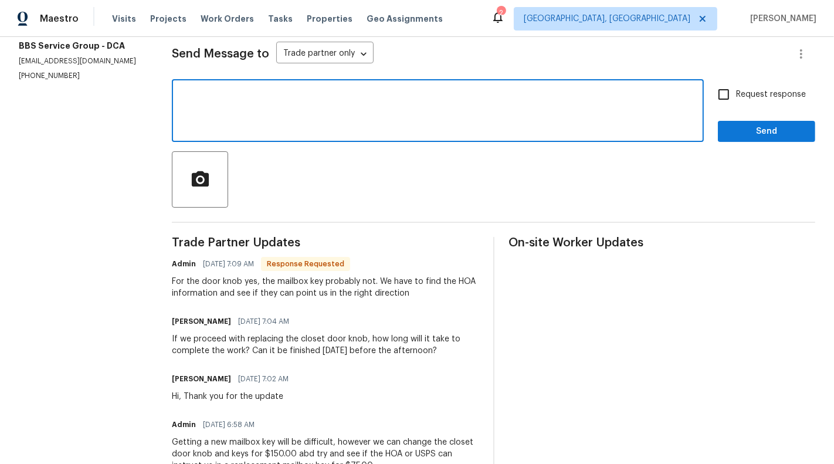
scroll to position [162, 0]
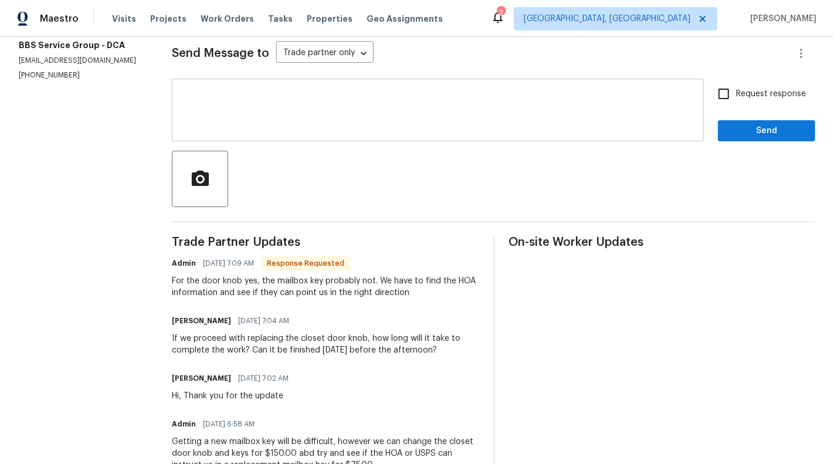
click at [353, 137] on div "x ​" at bounding box center [438, 112] width 532 height 60
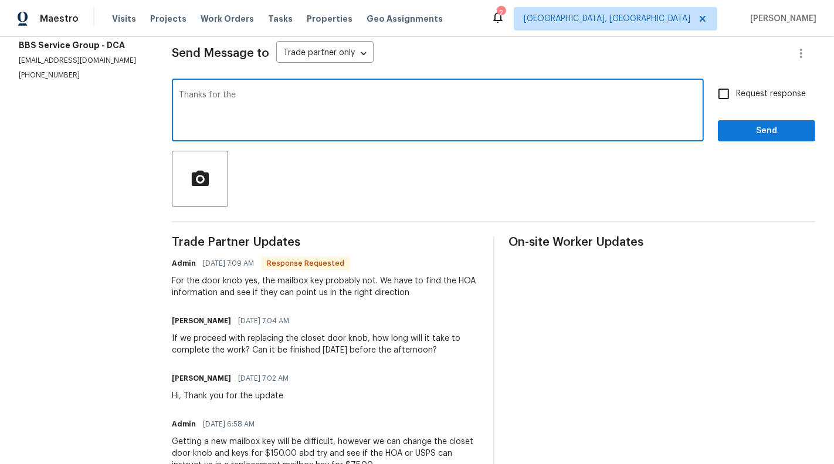
scroll to position [162, 0]
click at [364, 93] on textarea "Thanks for the update! As of now you can onlyl the" at bounding box center [438, 110] width 518 height 41
click at [392, 93] on textarea "Thanks for the update! As of now you can only the" at bounding box center [438, 110] width 518 height 41
drag, startPoint x: 348, startPoint y: 96, endPoint x: 428, endPoint y: 96, distance: 79.8
click at [428, 96] on textarea "Thanks for the update! As of now you can only the" at bounding box center [438, 110] width 518 height 41
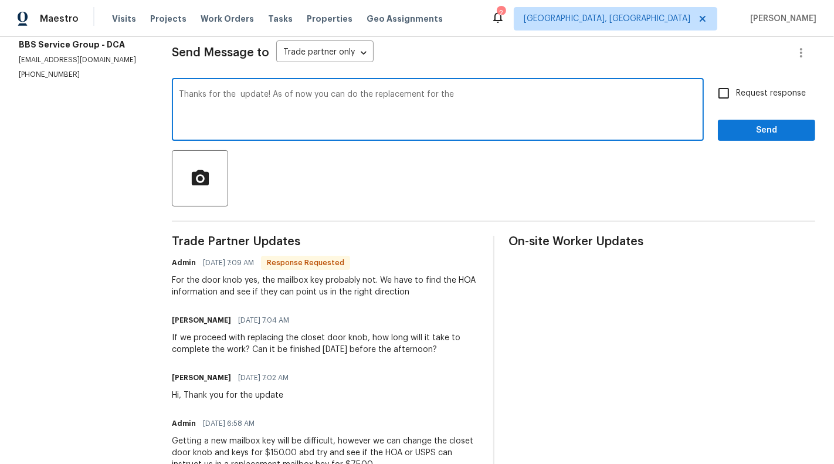
click at [303, 337] on div "If we proceed with replacing the closet door knob, how long will it take to com…" at bounding box center [325, 343] width 307 height 23
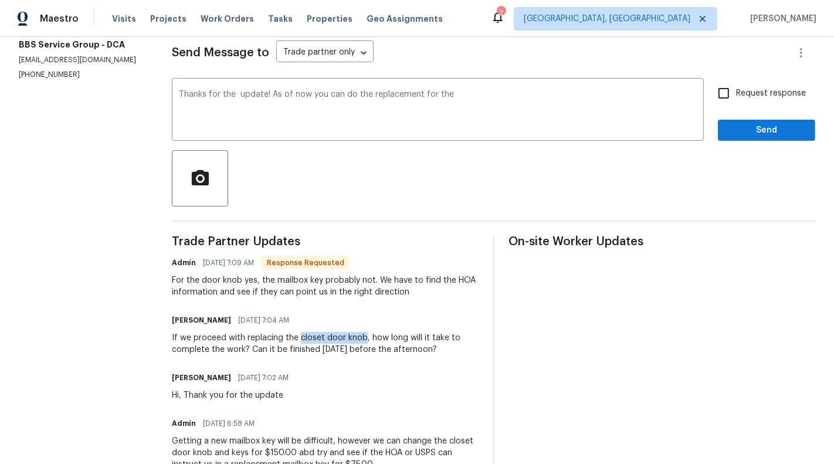
drag, startPoint x: 303, startPoint y: 337, endPoint x: 354, endPoint y: 337, distance: 51.0
click at [354, 337] on div "If we proceed with replacing the closet door knob, how long will it take to com…" at bounding box center [325, 343] width 307 height 23
copy div "closet door knob"
click at [482, 89] on div "Thanks for the update! As of now you can do the replacement for the x ​" at bounding box center [438, 111] width 532 height 60
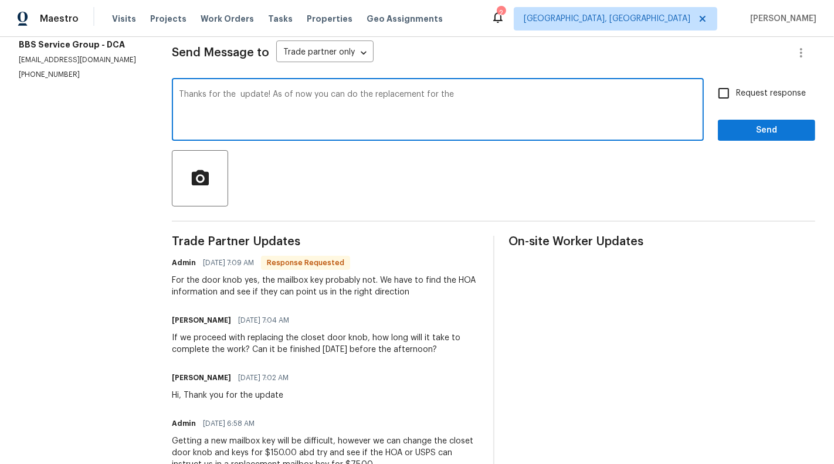
paste textarea "closet door knob"
paste textarea "For clarification there are 2 outside storage door next to eachother."
click at [348, 109] on textarea "Thanks for the update! As of now you can do the replacement for the closet door…" at bounding box center [438, 110] width 518 height 41
click at [309, 99] on textarea "Thanks for the update! As of now you can do the replacement for the closet door…" at bounding box center [438, 110] width 518 height 41
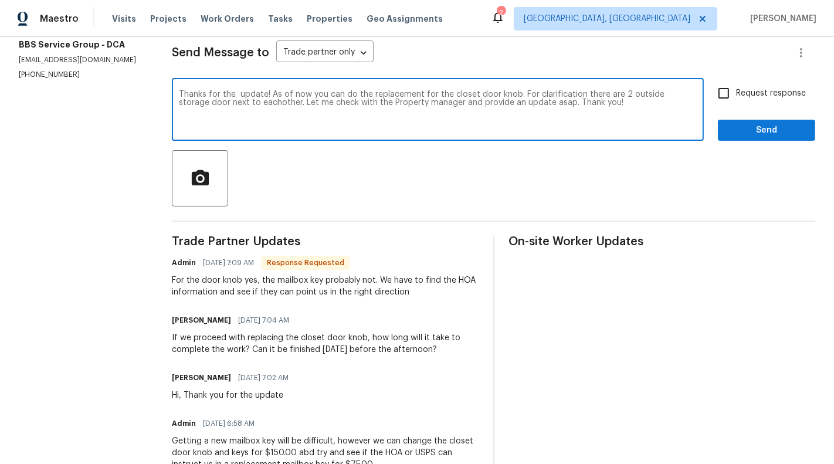
type textarea "Thanks for the update! As of now you can do the replacement for the closet door…"
click at [727, 98] on input "Request response" at bounding box center [723, 93] width 25 height 25
checkbox input "true"
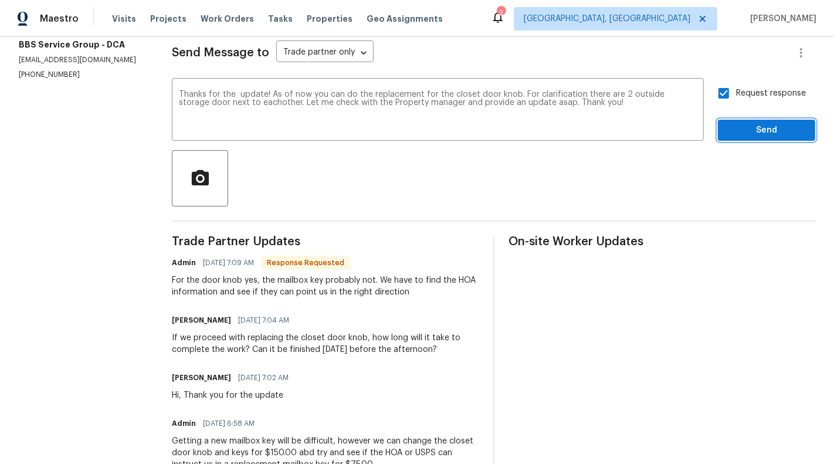
click at [754, 132] on span "Send" at bounding box center [766, 130] width 79 height 15
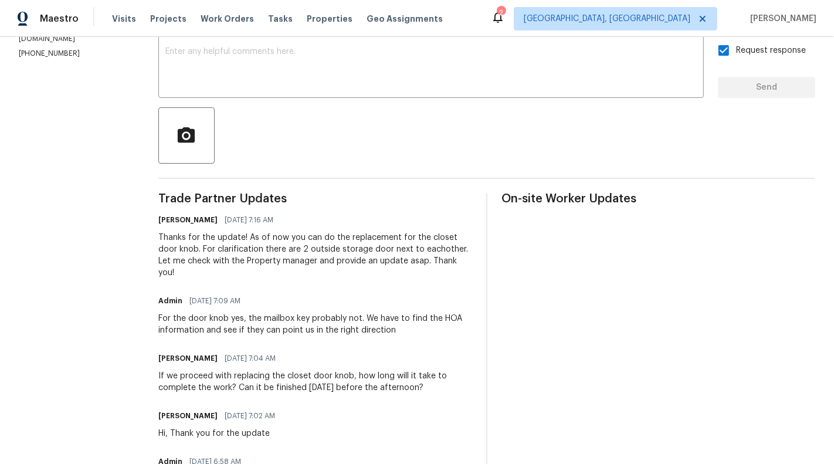
scroll to position [127, 0]
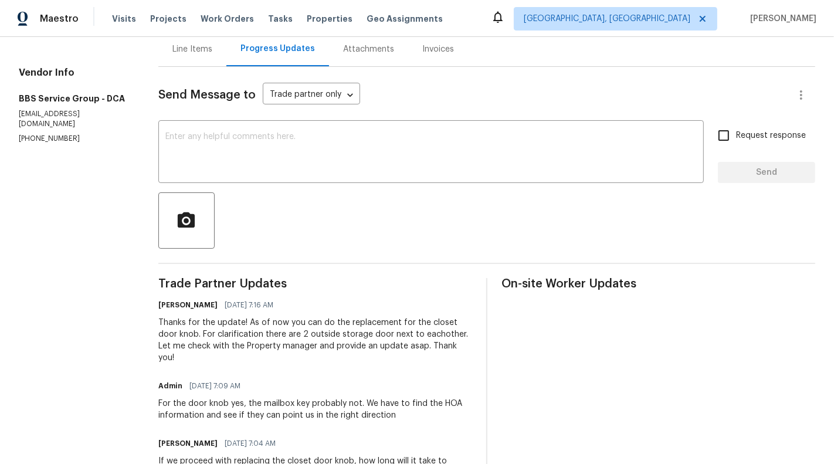
scroll to position [163, 0]
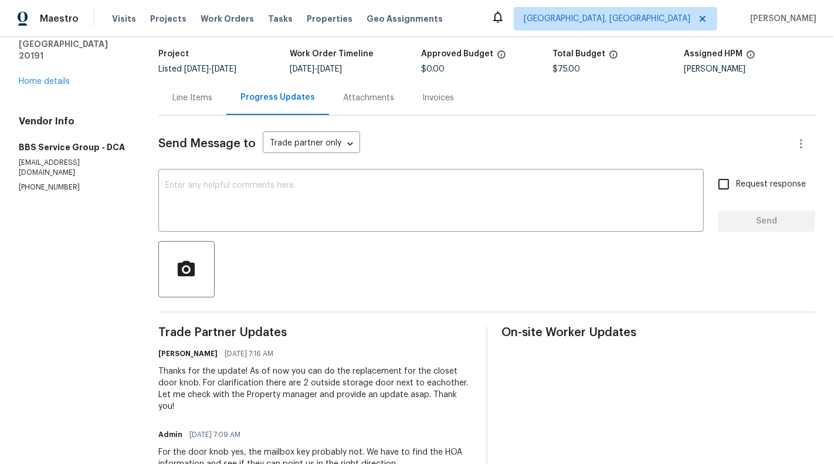
scroll to position [84, 0]
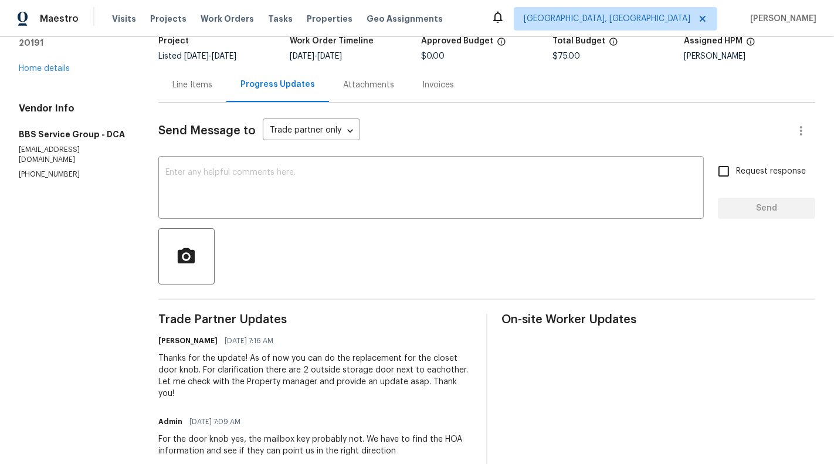
click at [202, 93] on div "Line Items" at bounding box center [192, 84] width 68 height 35
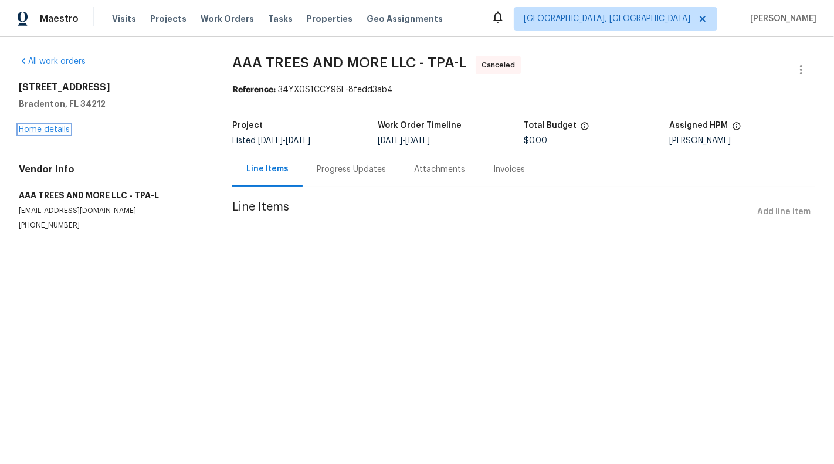
click at [36, 127] on link "Home details" at bounding box center [44, 130] width 51 height 8
click at [49, 126] on link "Home details" at bounding box center [44, 130] width 51 height 8
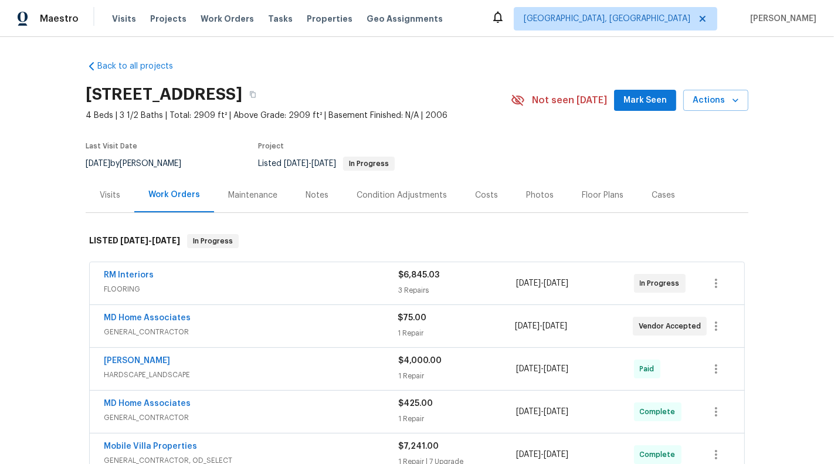
click at [422, 317] on span "$75.00" at bounding box center [412, 318] width 29 height 8
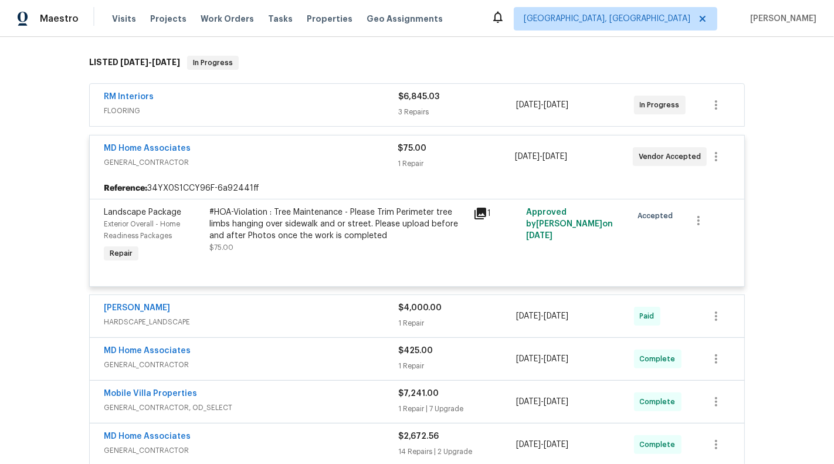
scroll to position [179, 0]
click at [320, 97] on div "RM Interiors" at bounding box center [251, 97] width 294 height 14
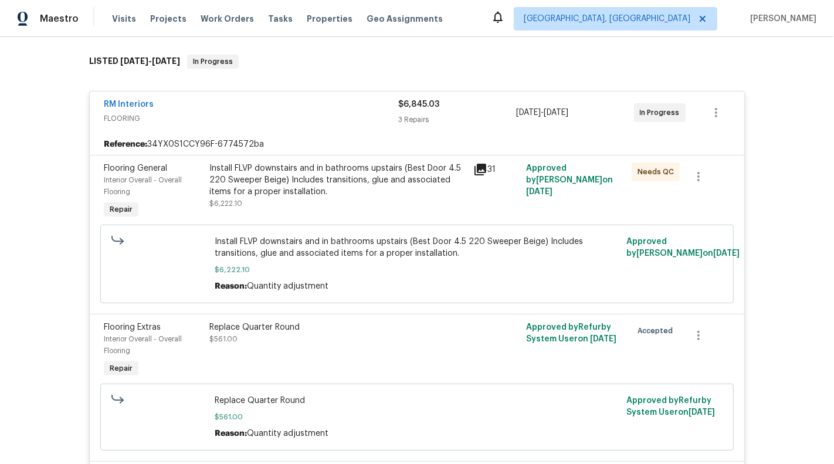
click at [319, 110] on div "RM Interiors" at bounding box center [251, 106] width 294 height 14
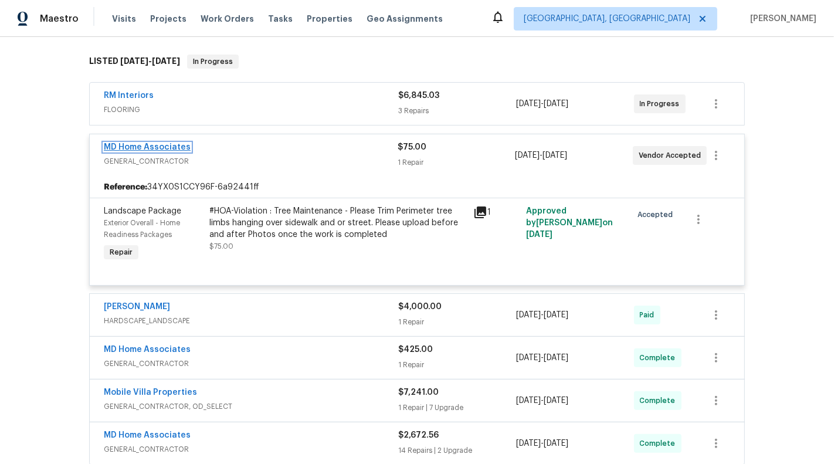
click at [166, 144] on link "MD Home Associates" at bounding box center [147, 147] width 87 height 8
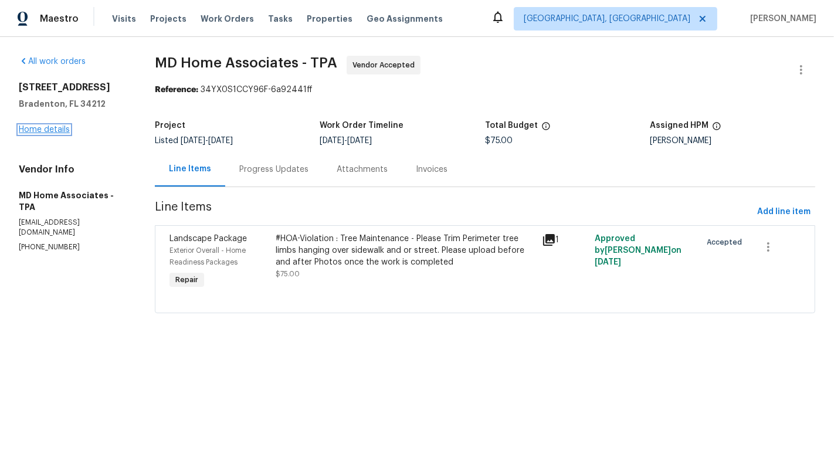
click at [29, 131] on link "Home details" at bounding box center [44, 130] width 51 height 8
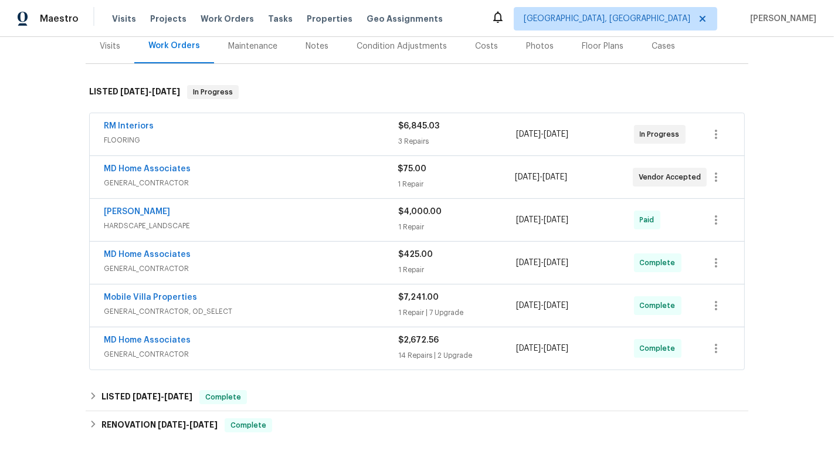
scroll to position [299, 0]
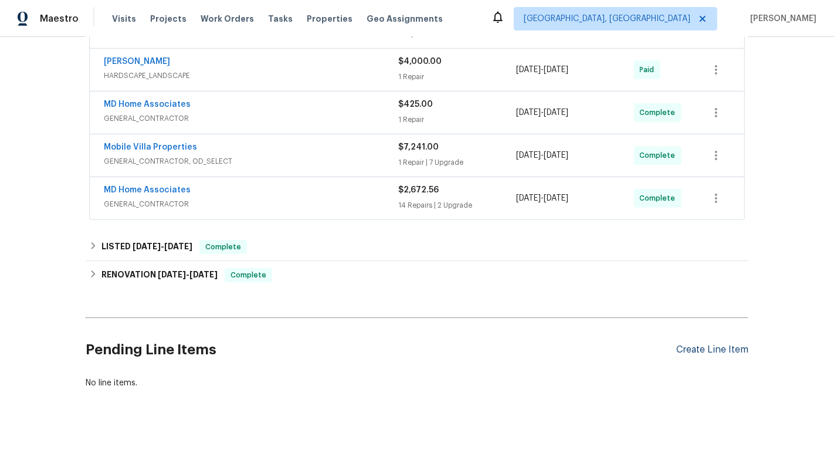
click at [687, 348] on div "Create Line Item" at bounding box center [712, 349] width 72 height 11
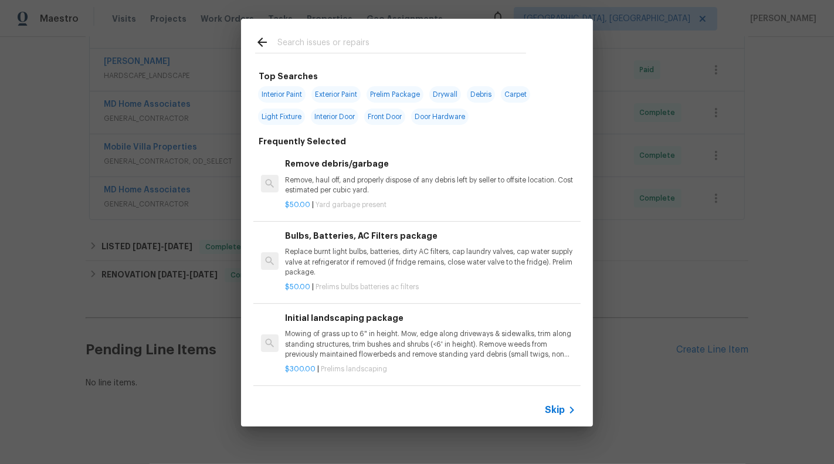
click at [552, 412] on span "Skip" at bounding box center [555, 410] width 20 height 12
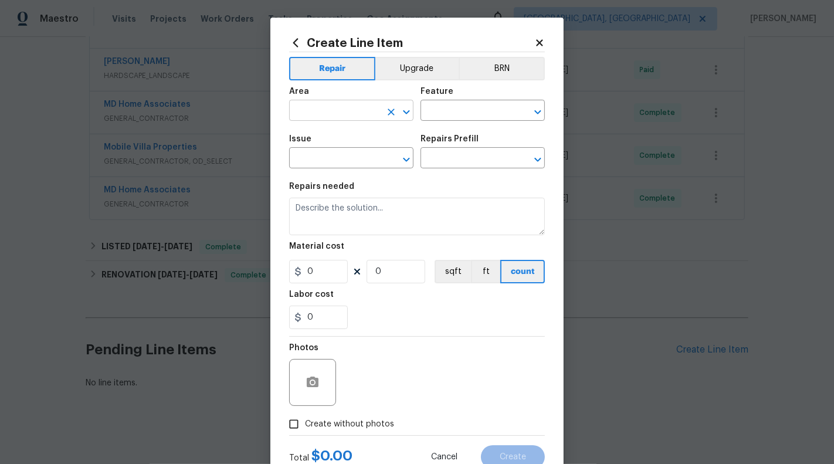
click at [352, 118] on input "text" at bounding box center [335, 112] width 92 height 18
click at [536, 43] on icon at bounding box center [539, 43] width 11 height 11
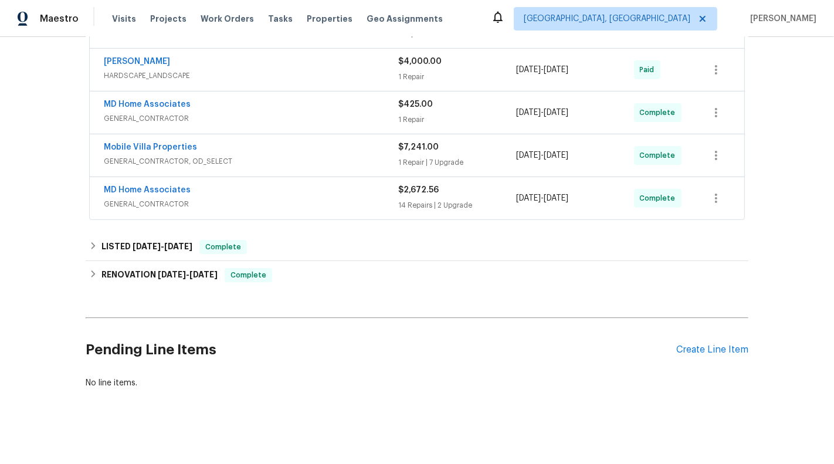
click at [680, 325] on div "Pending Line Items Create Line Item" at bounding box center [417, 350] width 663 height 55
click at [683, 344] on div "Create Line Item" at bounding box center [712, 349] width 72 height 11
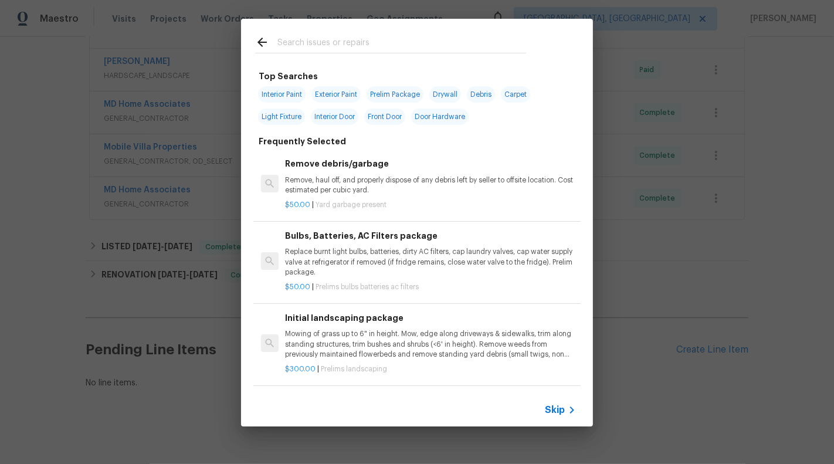
click at [580, 423] on div "Skip" at bounding box center [417, 410] width 352 height 33
click at [560, 407] on span "Skip" at bounding box center [555, 410] width 20 height 12
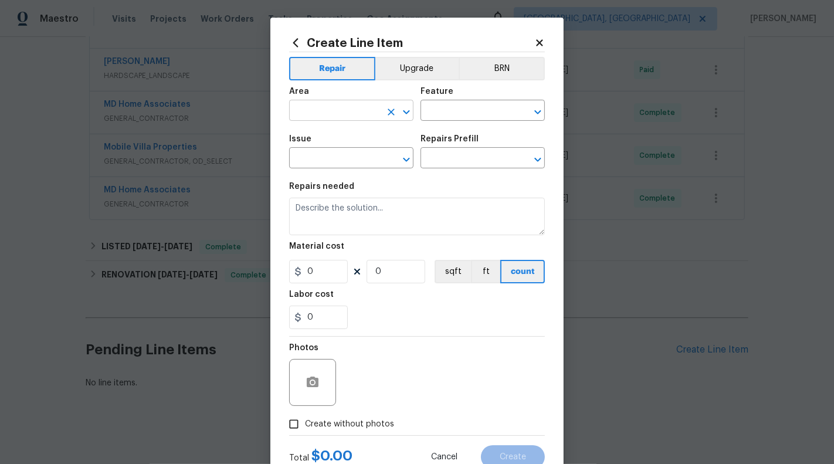
click at [362, 107] on input "text" at bounding box center [335, 112] width 92 height 18
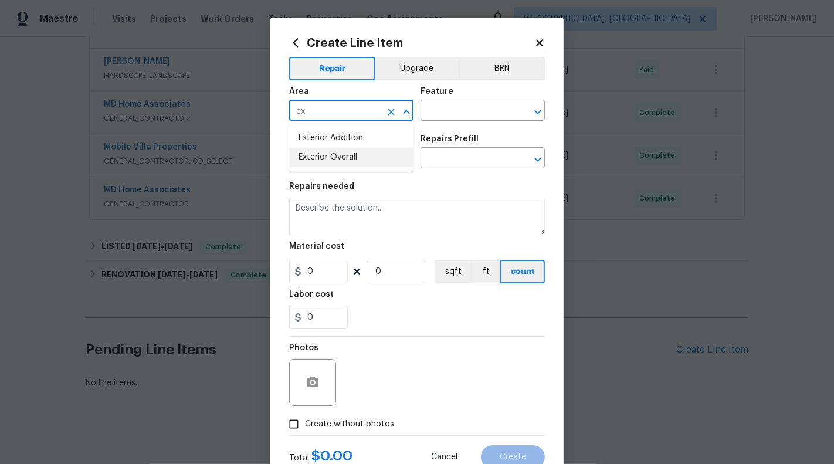
click at [349, 170] on ul "Exterior Addition Exterior Overall" at bounding box center [351, 148] width 124 height 48
click at [357, 160] on li "Exterior Overall" at bounding box center [351, 157] width 124 height 19
type input "Exterior Overall"
click at [450, 122] on div "Area Exterior Overall ​ Feature ​" at bounding box center [417, 104] width 256 height 48
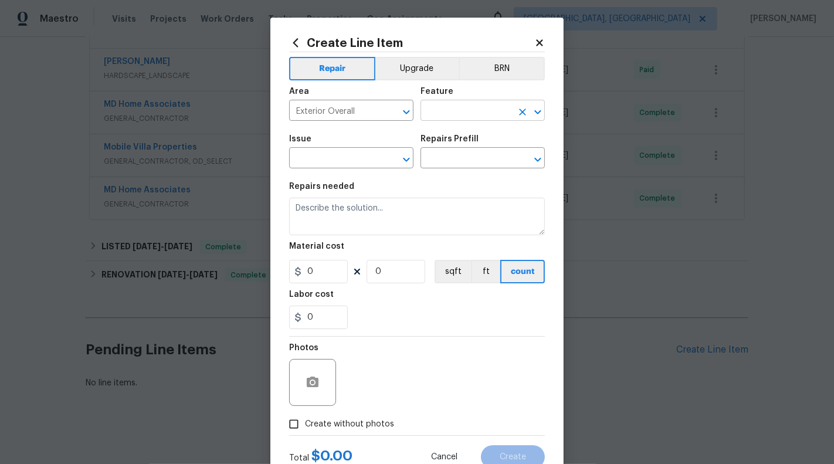
click at [448, 116] on input "text" at bounding box center [467, 112] width 92 height 18
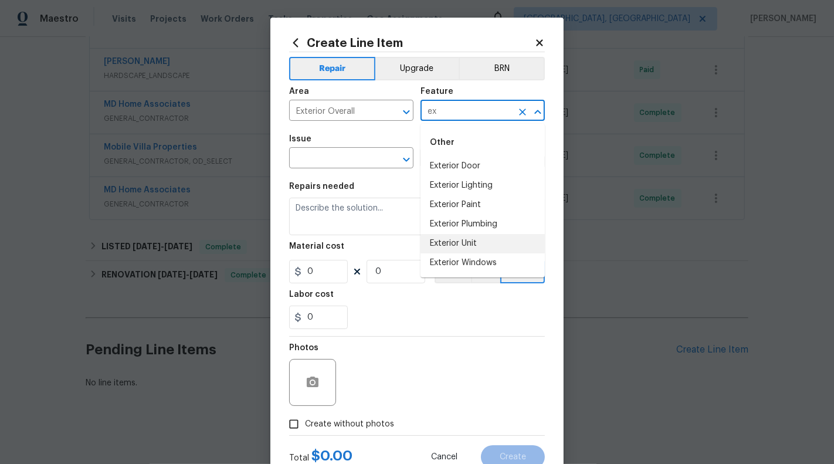
click at [468, 240] on li "Exterior Unit" at bounding box center [483, 243] width 124 height 19
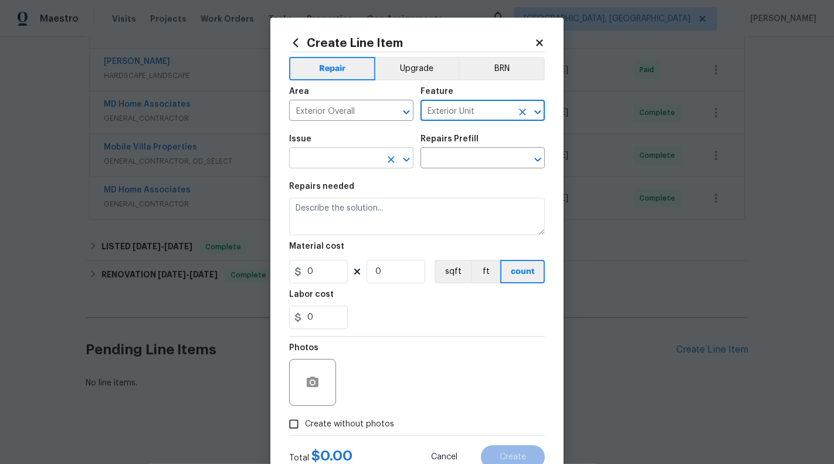
type input "Exterior Unit"
click at [355, 151] on input "text" at bounding box center [335, 159] width 92 height 18
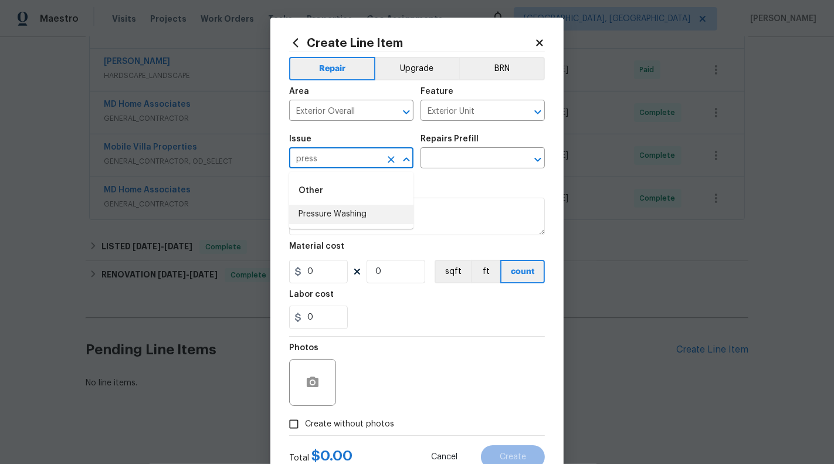
click at [353, 211] on li "Pressure Washing" at bounding box center [351, 214] width 124 height 19
type input "Pressure Washing"
click at [470, 144] on div "Repairs Prefill" at bounding box center [483, 142] width 124 height 15
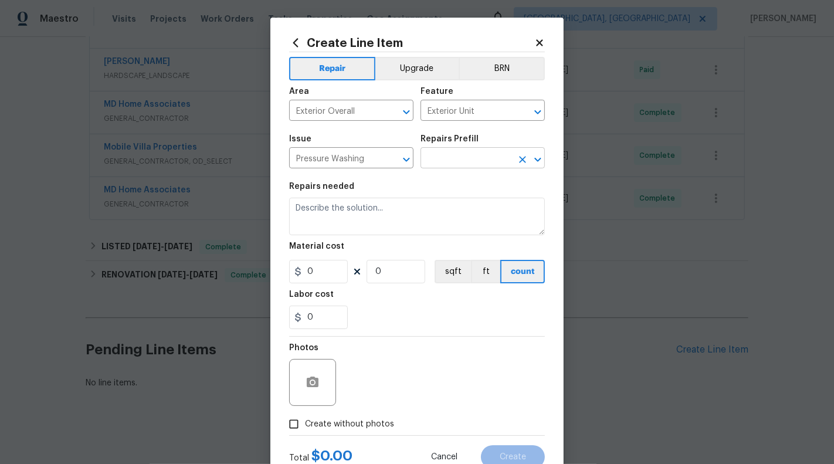
click at [469, 161] on input "text" at bounding box center [467, 159] width 92 height 18
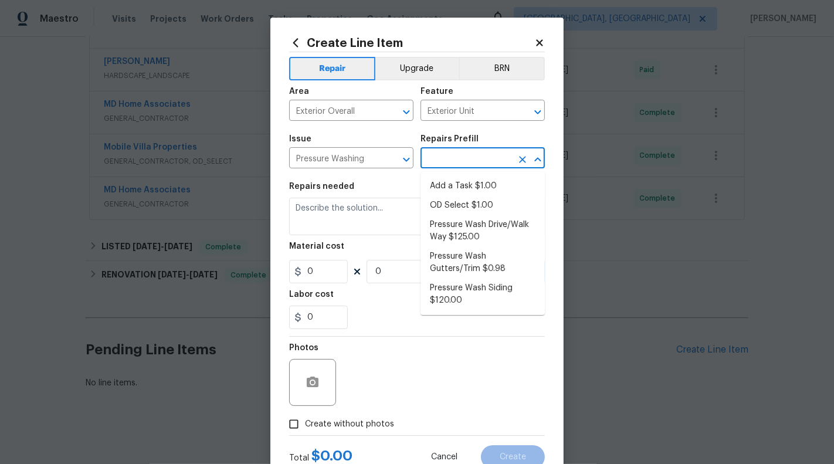
click at [468, 184] on li "Add a Task $1.00" at bounding box center [483, 186] width 124 height 19
type input "Siding"
type textarea "HPM to detail"
type input "1"
type input "Add a Task $1.00"
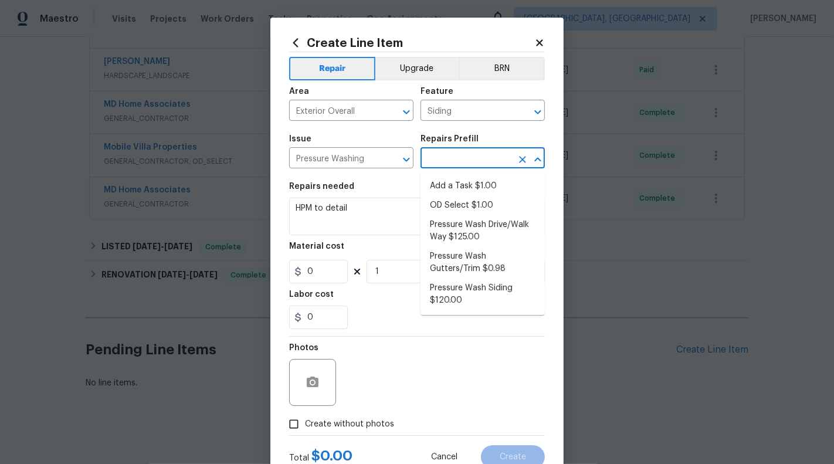
type input "1"
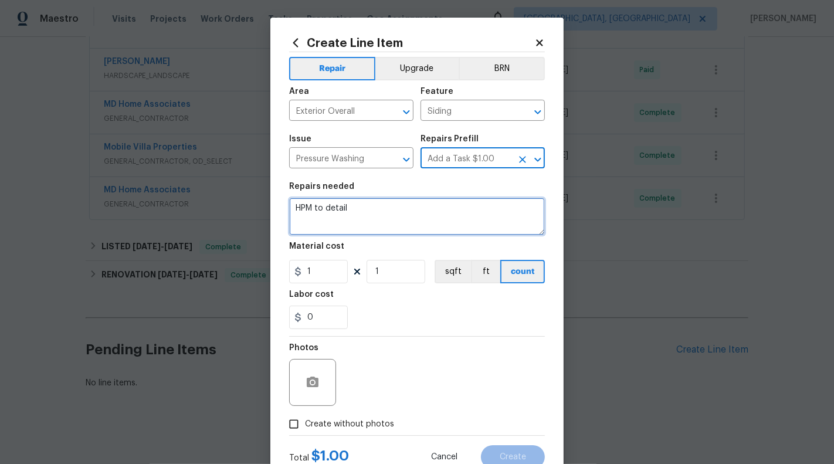
click at [375, 216] on textarea "HPM to detail" at bounding box center [417, 217] width 256 height 38
paste textarea "The Mildew residue visible on the exterior of the home must be cleaned"
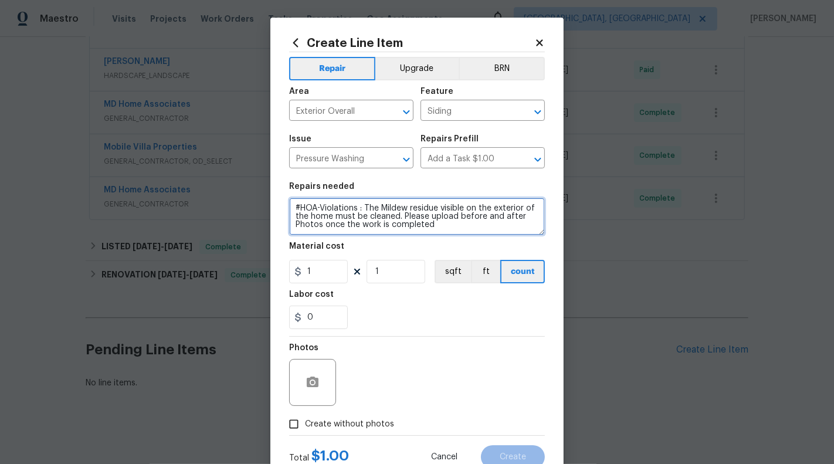
type textarea "#HOA-Violations : The Mildew residue visible on the exterior of the home must b…"
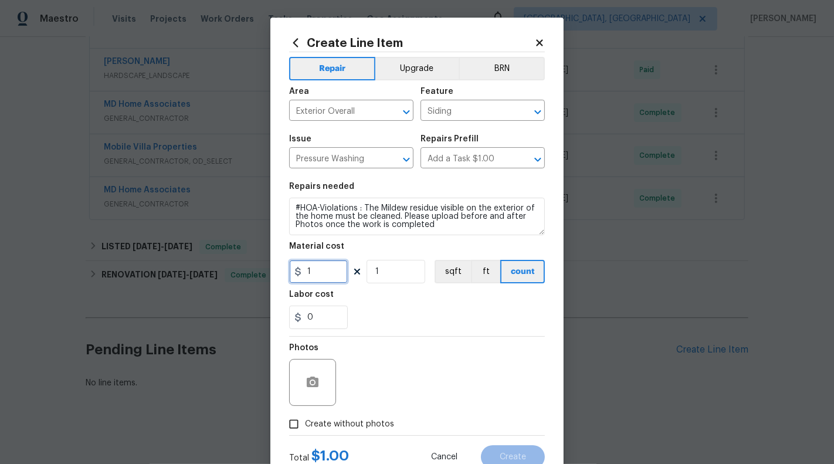
click at [318, 275] on input "1" at bounding box center [318, 271] width 59 height 23
type input "75"
click at [311, 342] on div "Photos" at bounding box center [313, 375] width 49 height 76
click at [314, 393] on button "button" at bounding box center [313, 382] width 28 height 28
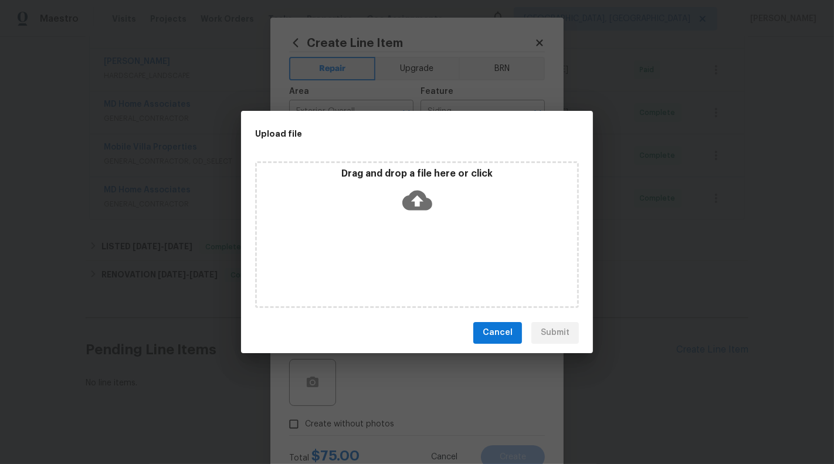
click at [403, 199] on icon at bounding box center [417, 200] width 30 height 20
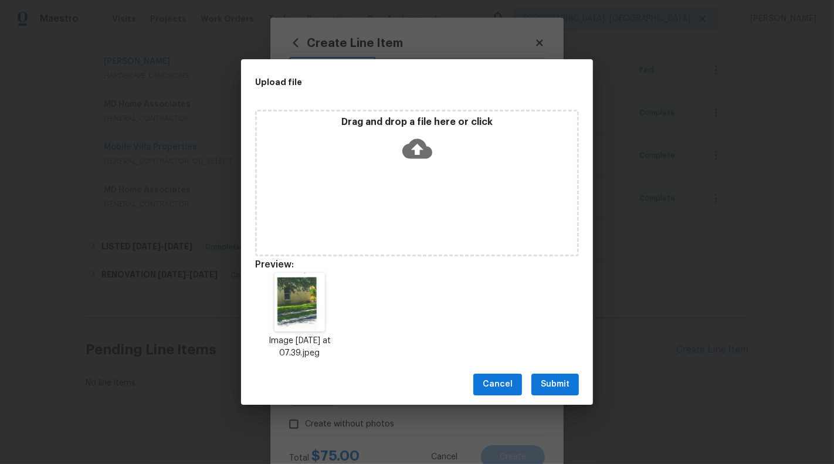
scroll to position [9, 0]
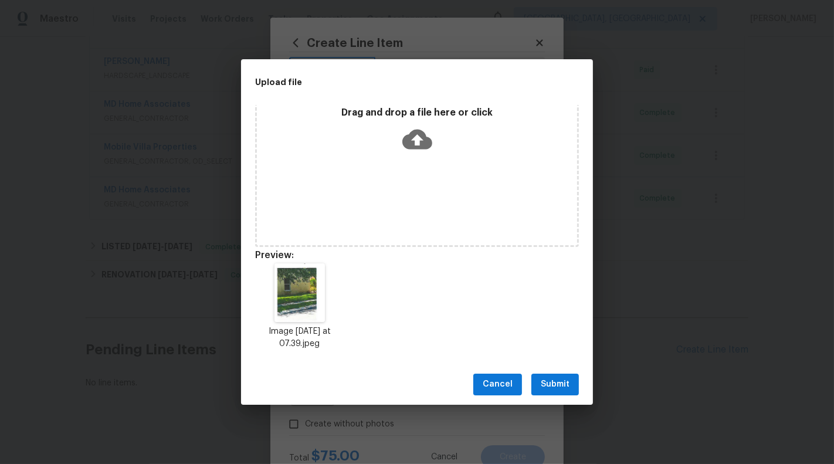
click at [579, 392] on button "Submit" at bounding box center [555, 385] width 48 height 22
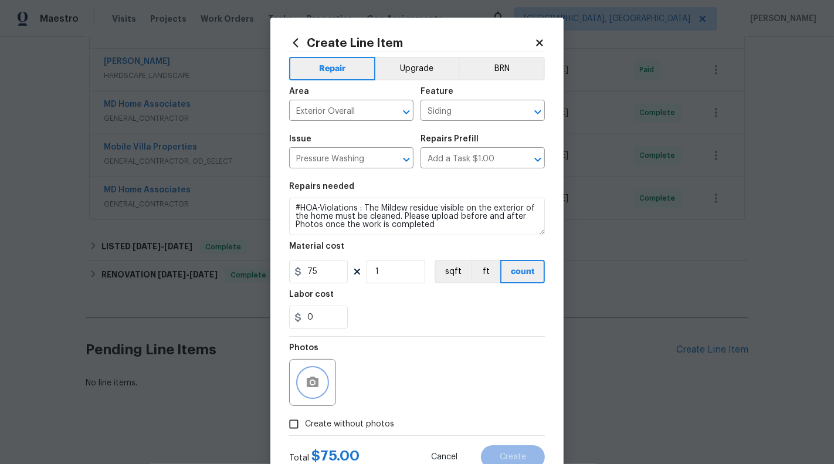
scroll to position [41, 0]
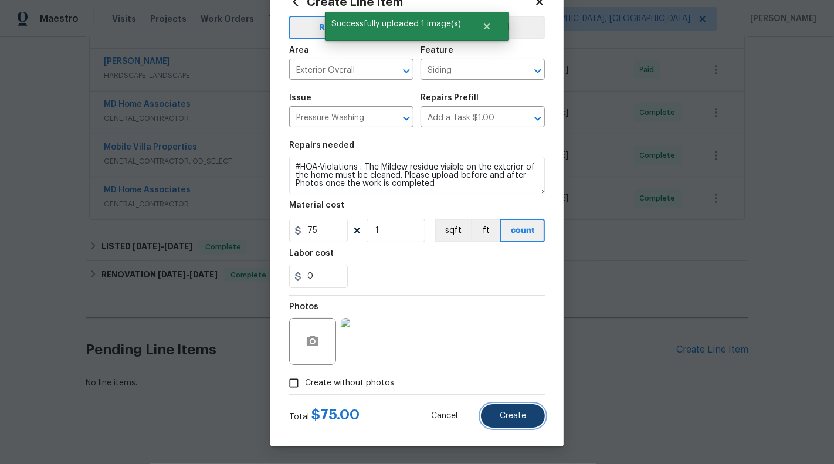
click at [511, 413] on span "Create" at bounding box center [513, 416] width 26 height 9
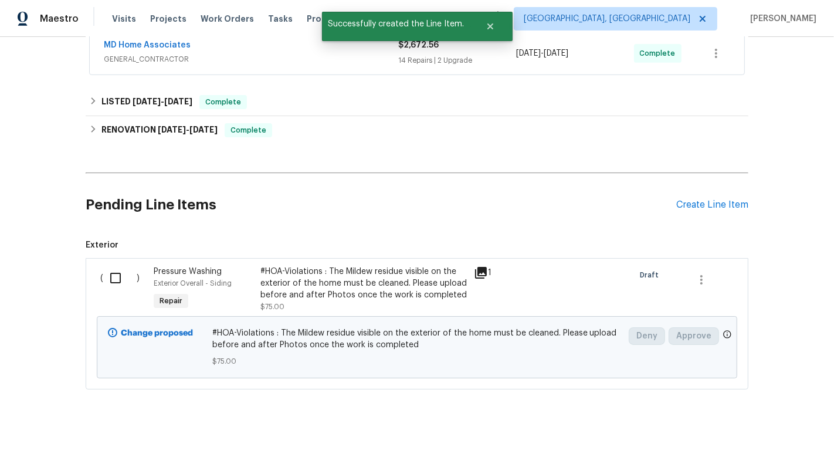
scroll to position [444, 0]
click at [121, 272] on input "checkbox" at bounding box center [119, 278] width 33 height 25
checkbox input "true"
click at [777, 435] on span "Create Work Order" at bounding box center [767, 435] width 78 height 15
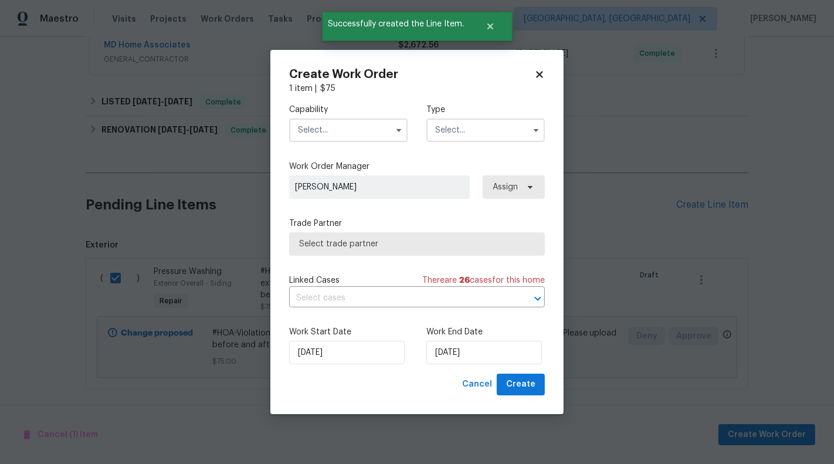
click at [366, 128] on input "text" at bounding box center [348, 129] width 118 height 23
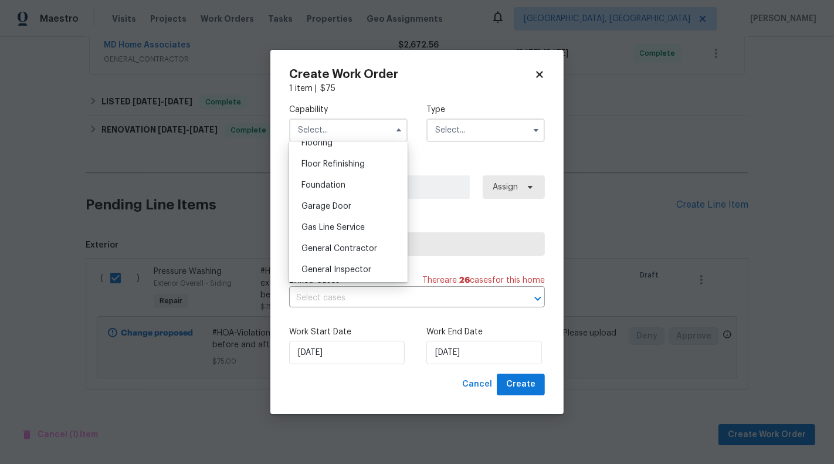
scroll to position [523, 0]
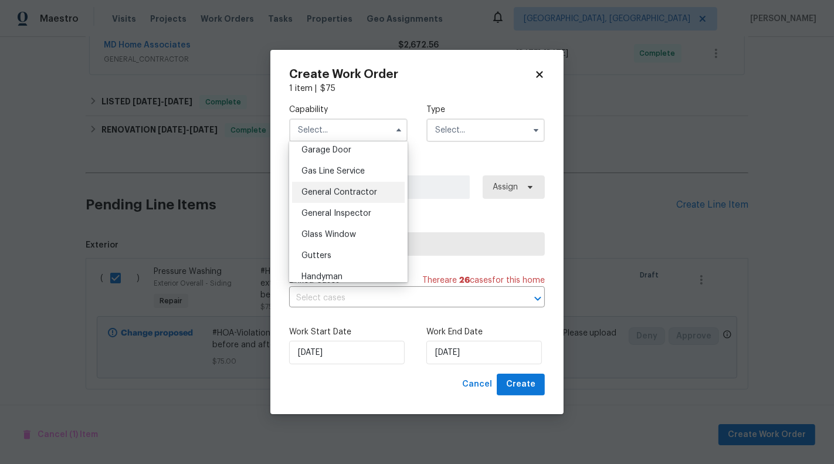
click at [356, 188] on span "General Contractor" at bounding box center [339, 192] width 76 height 8
type input "General Contractor"
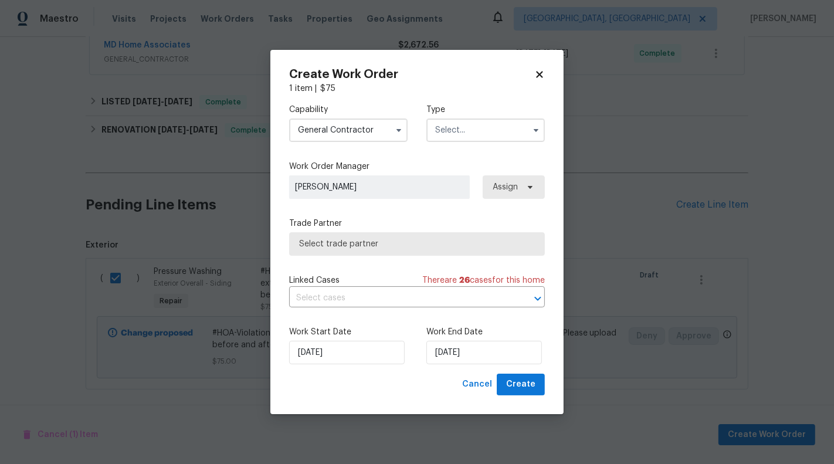
click at [499, 129] on input "text" at bounding box center [485, 129] width 118 height 23
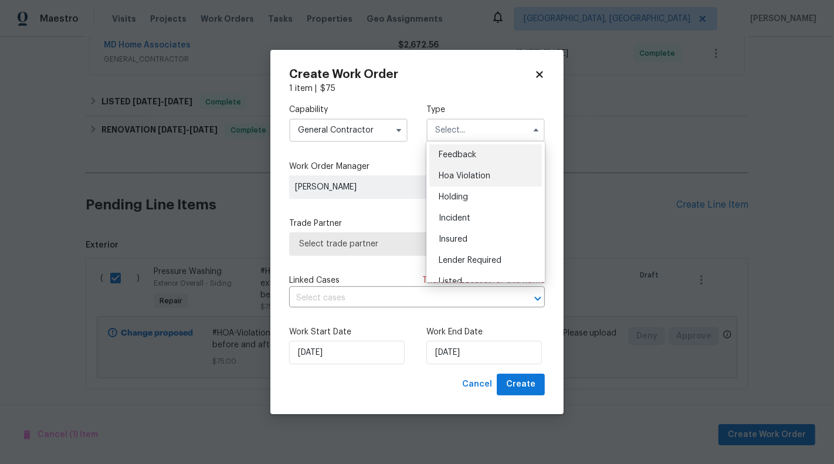
click at [504, 178] on div "Hoa Violation" at bounding box center [485, 175] width 113 height 21
type input "Hoa Violation"
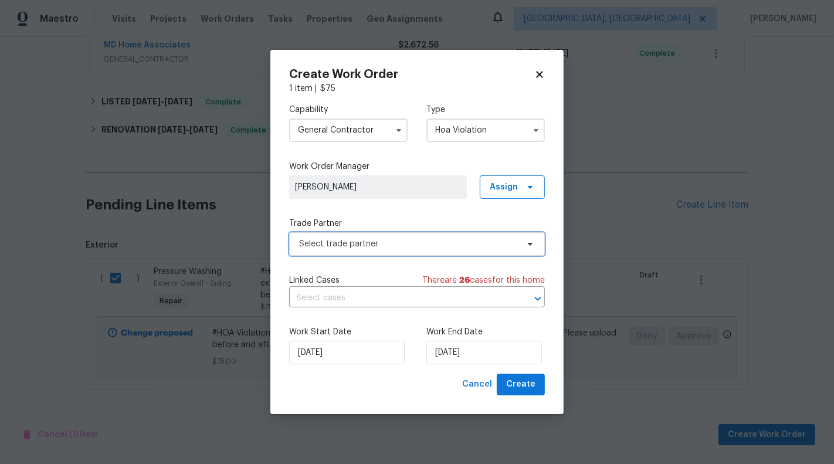
click at [408, 238] on span "Select trade partner" at bounding box center [408, 244] width 219 height 12
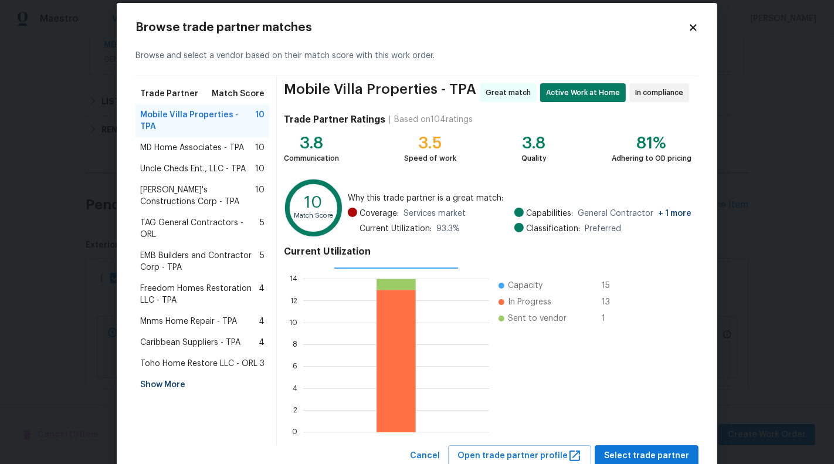
scroll to position [30, 0]
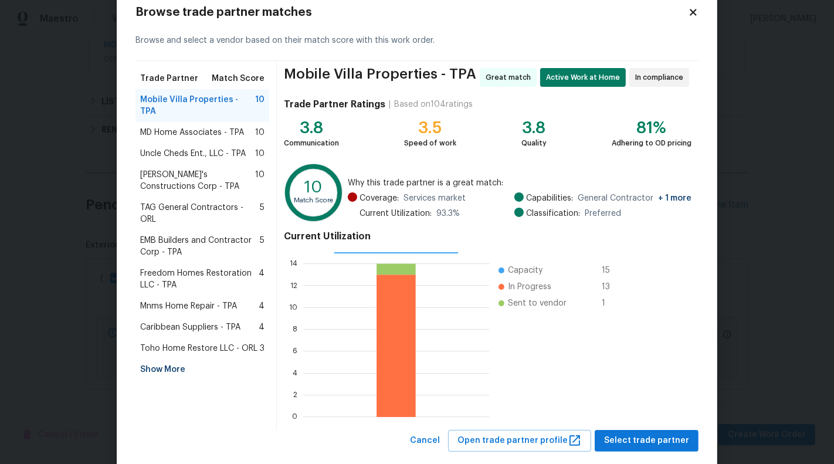
click at [191, 130] on div "MD Home Associates - TPA 10" at bounding box center [202, 132] width 134 height 21
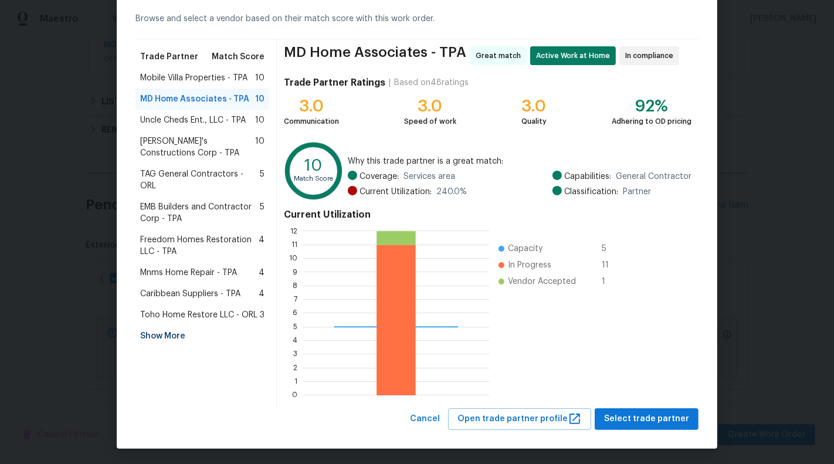
scroll to position [53, 0]
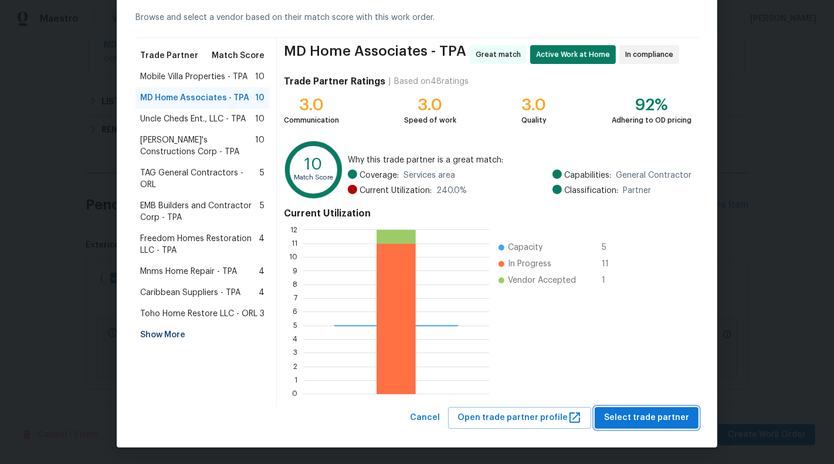
click at [646, 417] on span "Select trade partner" at bounding box center [646, 418] width 85 height 15
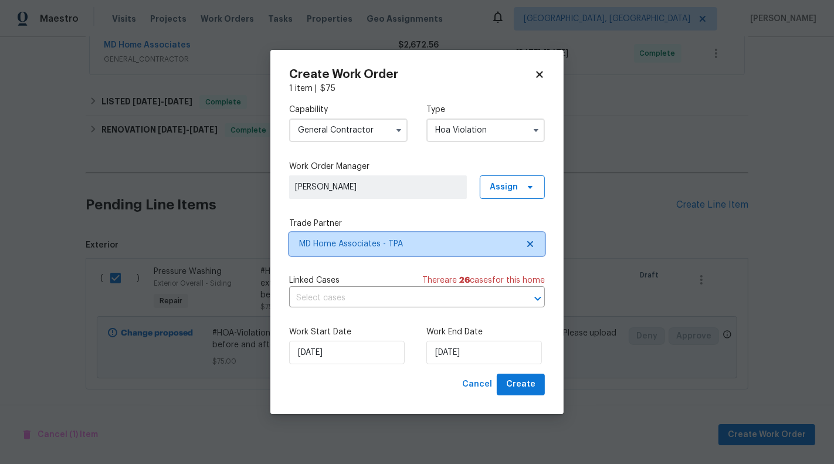
scroll to position [0, 0]
click at [415, 297] on input "text" at bounding box center [400, 298] width 223 height 18
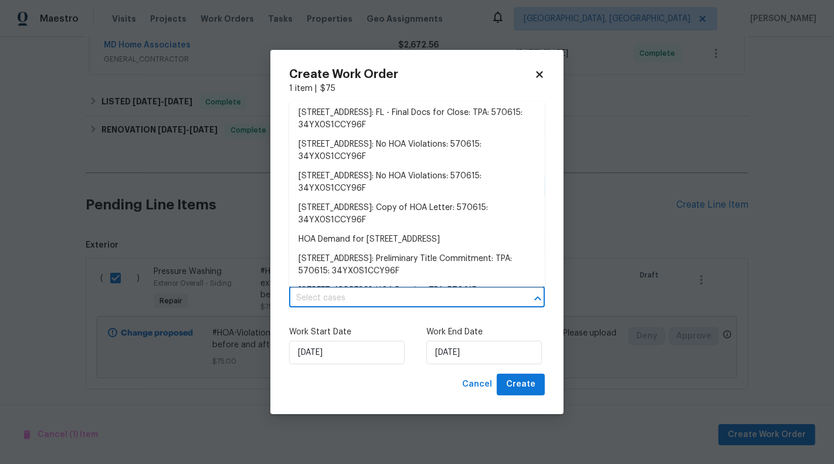
scroll to position [635, 0]
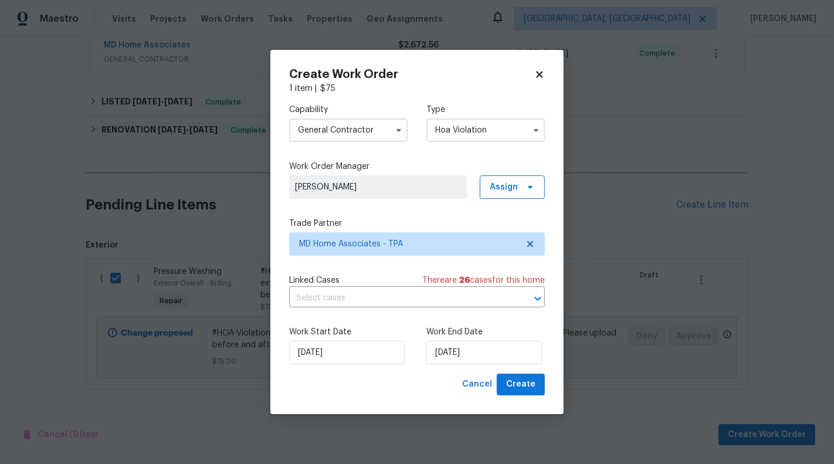
click at [446, 340] on div "Work End Date [DATE]" at bounding box center [485, 345] width 118 height 38
click at [454, 359] on input "[DATE]" at bounding box center [484, 352] width 116 height 23
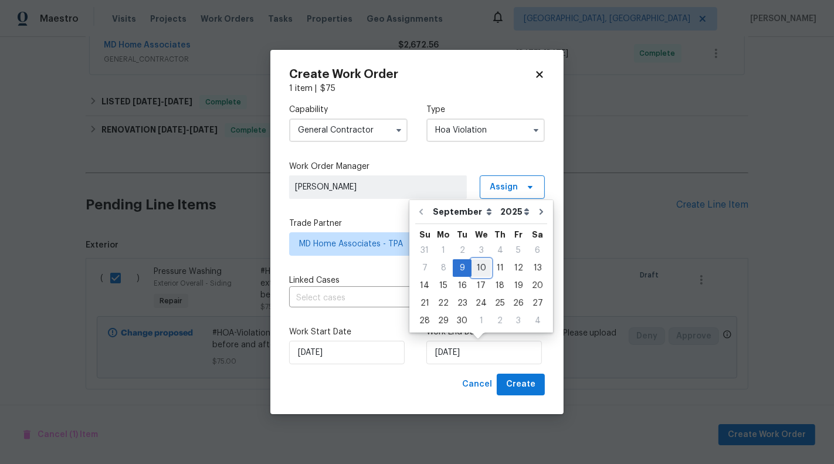
click at [483, 269] on div "10" at bounding box center [481, 268] width 19 height 16
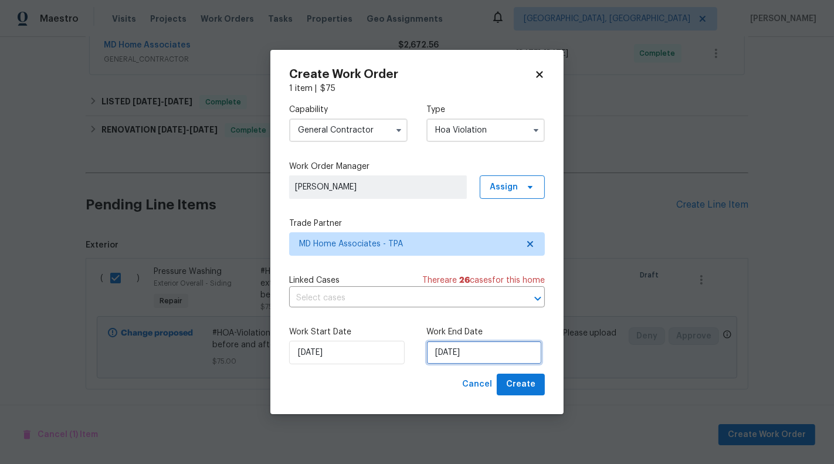
click at [463, 364] on input "[DATE]" at bounding box center [484, 352] width 116 height 23
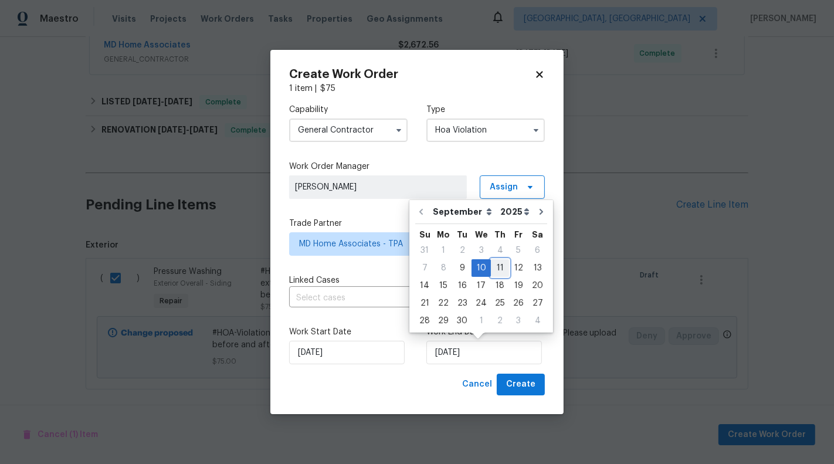
click at [494, 270] on div "11" at bounding box center [500, 268] width 18 height 16
type input "[DATE]"
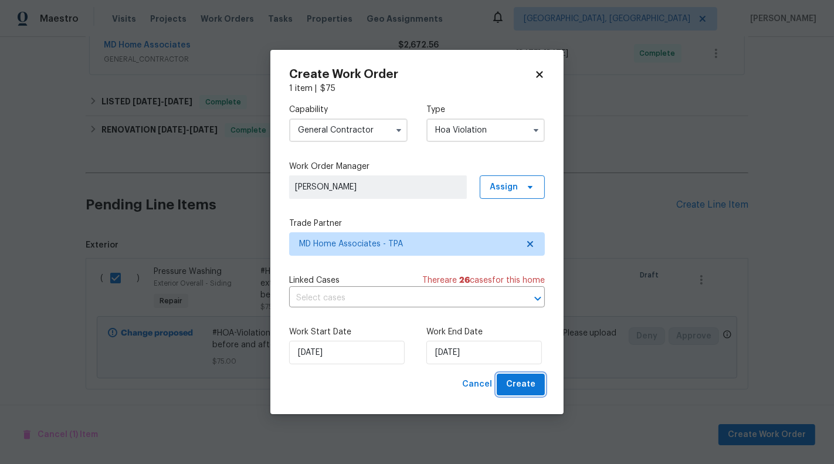
click at [511, 391] on span "Create" at bounding box center [520, 384] width 29 height 15
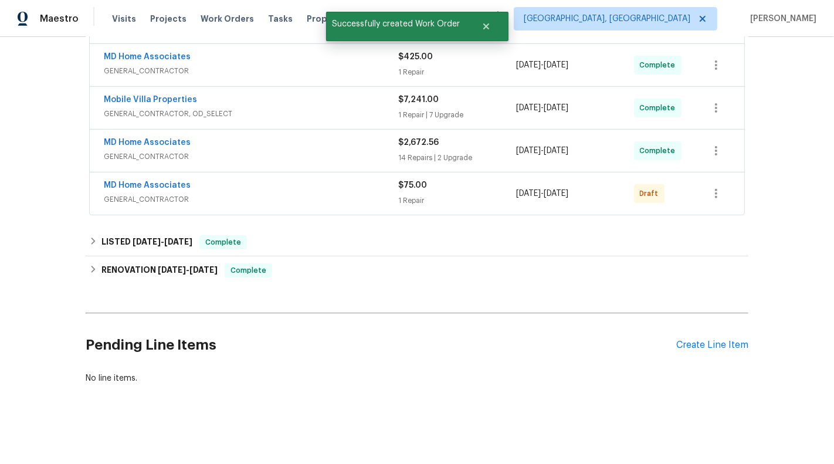
scroll to position [342, 0]
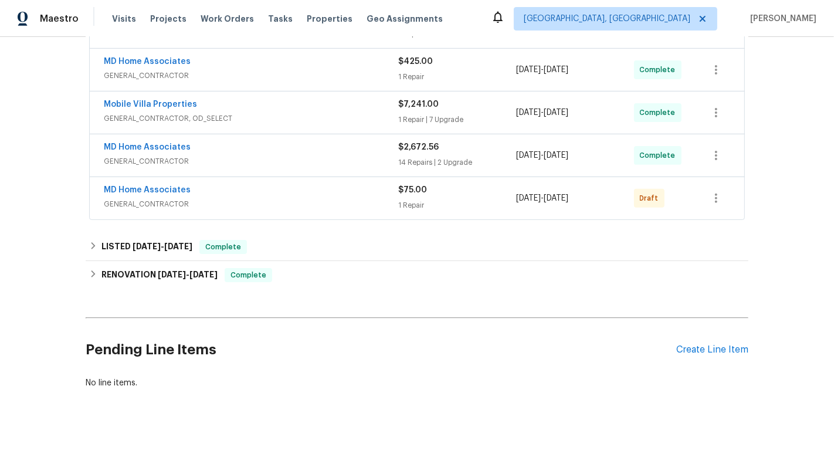
click at [329, 207] on div "MD Home Associates GENERAL_CONTRACTOR" at bounding box center [251, 198] width 294 height 28
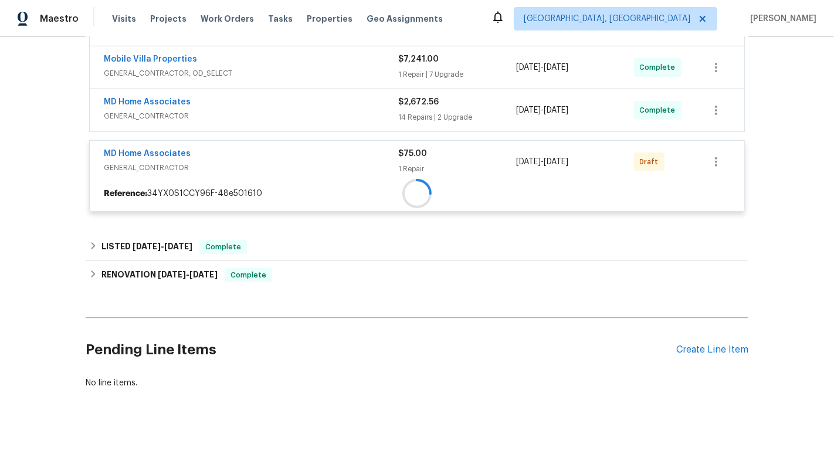
scroll to position [444, 0]
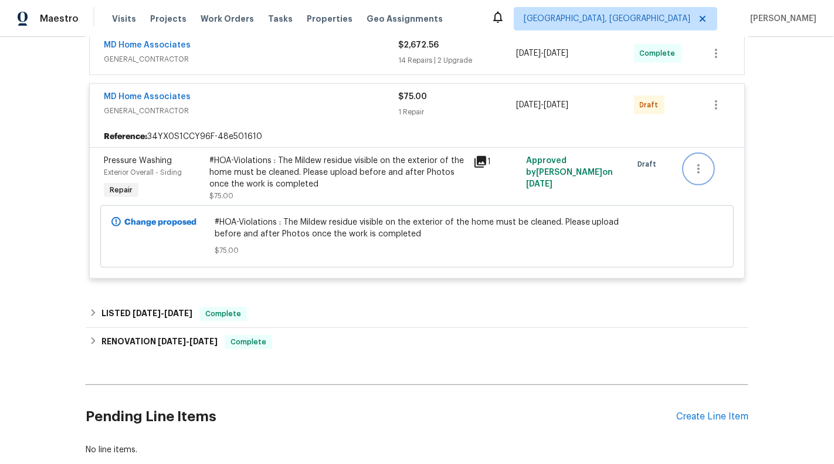
click at [705, 155] on button "button" at bounding box center [698, 169] width 28 height 28
click at [574, 160] on div at bounding box center [417, 232] width 834 height 464
click at [782, 174] on div "Back to all projects [STREET_ADDRESS] 4 Beds | 3 1/2 Baths | Total: 2909 ft² | …" at bounding box center [417, 250] width 834 height 427
click at [702, 162] on icon "button" at bounding box center [699, 169] width 14 height 14
click at [442, 165] on div at bounding box center [417, 232] width 834 height 464
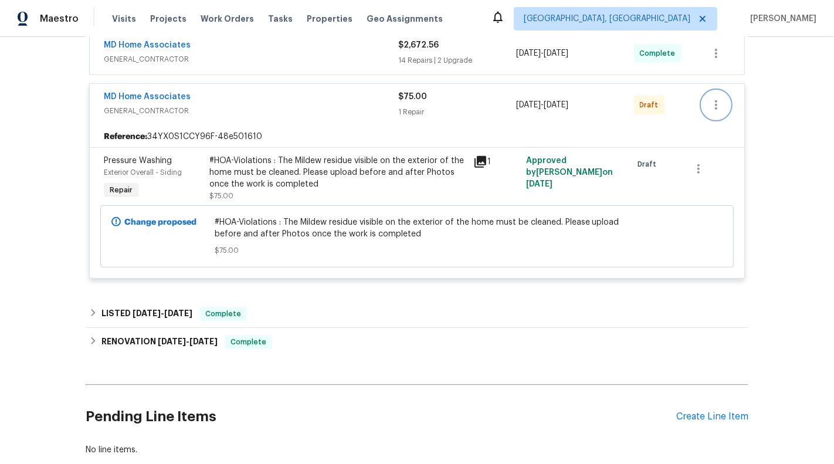
click at [725, 91] on button "button" at bounding box center [716, 105] width 28 height 28
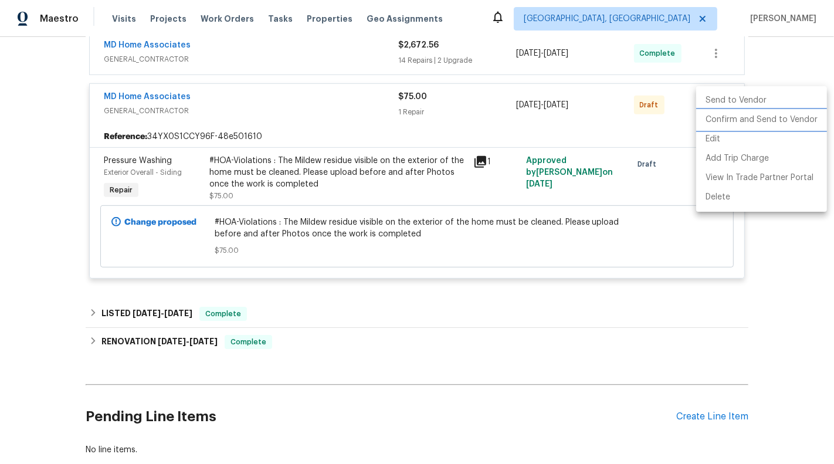
click at [732, 120] on li "Confirm and Send to Vendor" at bounding box center [761, 119] width 131 height 19
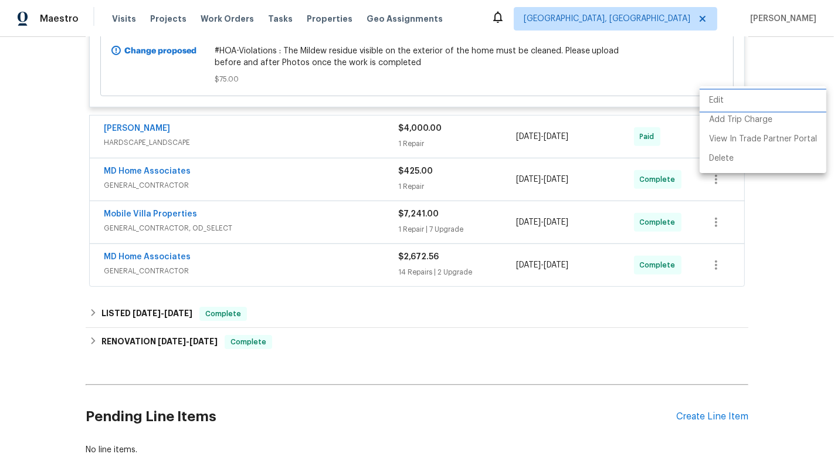
scroll to position [275, 0]
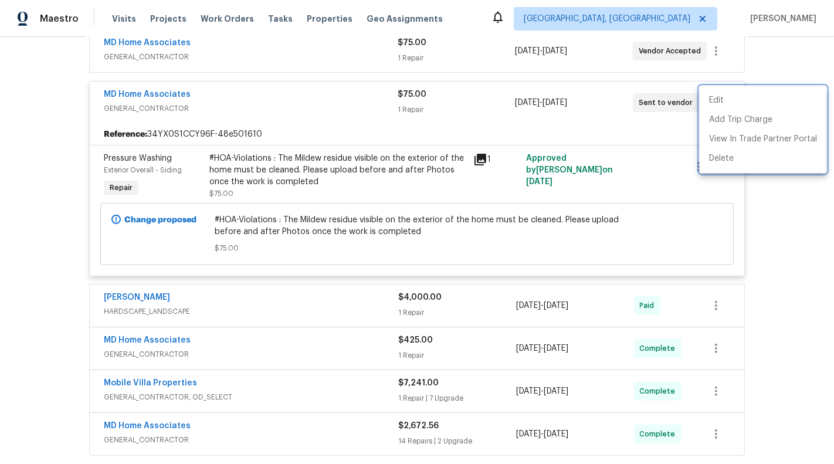
drag, startPoint x: 225, startPoint y: 97, endPoint x: 70, endPoint y: 97, distance: 154.3
click at [70, 97] on div at bounding box center [417, 232] width 834 height 464
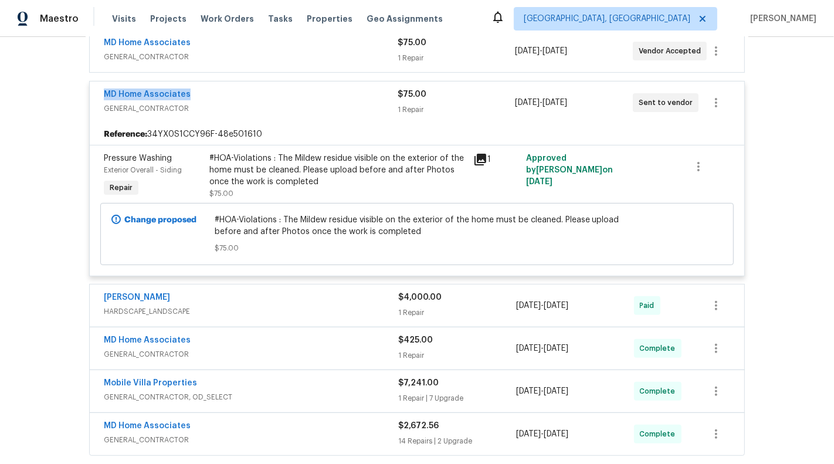
drag, startPoint x: 93, startPoint y: 89, endPoint x: 218, endPoint y: 89, distance: 124.9
click at [218, 89] on div "MD Home Associates GENERAL_CONTRACTOR $75.00 1 Repair [DATE] - [DATE] Sent to v…" at bounding box center [417, 103] width 655 height 42
copy link "MD Home Associates"
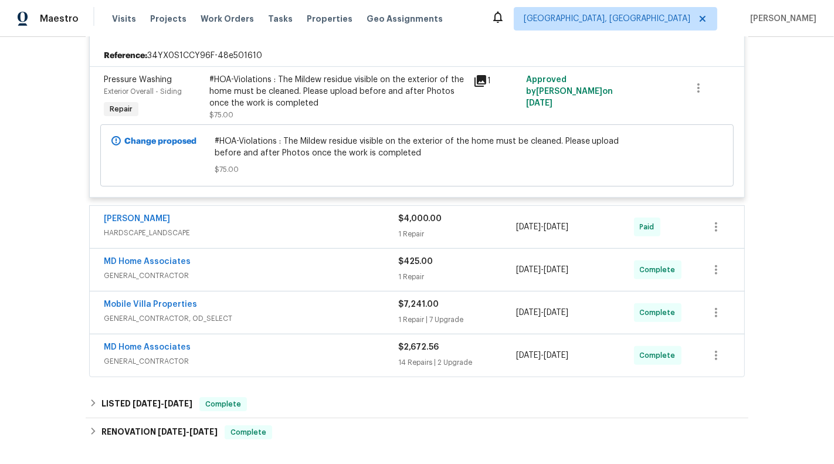
scroll to position [449, 0]
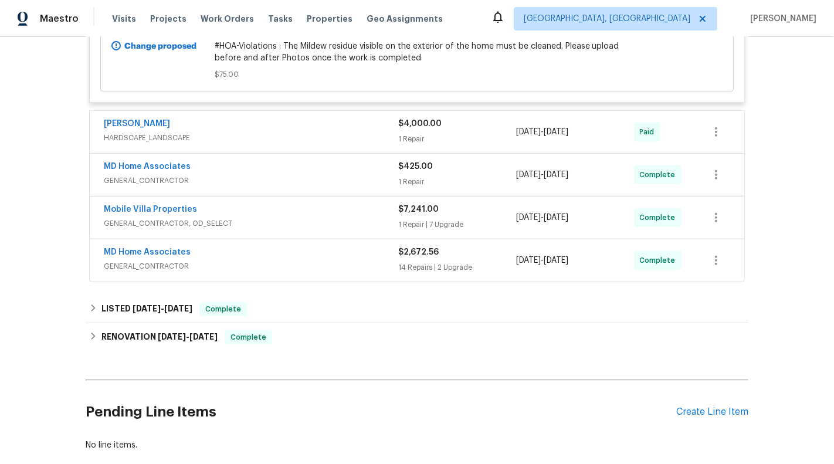
click at [345, 118] on div "[PERSON_NAME]" at bounding box center [251, 125] width 294 height 14
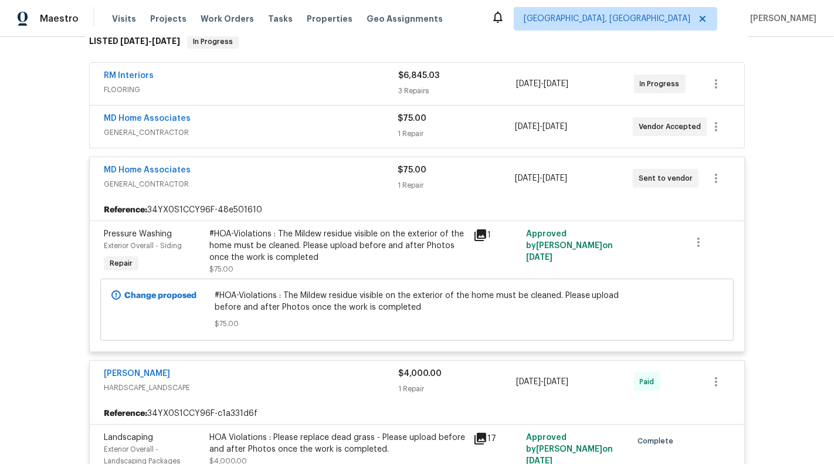
scroll to position [194, 0]
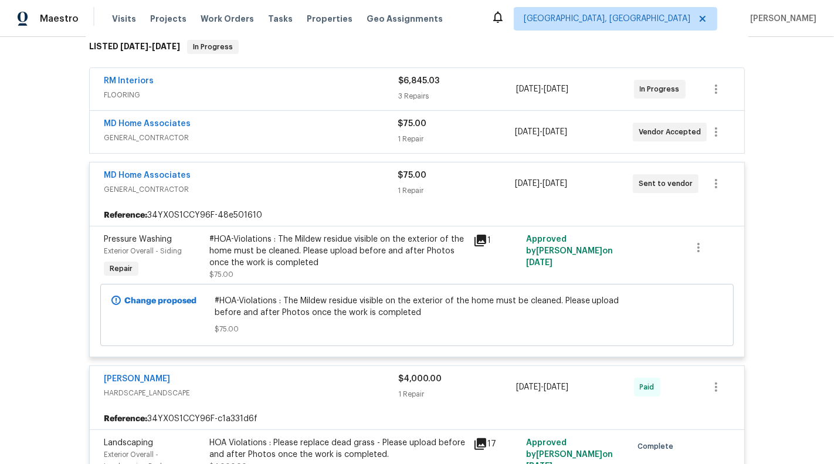
click at [330, 387] on span "HARDSCAPE_LANDSCAPE" at bounding box center [251, 393] width 294 height 12
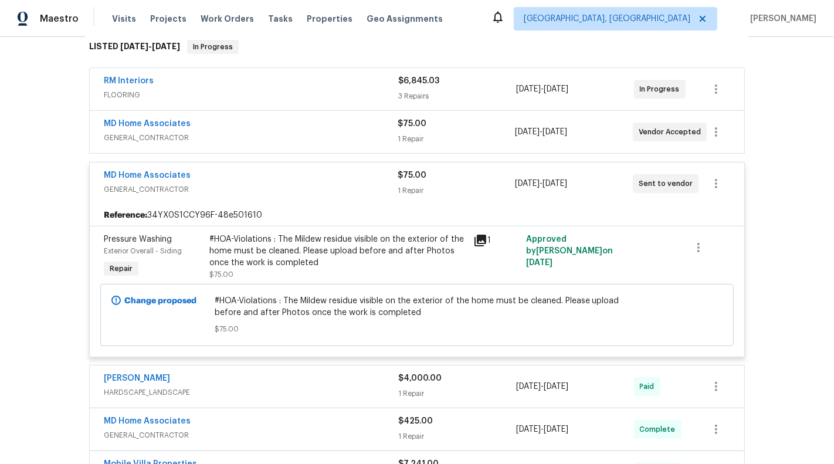
drag, startPoint x: 219, startPoint y: 167, endPoint x: 60, endPoint y: 168, distance: 158.4
click at [60, 168] on div "Back to all projects [STREET_ADDRESS] 4 Beds | 3 1/2 Baths | Total: 2909 ft² | …" at bounding box center [417, 250] width 834 height 427
drag, startPoint x: 90, startPoint y: 174, endPoint x: 262, endPoint y: 174, distance: 172.4
click at [262, 174] on div "MD Home Associates GENERAL_CONTRACTOR $75.00 1 Repair [DATE] - [DATE] Sent to v…" at bounding box center [417, 183] width 655 height 42
copy link "MD Home Associates"
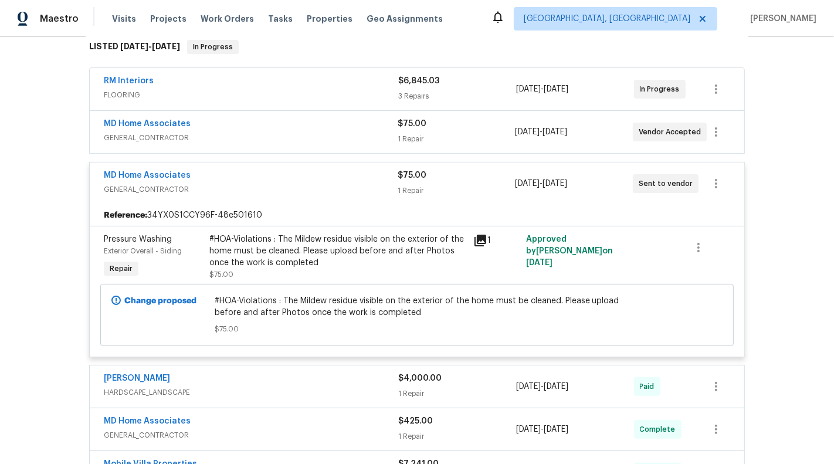
click at [315, 118] on div "MD Home Associates" at bounding box center [251, 125] width 294 height 14
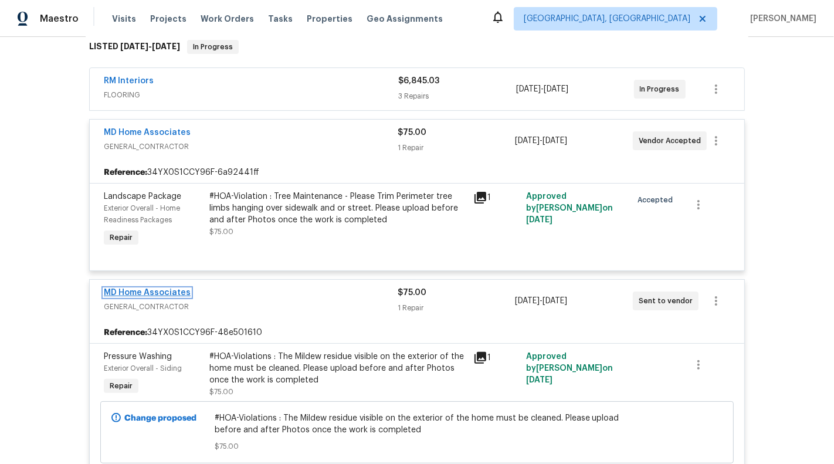
click at [144, 292] on link "MD Home Associates" at bounding box center [147, 293] width 87 height 8
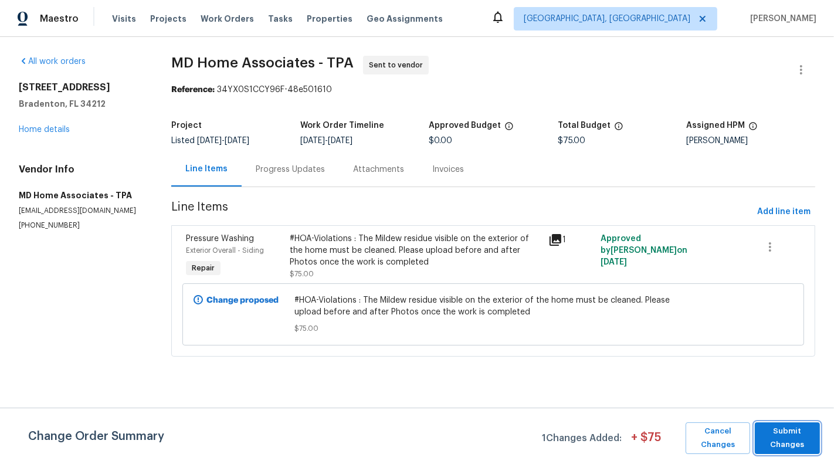
click at [814, 436] on span "Submit Changes" at bounding box center [787, 438] width 53 height 27
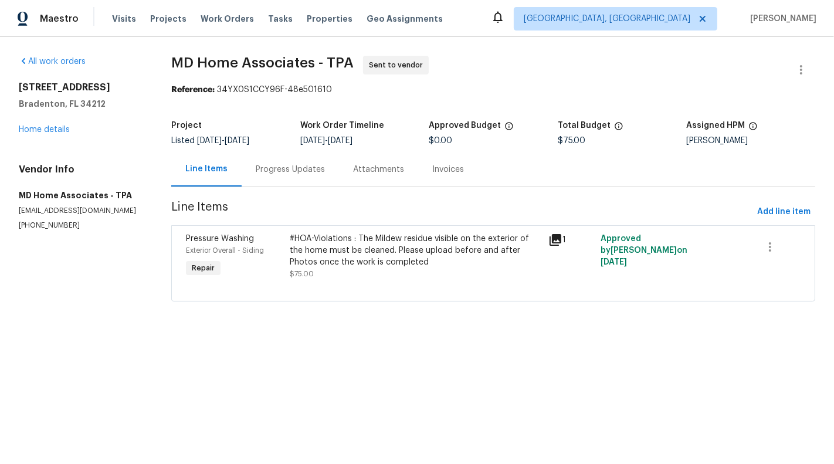
click at [287, 177] on div "Progress Updates" at bounding box center [290, 169] width 97 height 35
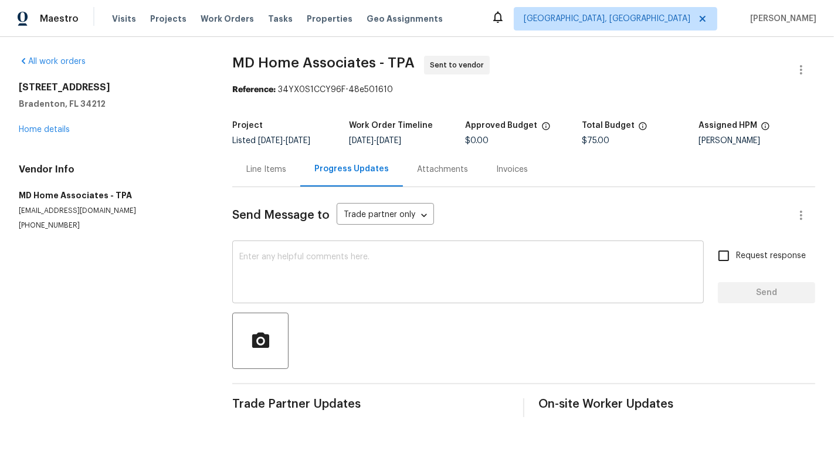
click at [290, 263] on textarea at bounding box center [468, 273] width 458 height 41
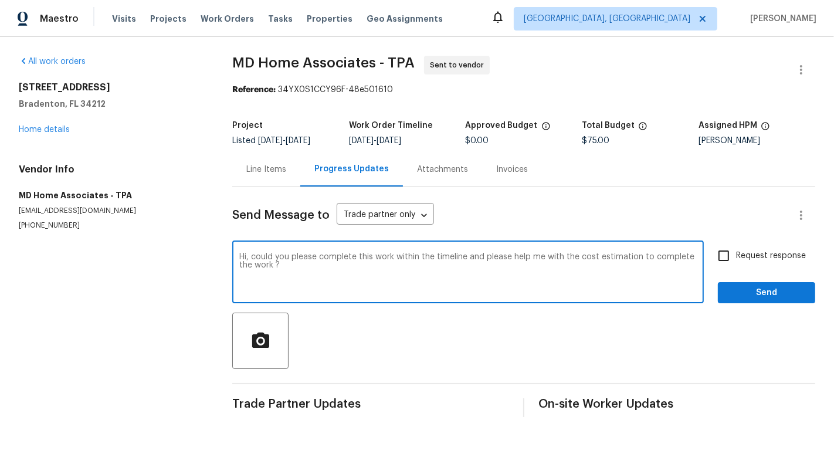
type textarea "Hi, could you please complete this work within the timeline and please help me …"
click at [768, 250] on span "Request response" at bounding box center [771, 256] width 70 height 12
click at [736, 250] on input "Request response" at bounding box center [723, 255] width 25 height 25
checkbox input "true"
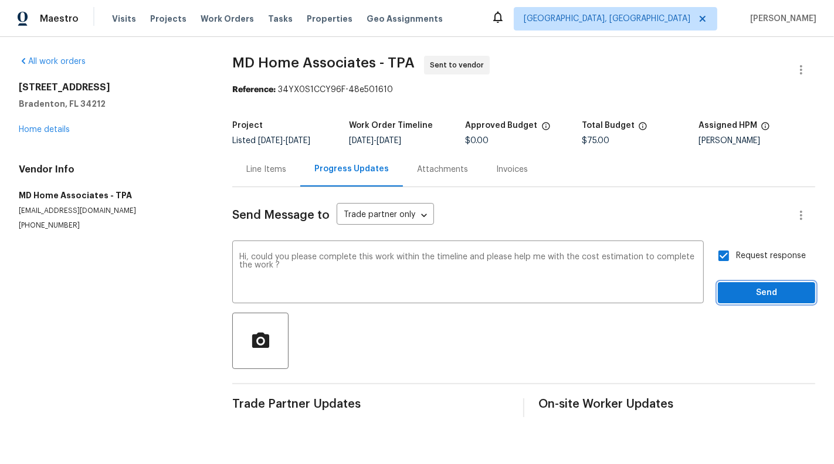
click at [775, 286] on span "Send" at bounding box center [766, 293] width 79 height 15
